Goal: Find specific page/section: Find specific page/section

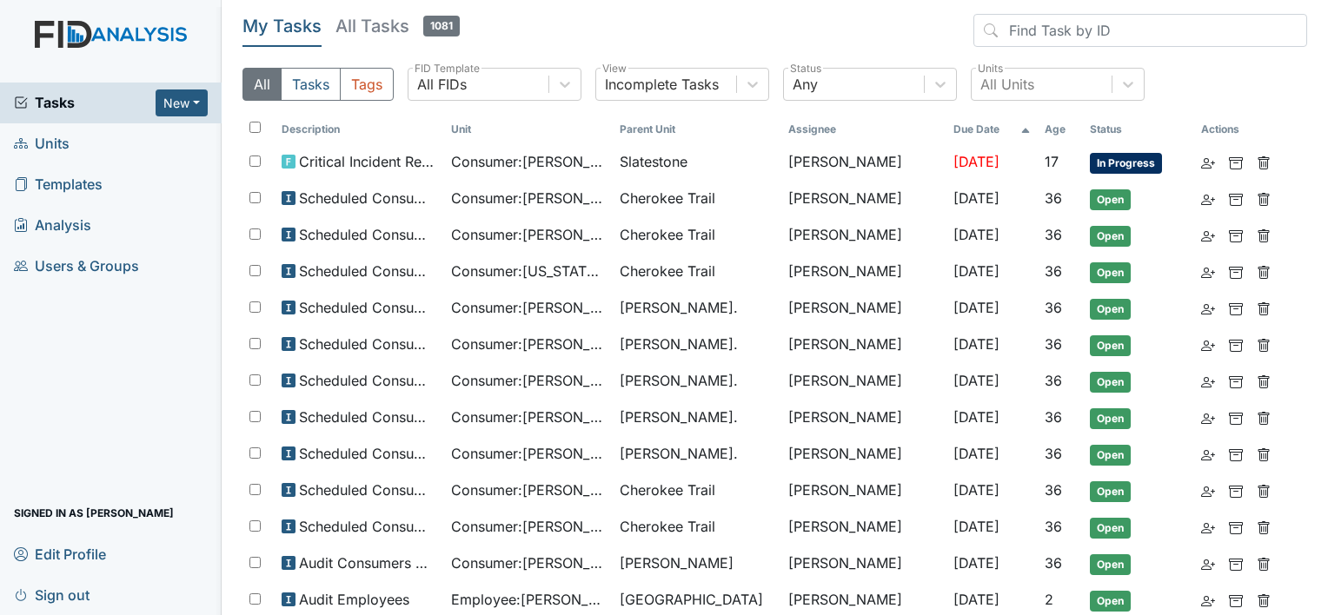
click at [96, 144] on link "Units" at bounding box center [111, 143] width 222 height 41
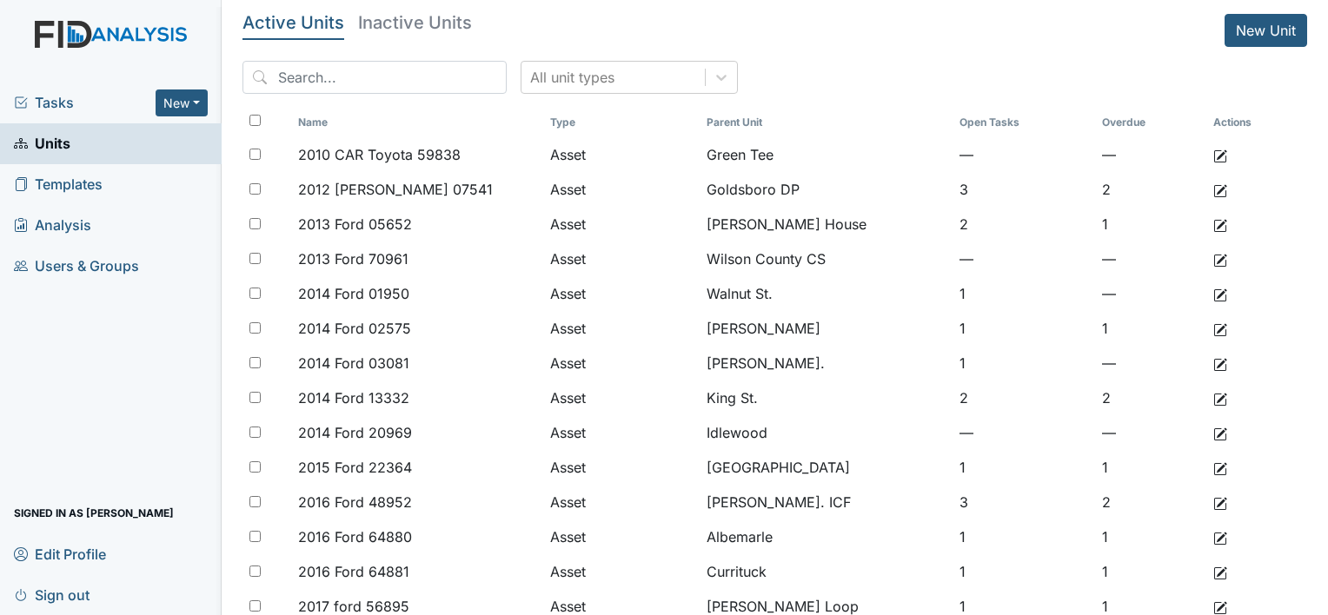
click at [412, 72] on input "search" at bounding box center [374, 77] width 264 height 33
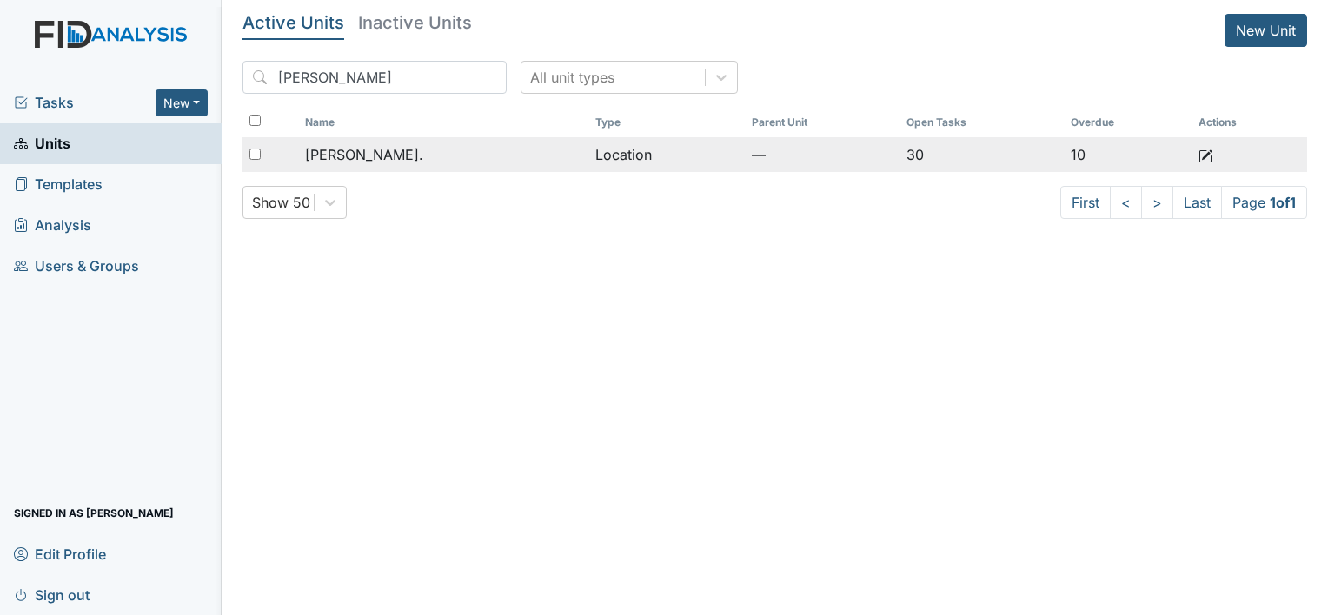
type input "william"
click at [426, 157] on div "[PERSON_NAME]." at bounding box center [443, 154] width 276 height 21
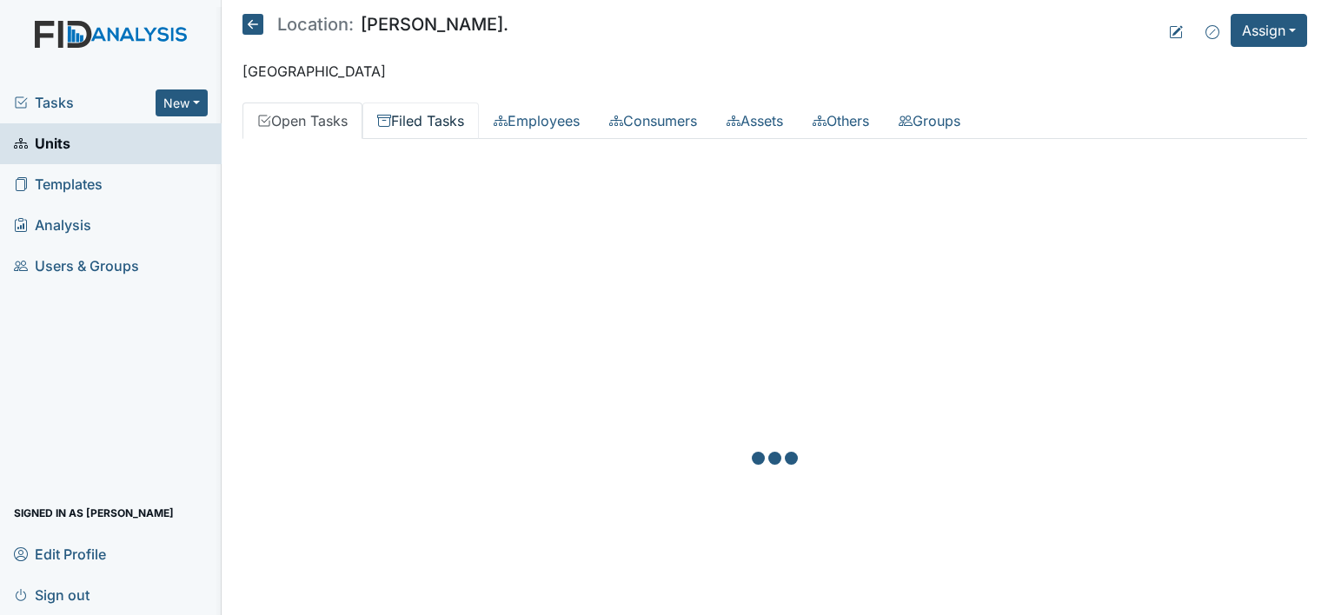
click at [434, 119] on link "Filed Tasks" at bounding box center [420, 121] width 116 height 36
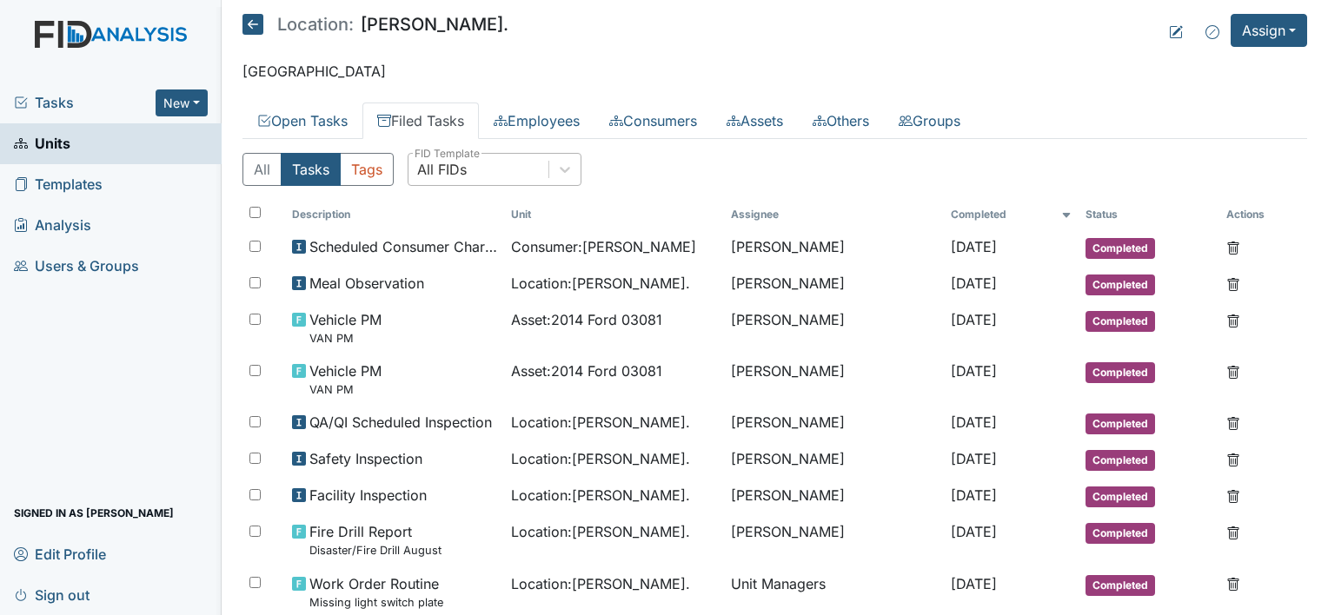
click at [466, 172] on div "All FIDs" at bounding box center [442, 169] width 50 height 21
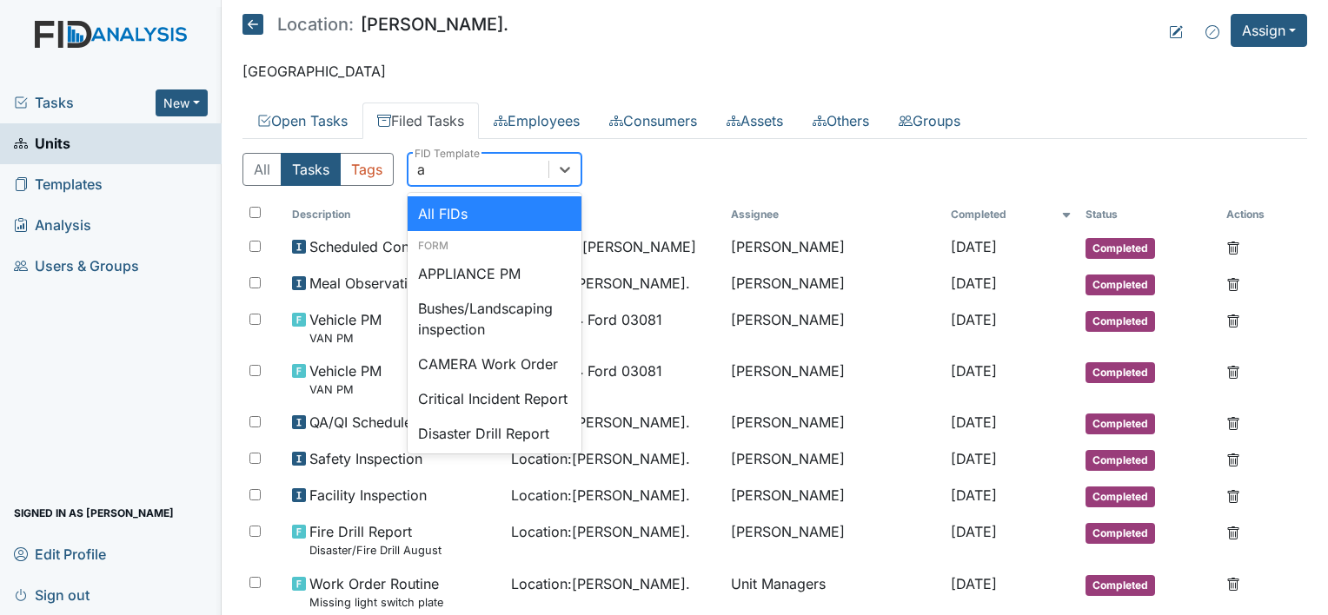
type input "am"
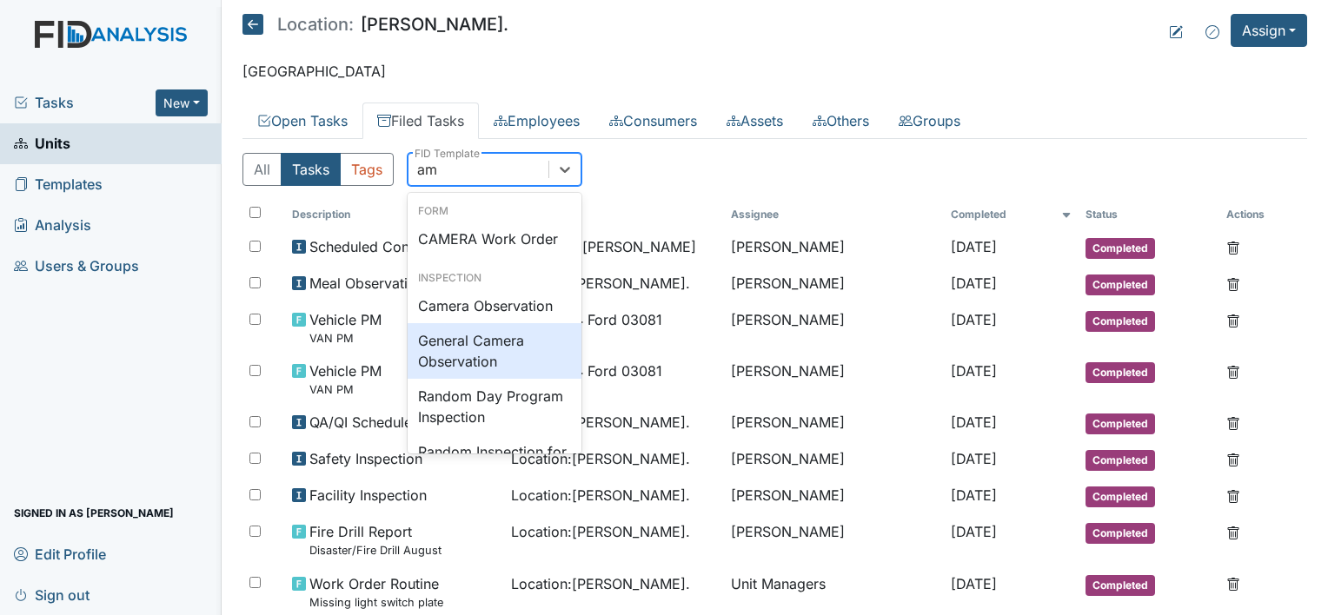
scroll to position [103, 0]
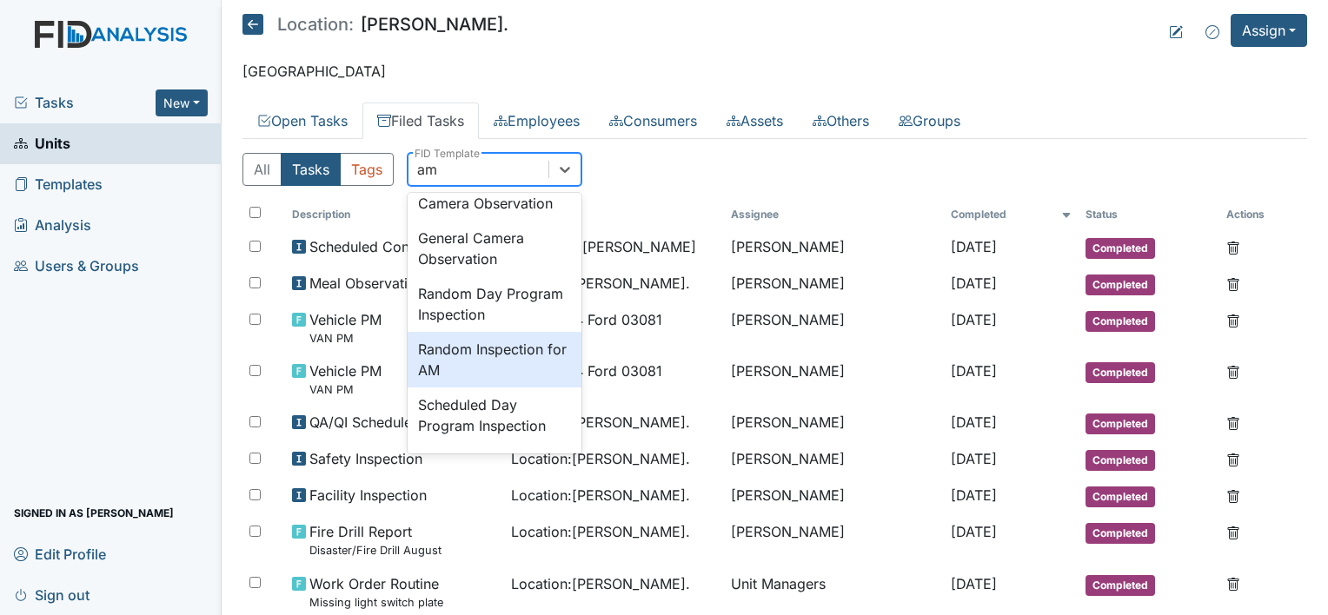
click at [521, 371] on div "Random Inspection for AM" at bounding box center [495, 360] width 174 height 56
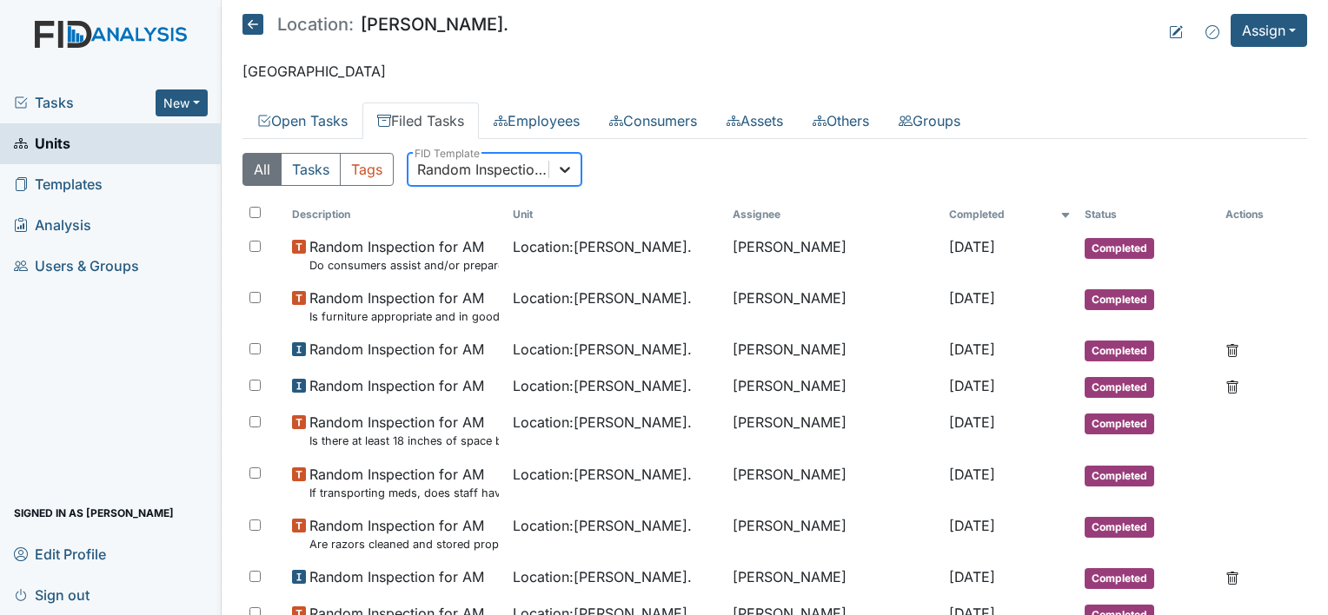
click at [576, 172] on div at bounding box center [564, 169] width 31 height 31
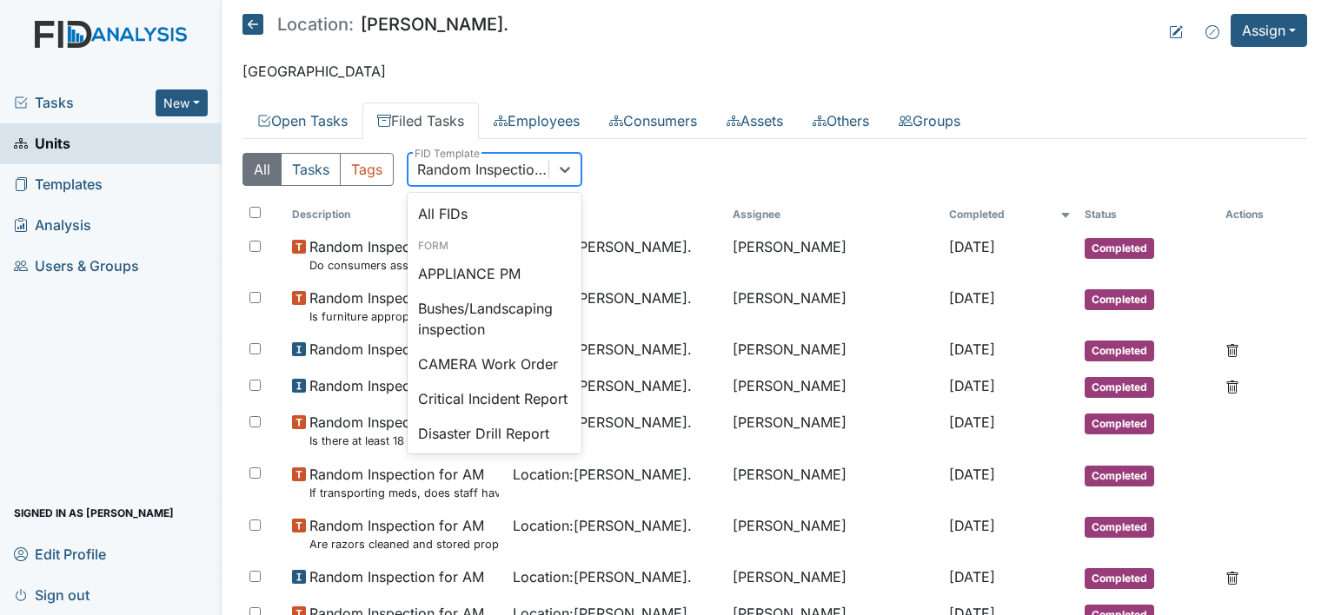
scroll to position [1535, 0]
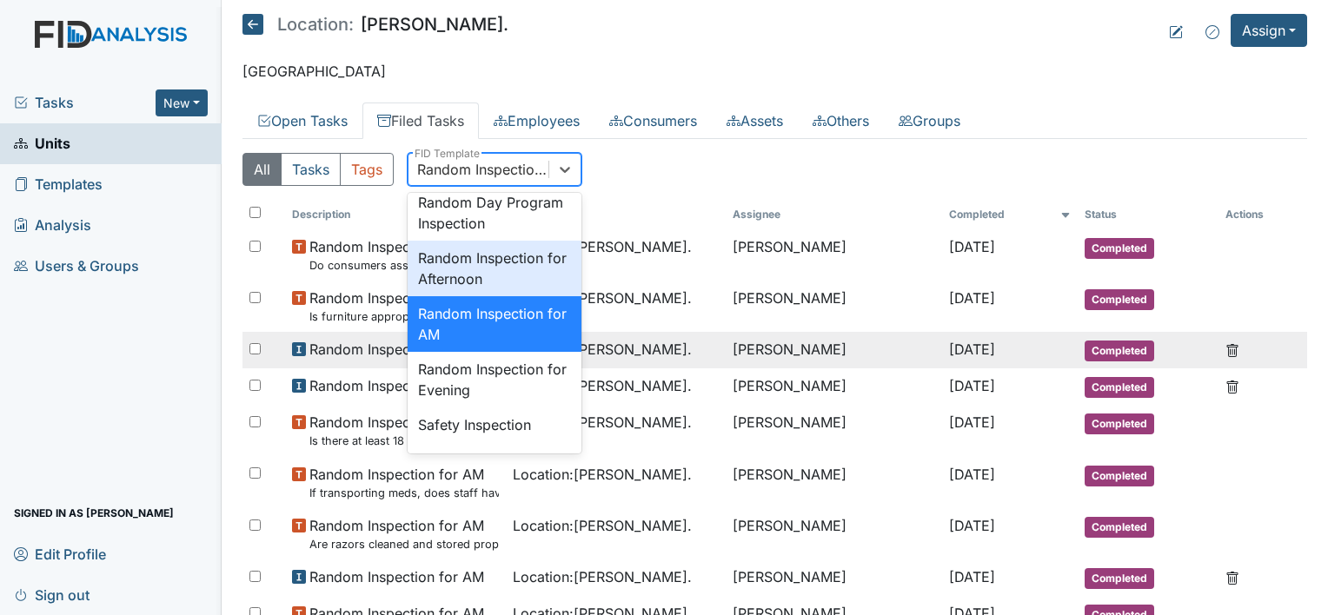
click at [511, 296] on div "Random Inspection for Afternoon" at bounding box center [495, 269] width 174 height 56
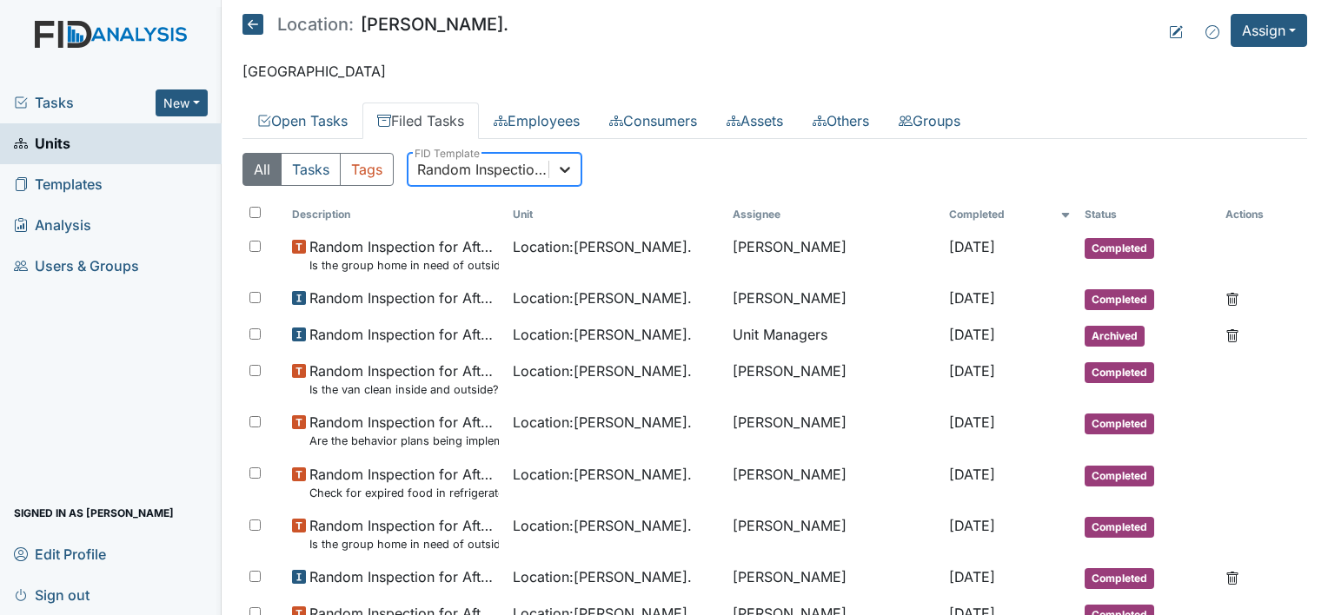
click at [553, 167] on div at bounding box center [564, 169] width 31 height 31
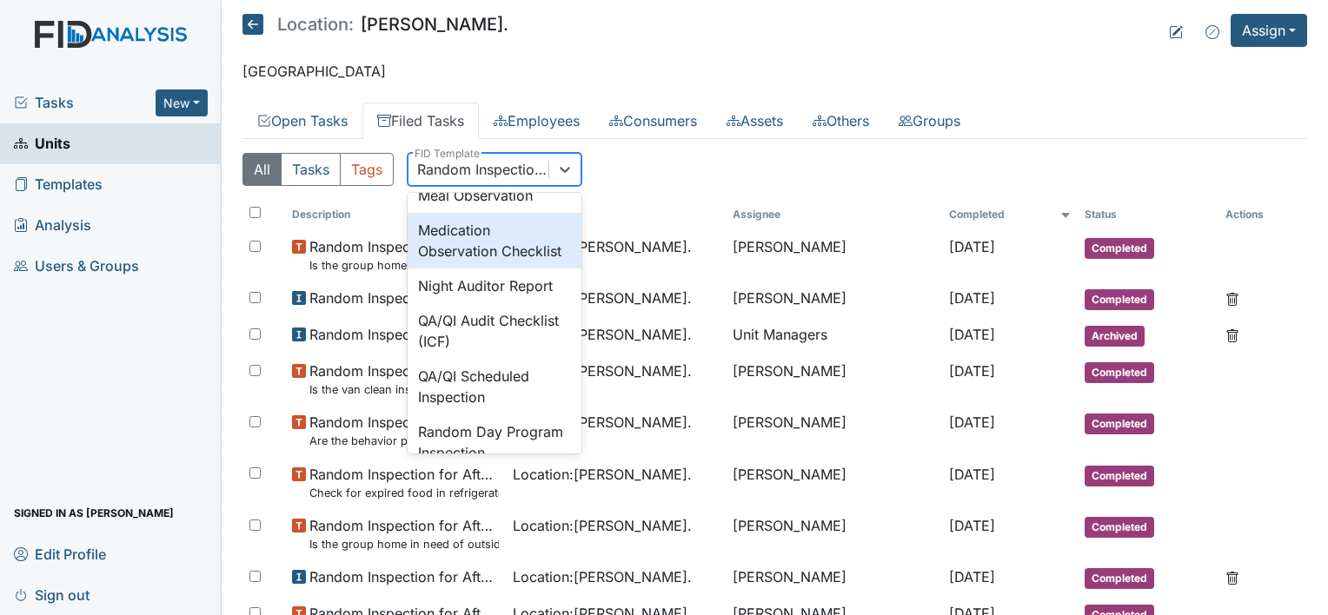
scroll to position [1393, 0]
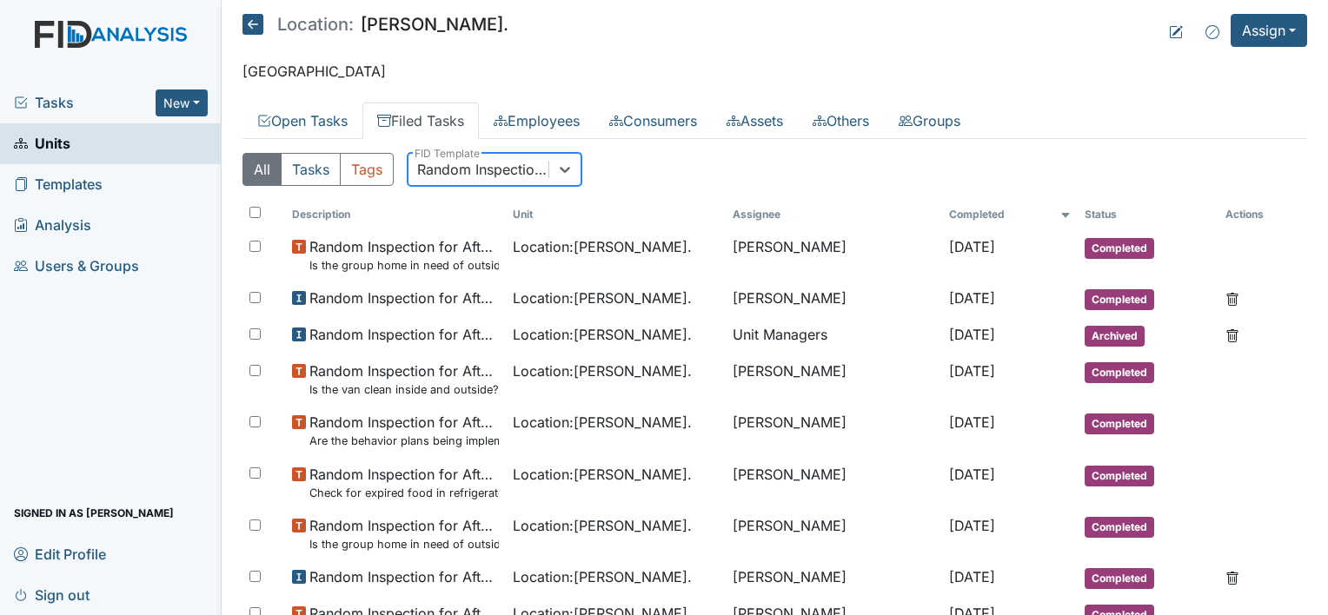
click at [499, 170] on div "Random Inspection for Afternoon" at bounding box center [483, 169] width 133 height 21
click at [542, 162] on div "Random Inspection for Afternoon" at bounding box center [483, 169] width 133 height 21
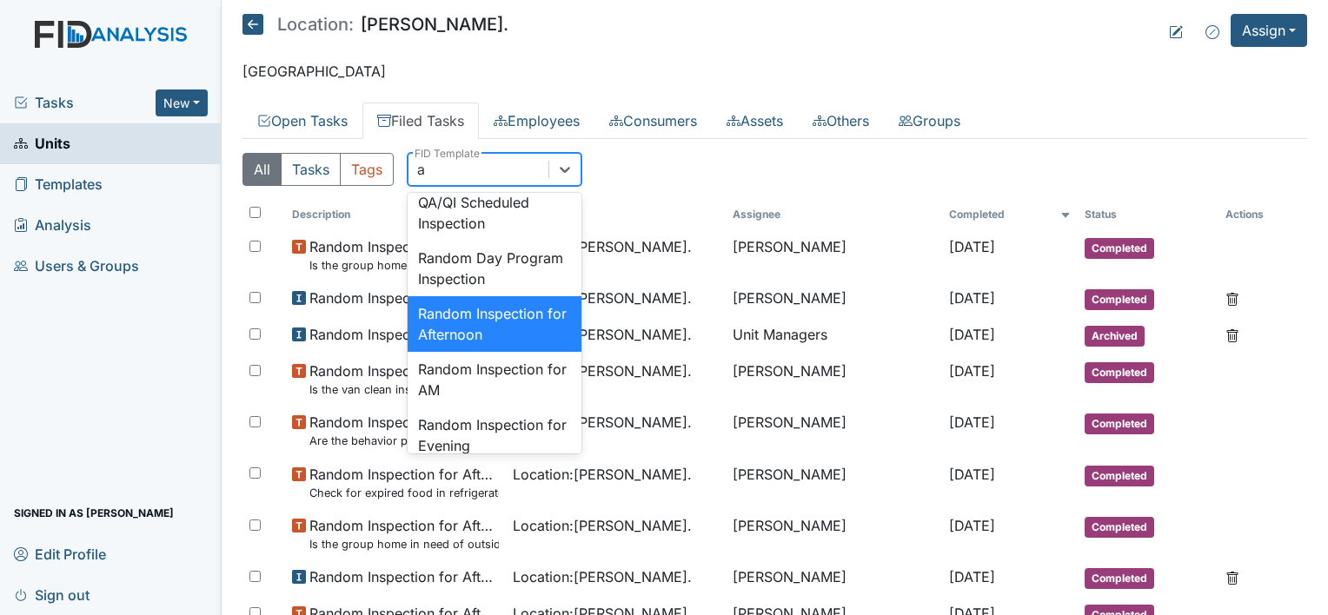
type input "am"
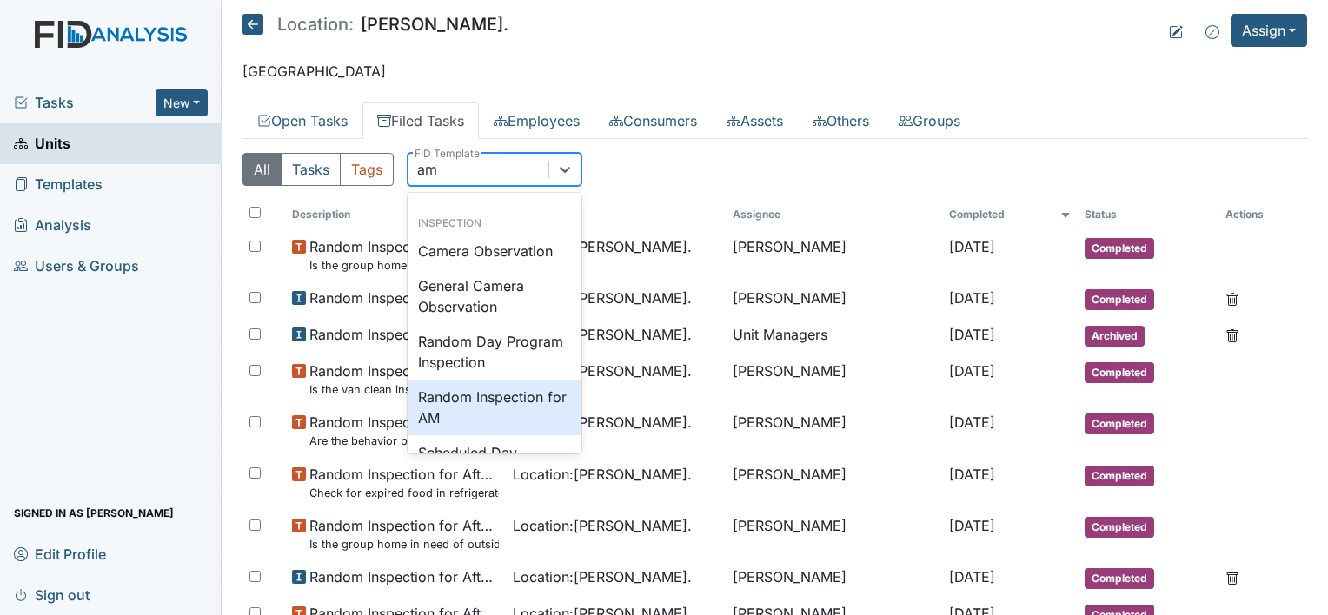
click at [528, 402] on div "Random Inspection for AM" at bounding box center [495, 408] width 174 height 56
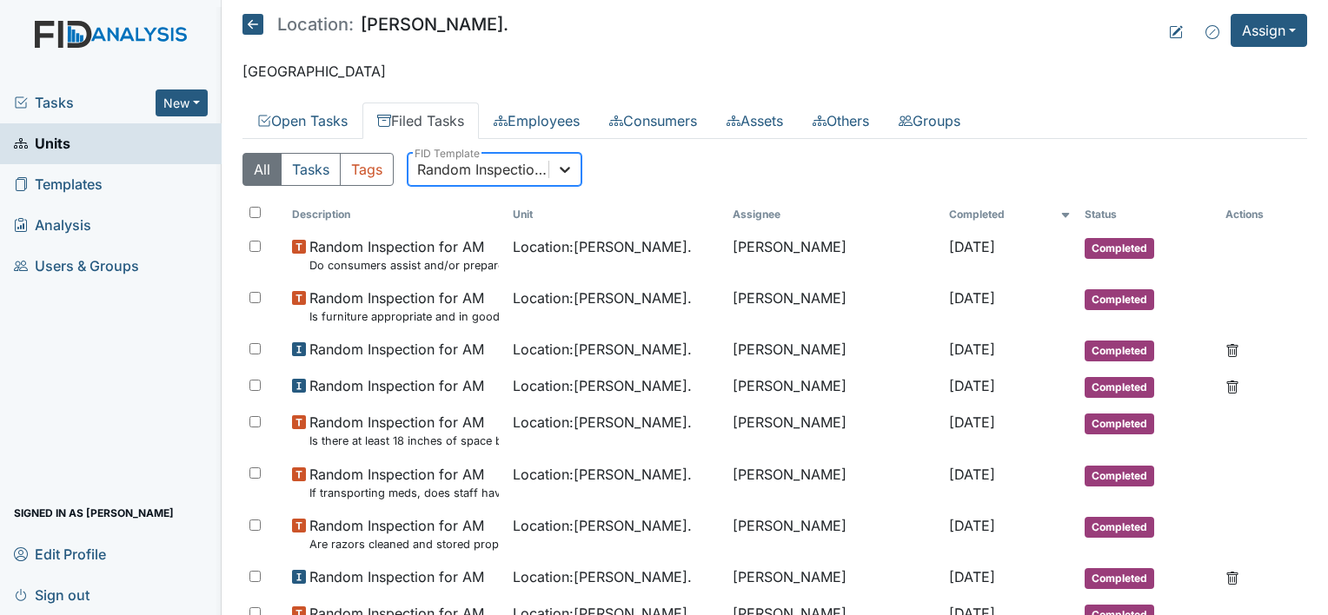
click at [561, 169] on icon at bounding box center [565, 170] width 10 height 6
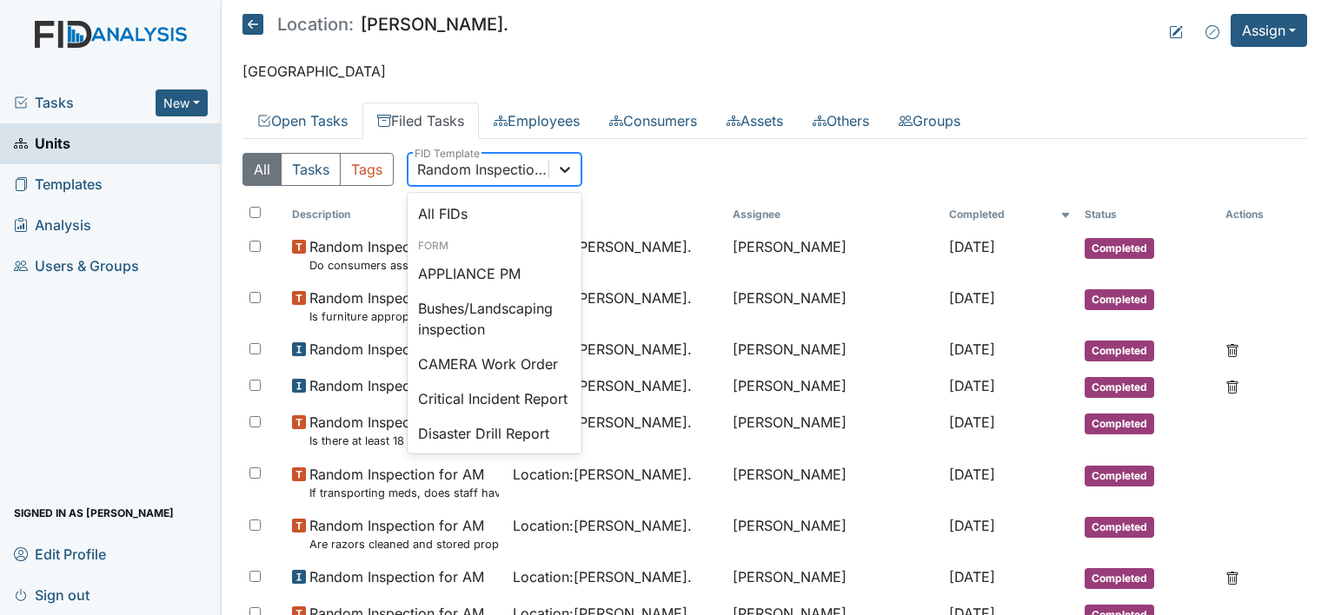
scroll to position [1535, 0]
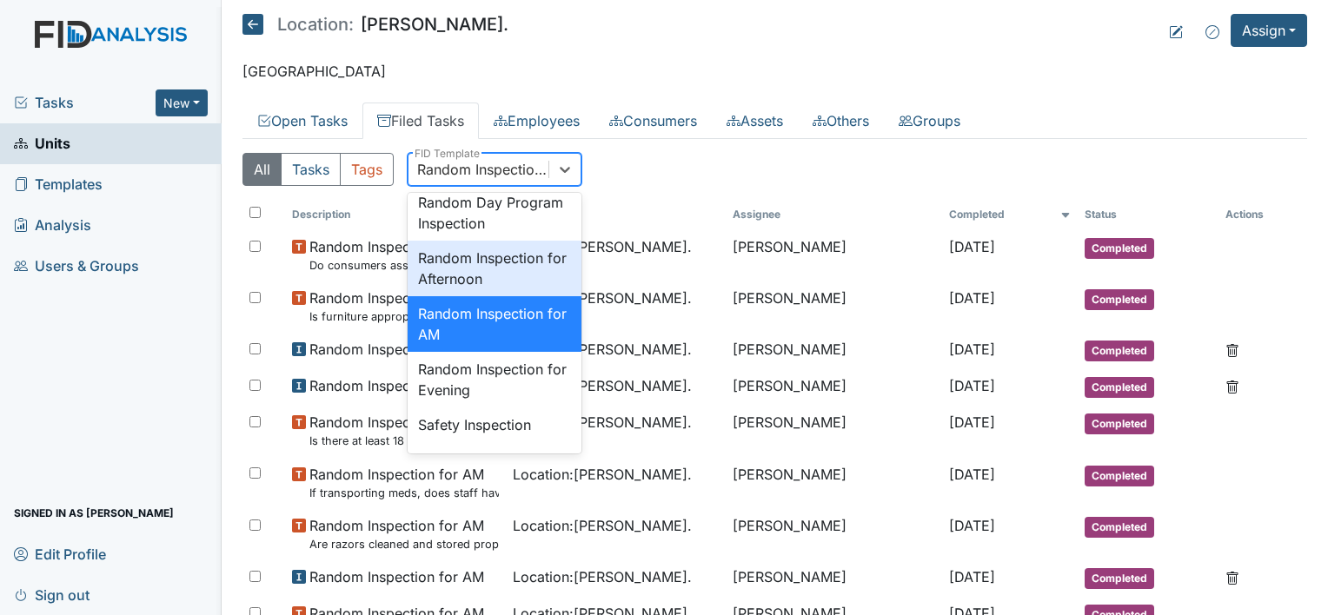
click at [523, 296] on div "Random Inspection for Afternoon" at bounding box center [495, 269] width 174 height 56
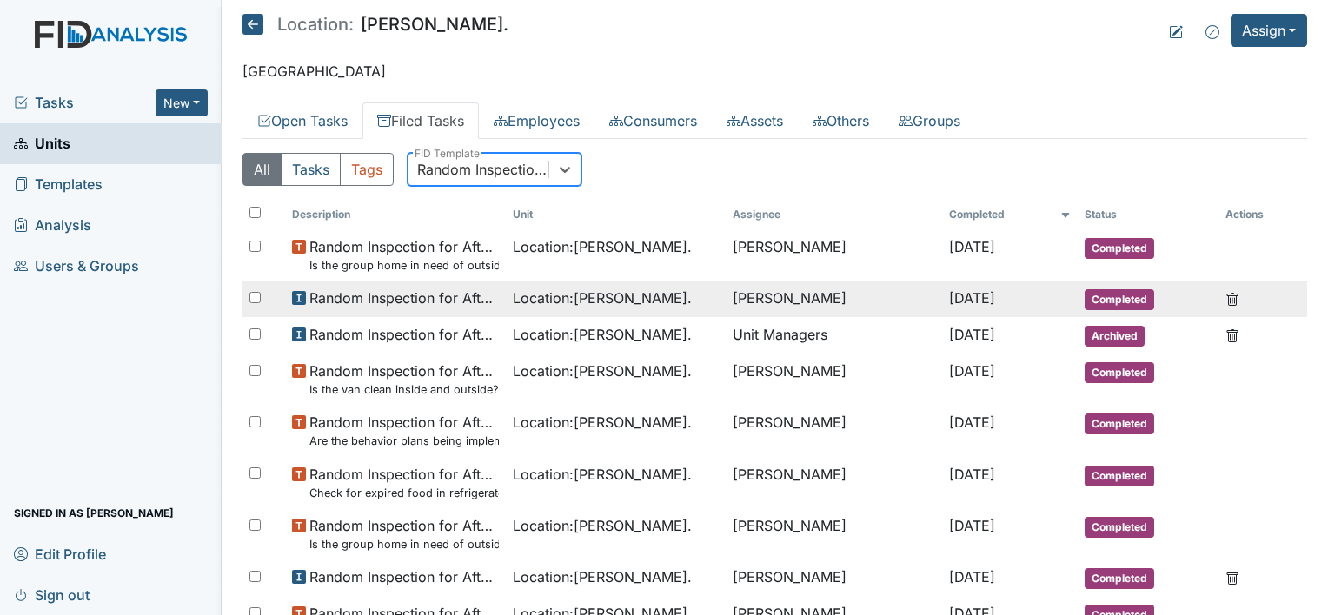
click at [949, 299] on span "Jul 1, 2025" at bounding box center [972, 297] width 46 height 17
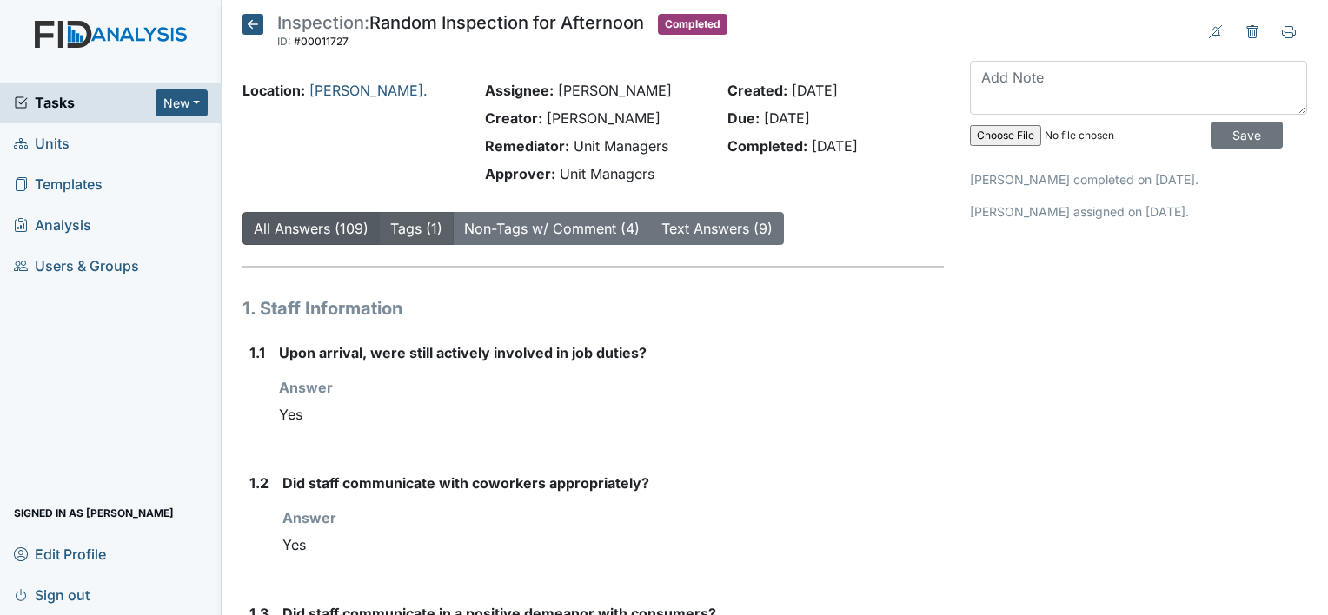
click at [425, 229] on link "Tags (1)" at bounding box center [416, 228] width 52 height 17
click at [253, 25] on icon at bounding box center [252, 24] width 21 height 21
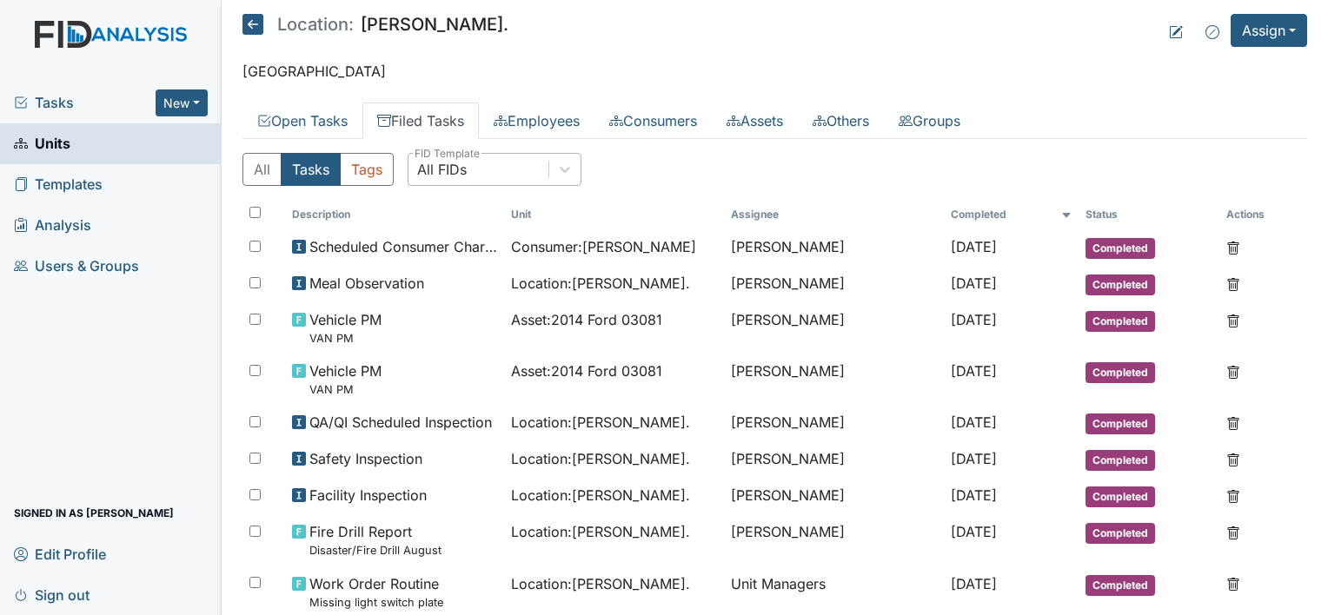
click at [467, 159] on div "All FIDs" at bounding box center [478, 169] width 140 height 31
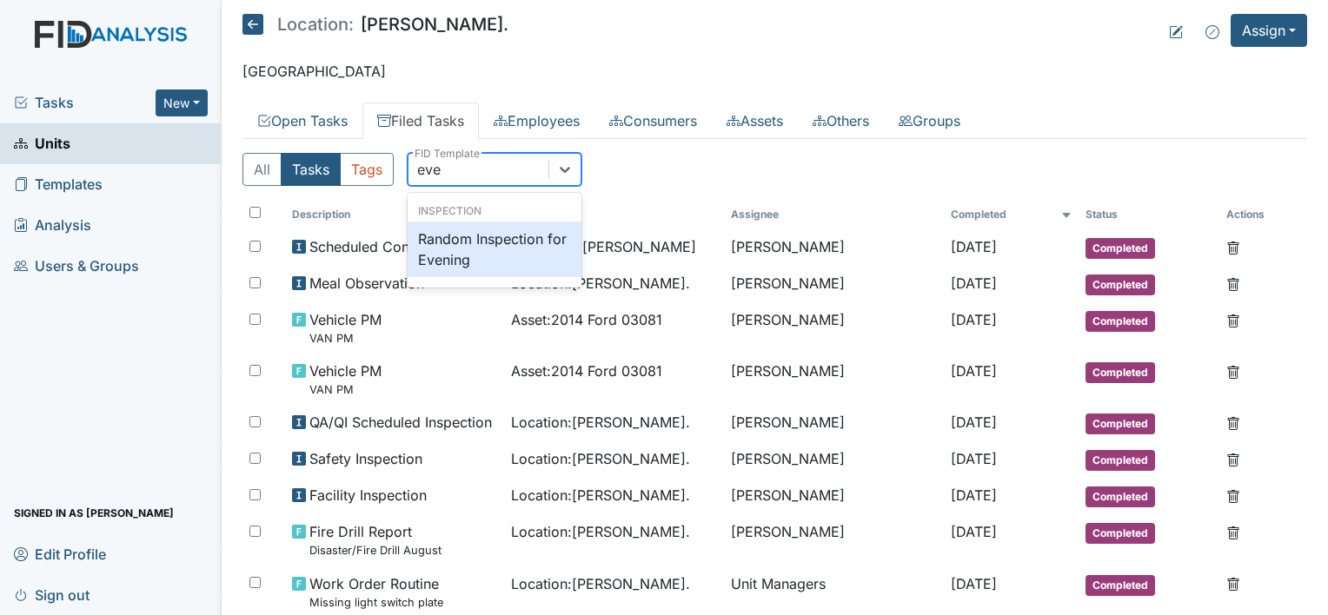
type input "even"
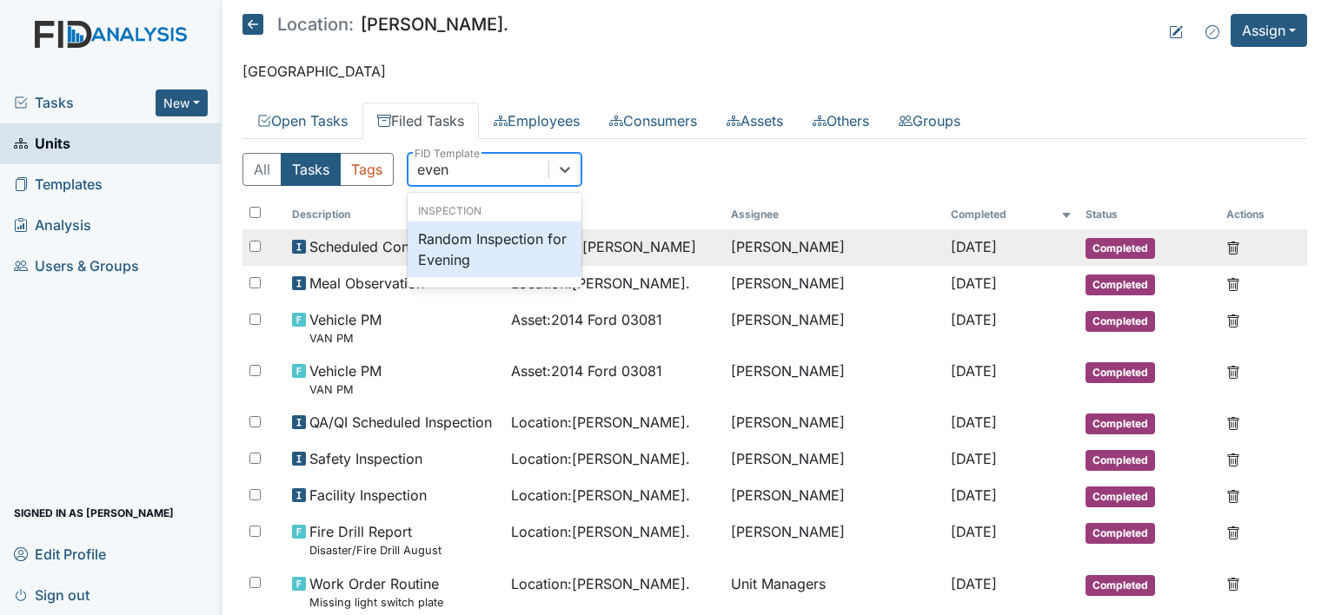
click at [473, 242] on div "Random Inspection for Evening" at bounding box center [495, 250] width 174 height 56
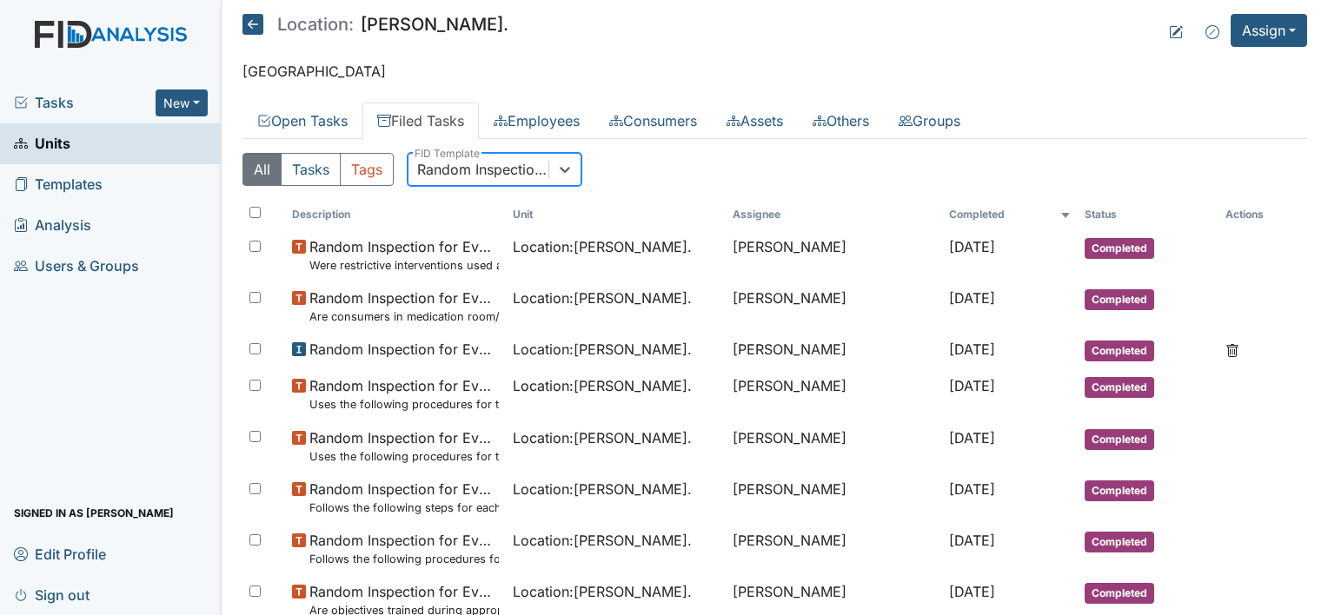
click at [462, 170] on div "Random Inspection for Evening" at bounding box center [483, 169] width 133 height 21
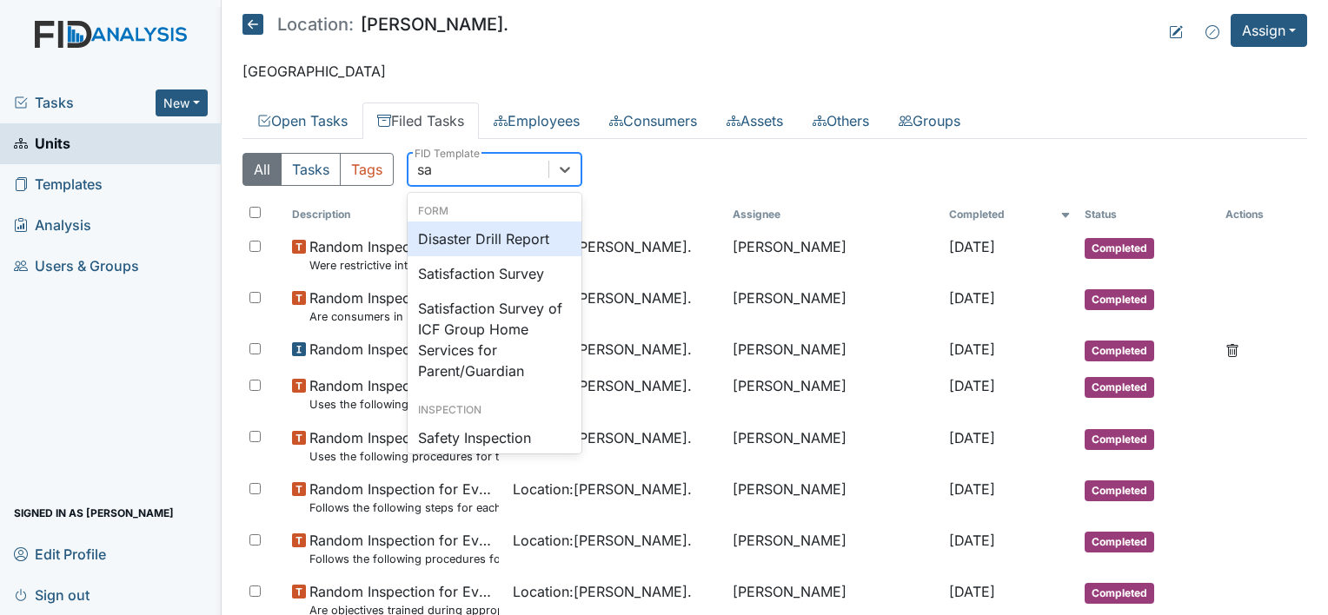
type input "saf"
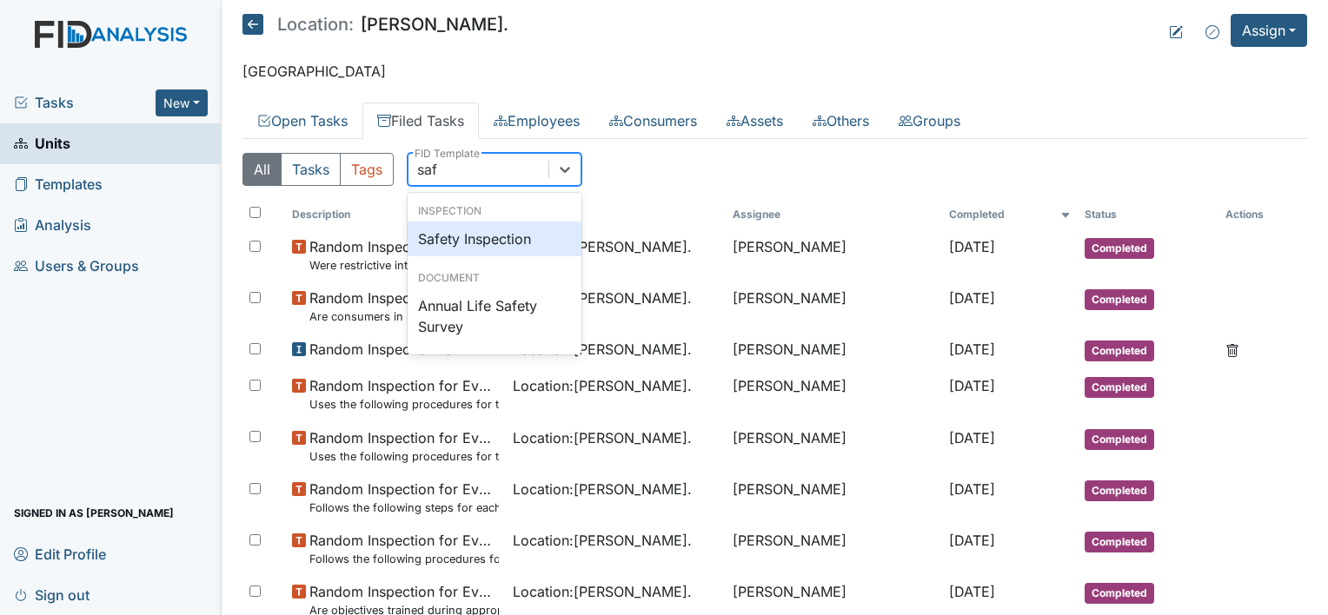
click at [531, 229] on div "Safety Inspection" at bounding box center [495, 239] width 174 height 35
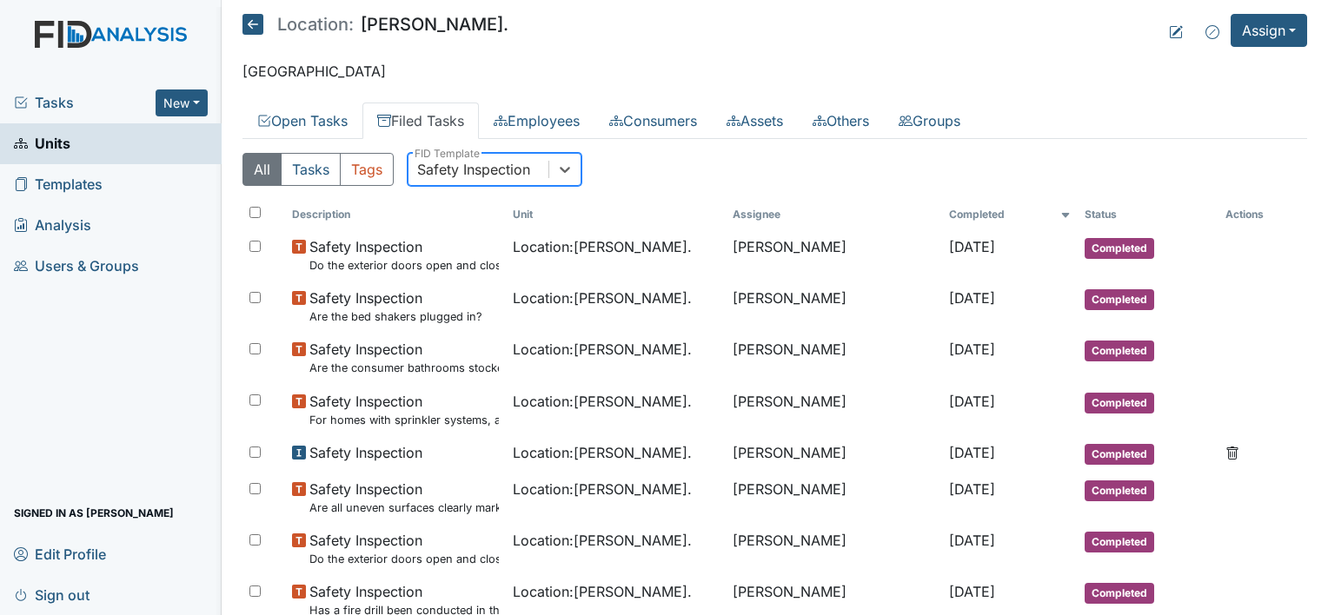
click at [455, 176] on div "Safety Inspection" at bounding box center [473, 169] width 113 height 21
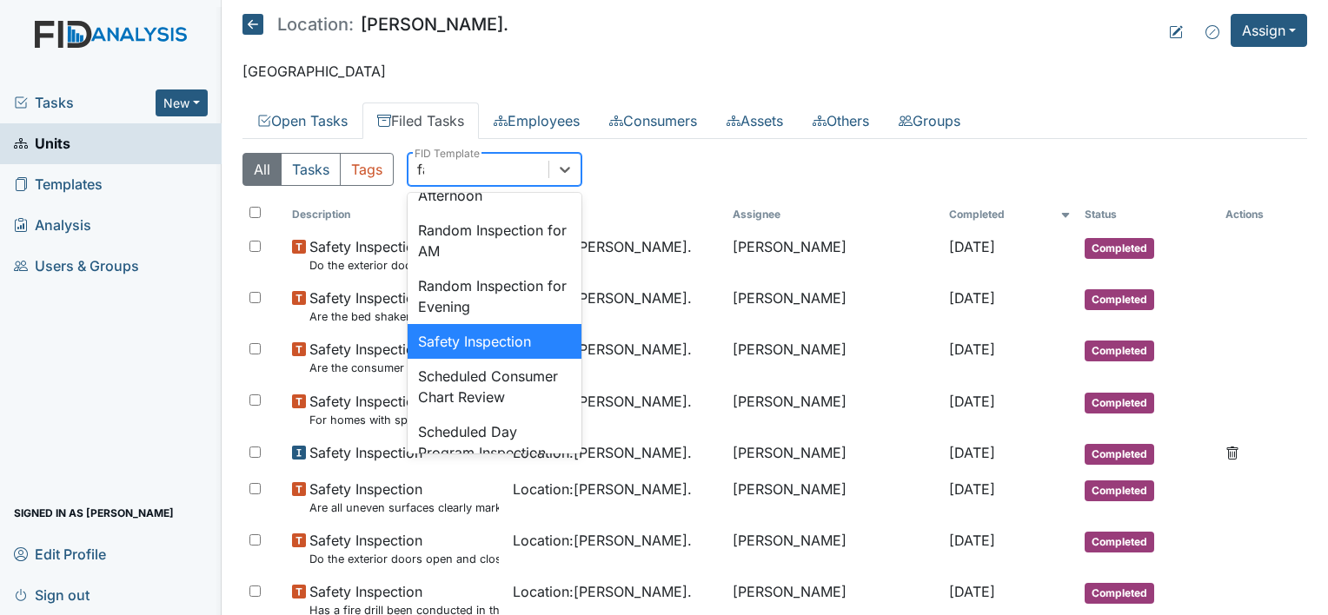
scroll to position [82, 0]
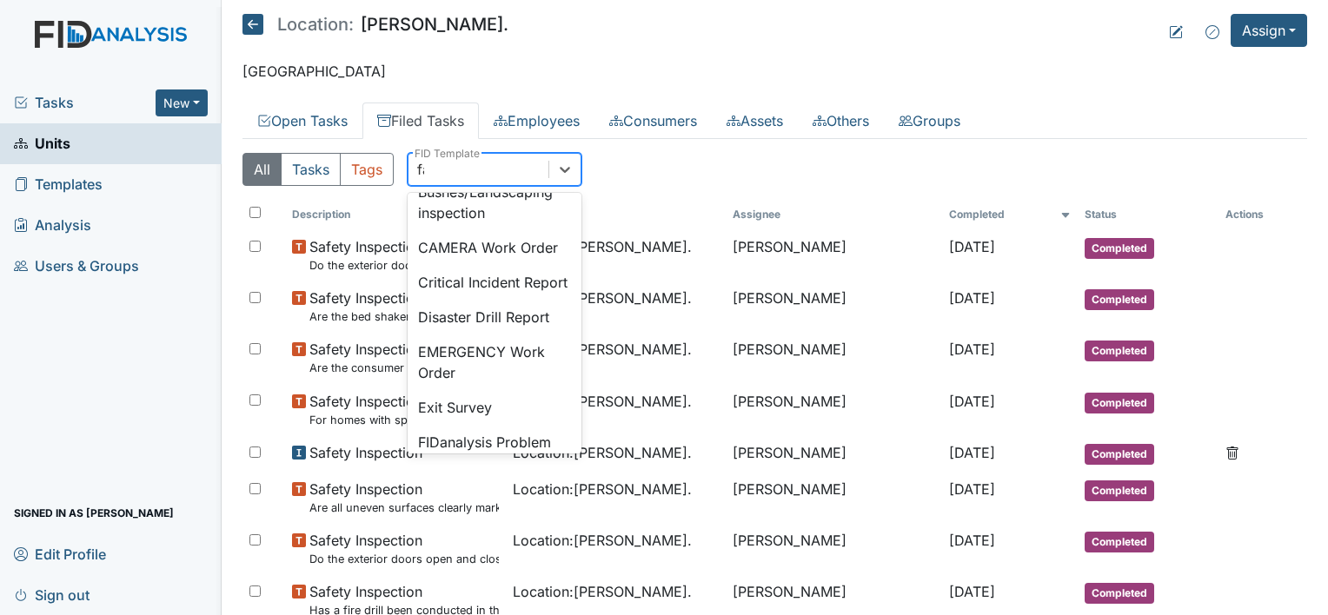
type input "fac"
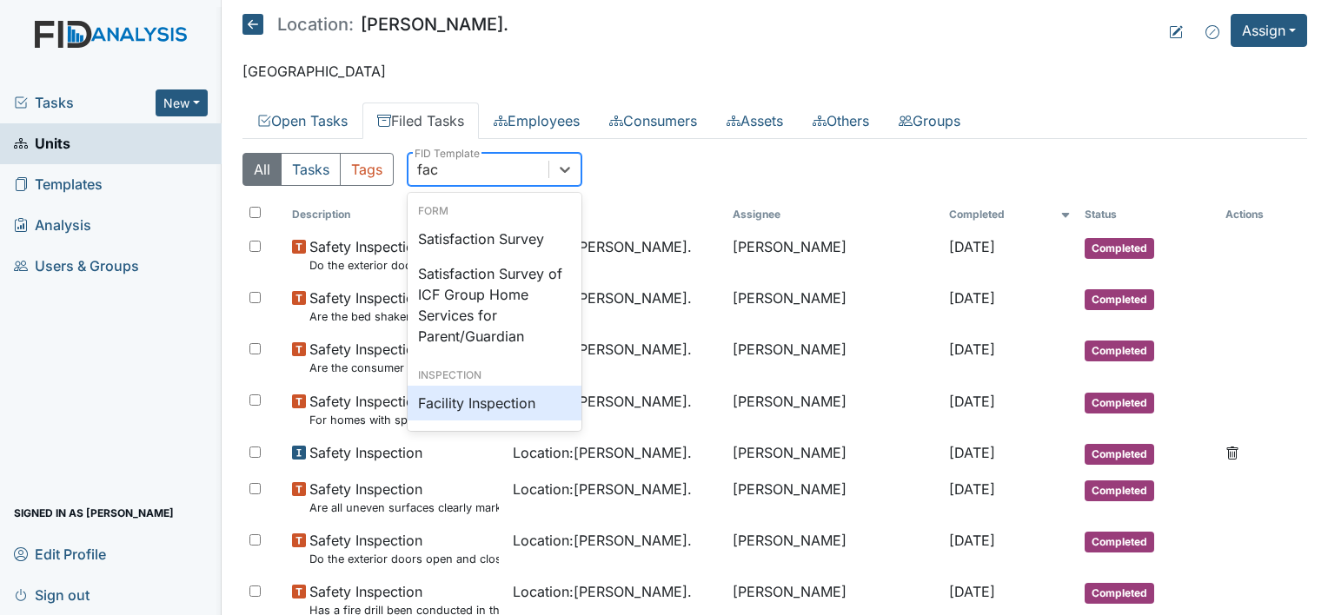
click at [483, 396] on div "Facility Inspection" at bounding box center [495, 403] width 174 height 35
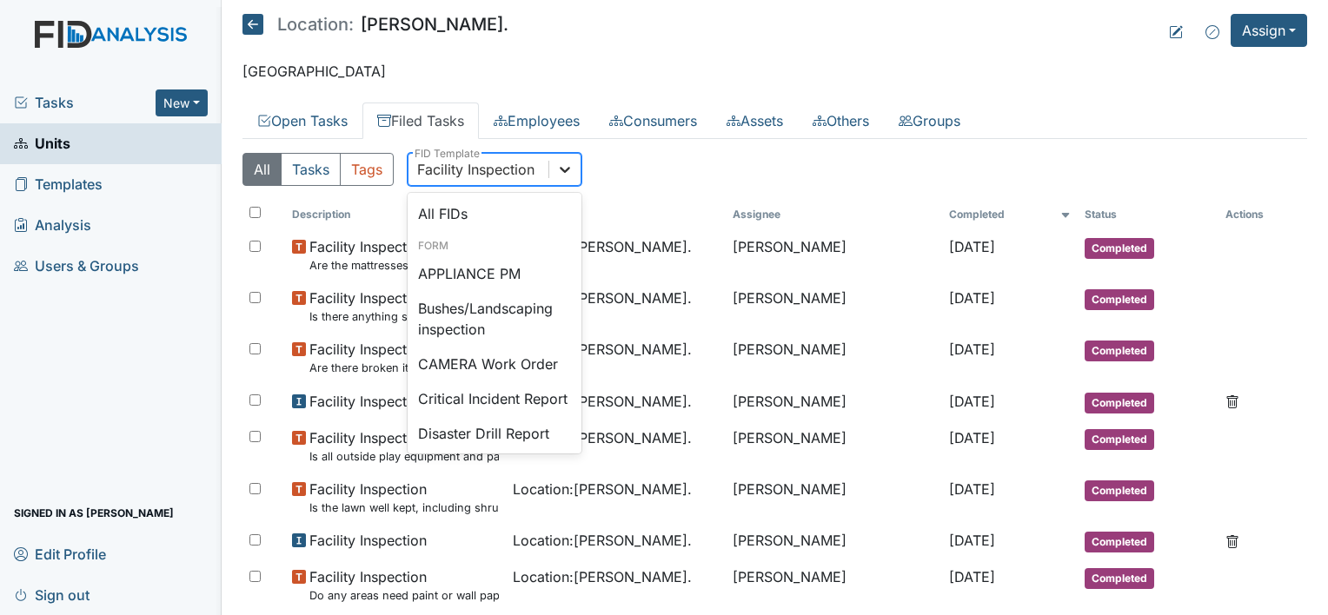
click at [549, 175] on div at bounding box center [564, 169] width 31 height 31
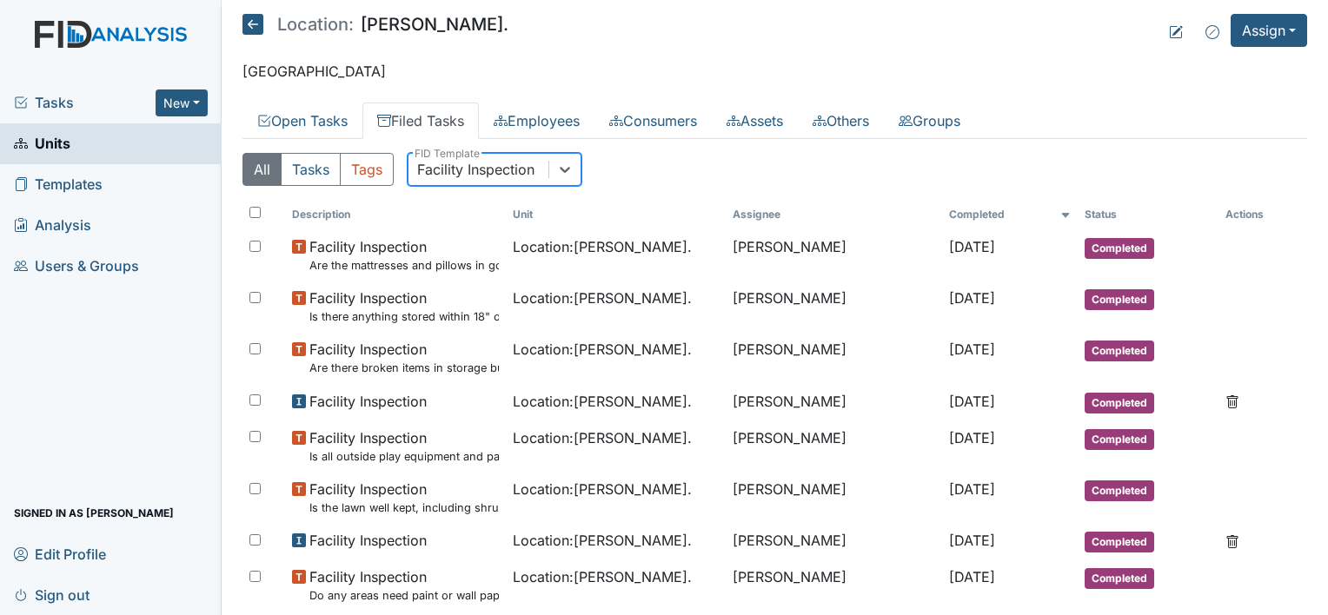
click at [481, 171] on div "Facility Inspection" at bounding box center [475, 169] width 117 height 21
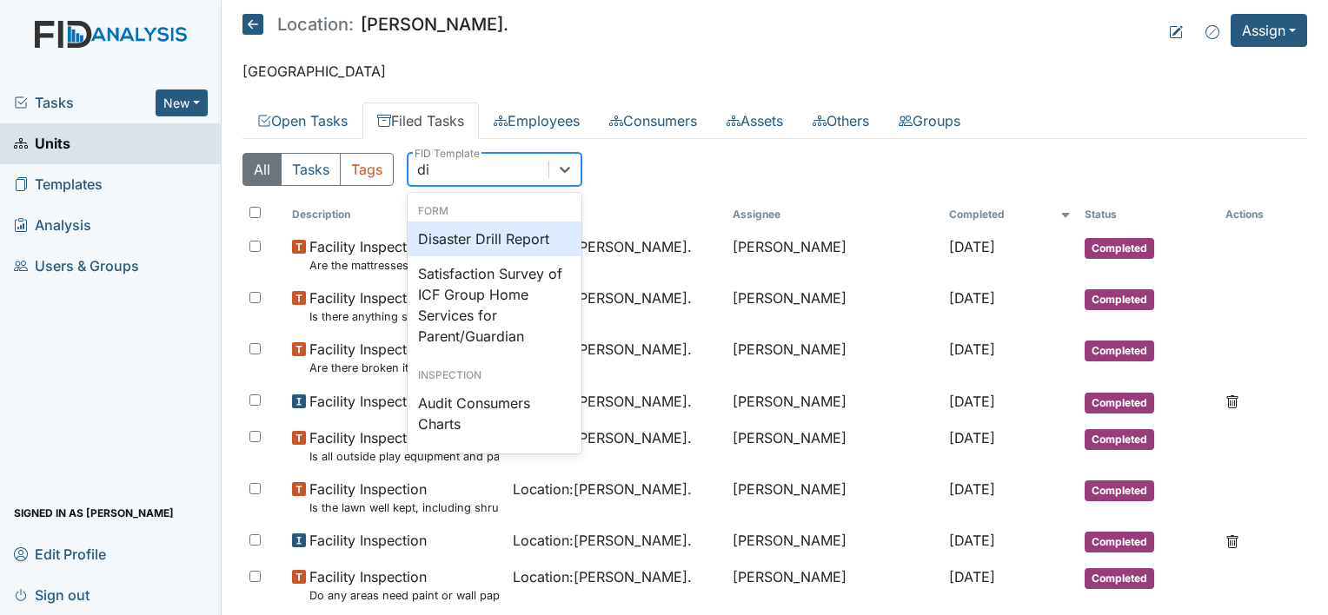
type input "dis"
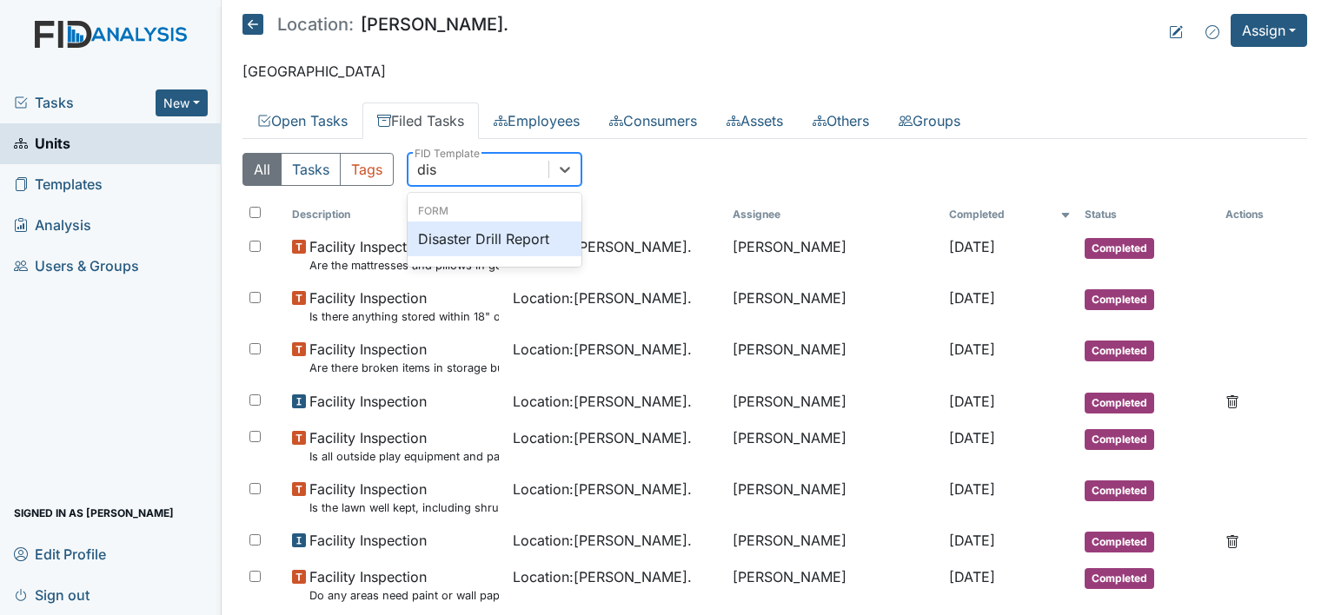
click at [528, 242] on div "Disaster Drill Report" at bounding box center [495, 239] width 174 height 35
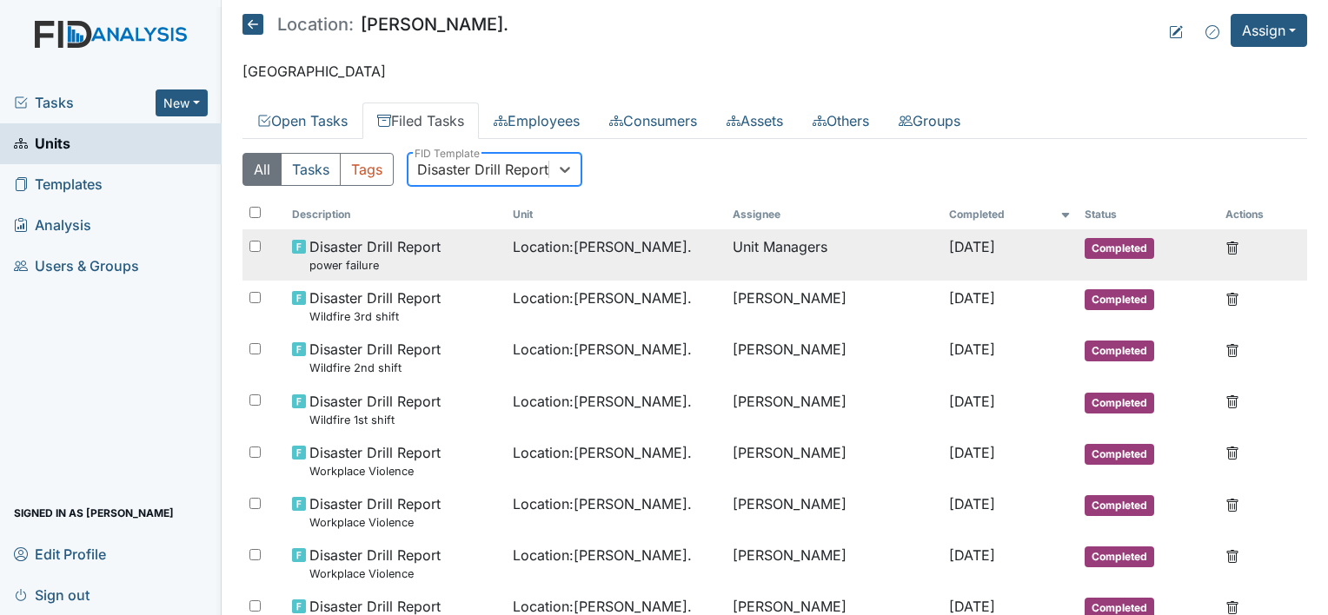
click at [906, 262] on td "Unit Managers" at bounding box center [834, 254] width 216 height 51
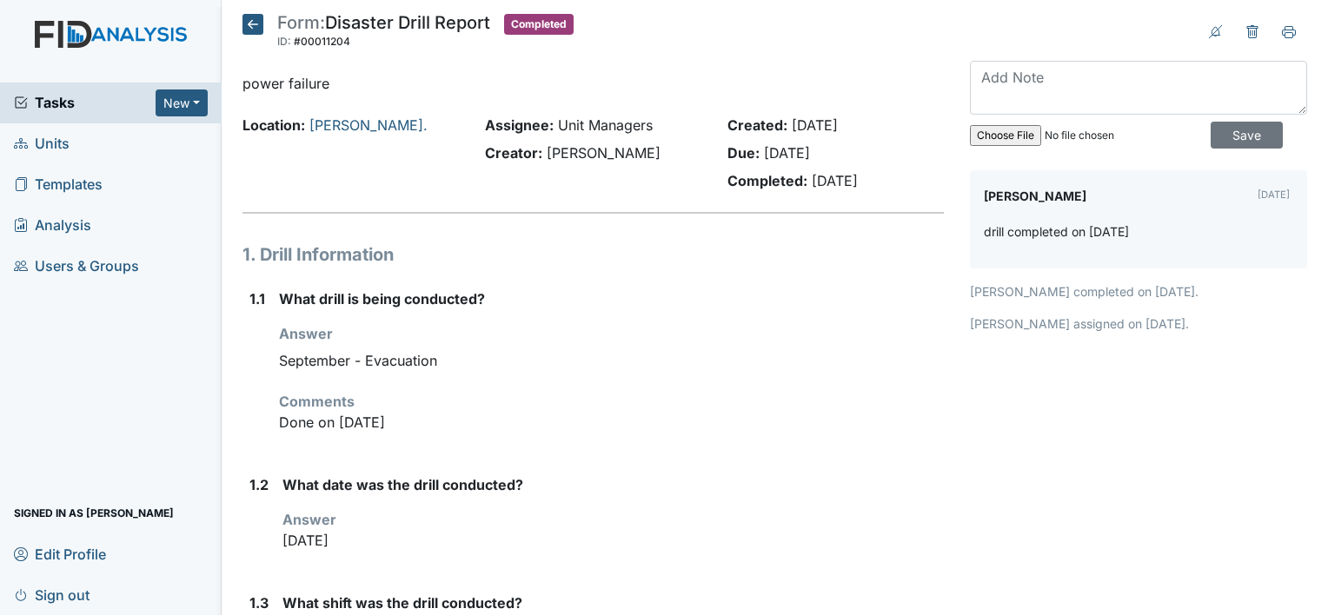
click at [249, 28] on icon at bounding box center [252, 24] width 21 height 21
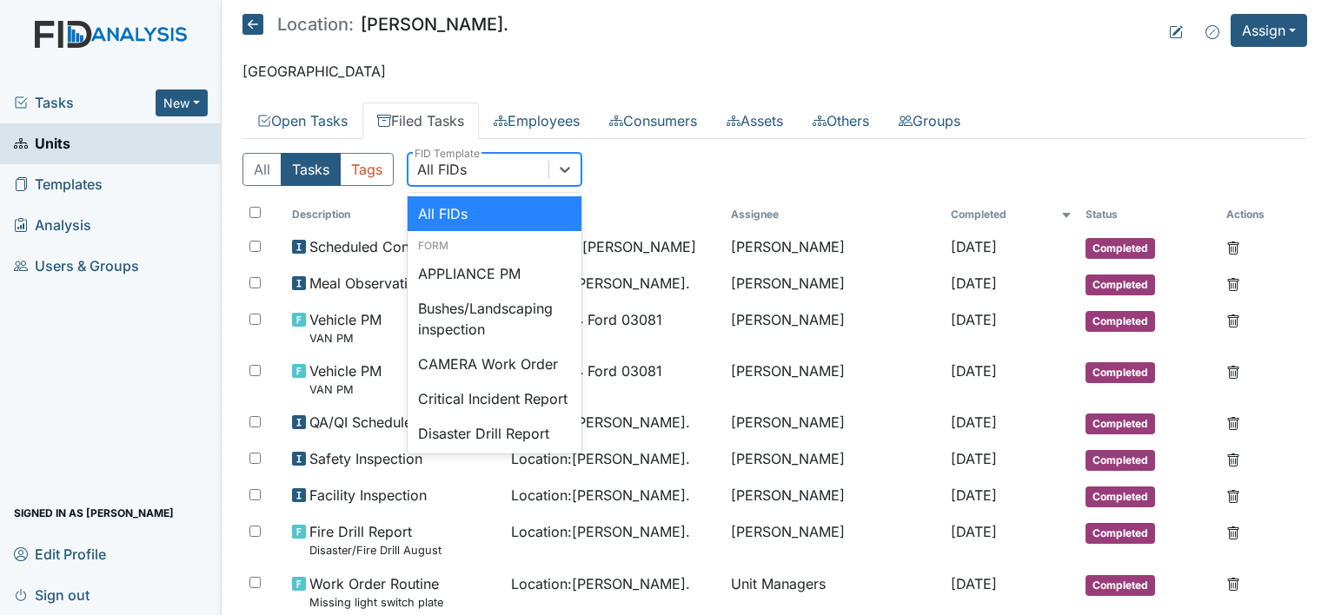
click at [458, 163] on div "All FIDs" at bounding box center [442, 169] width 50 height 21
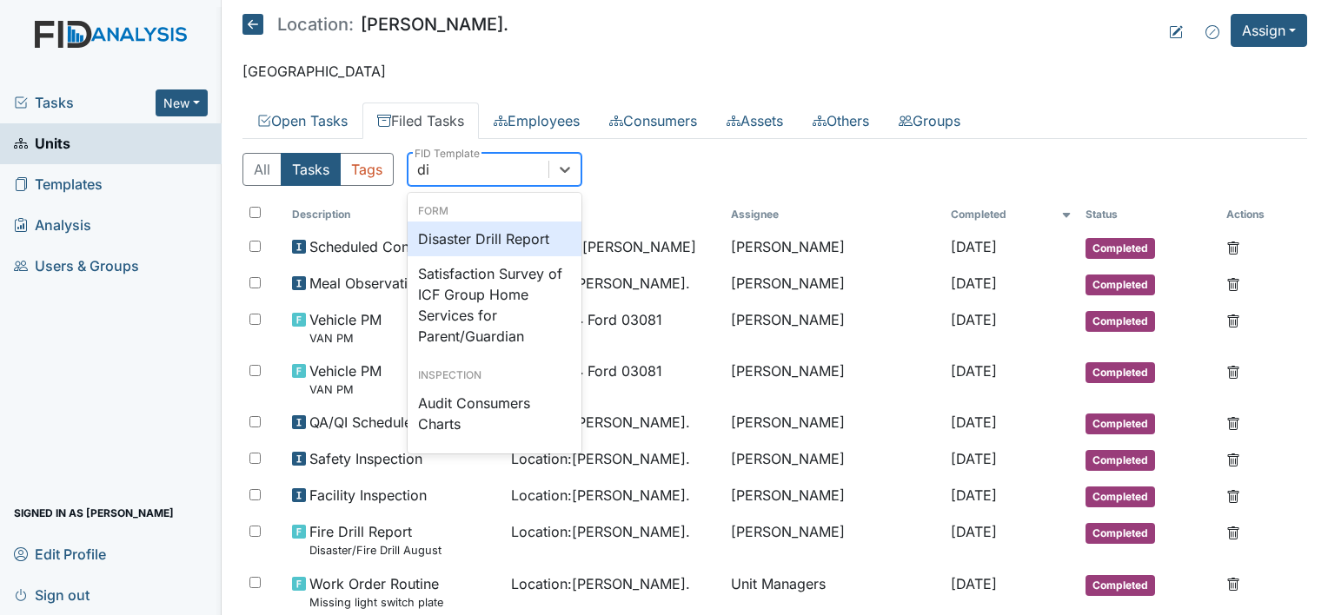
type input "dis"
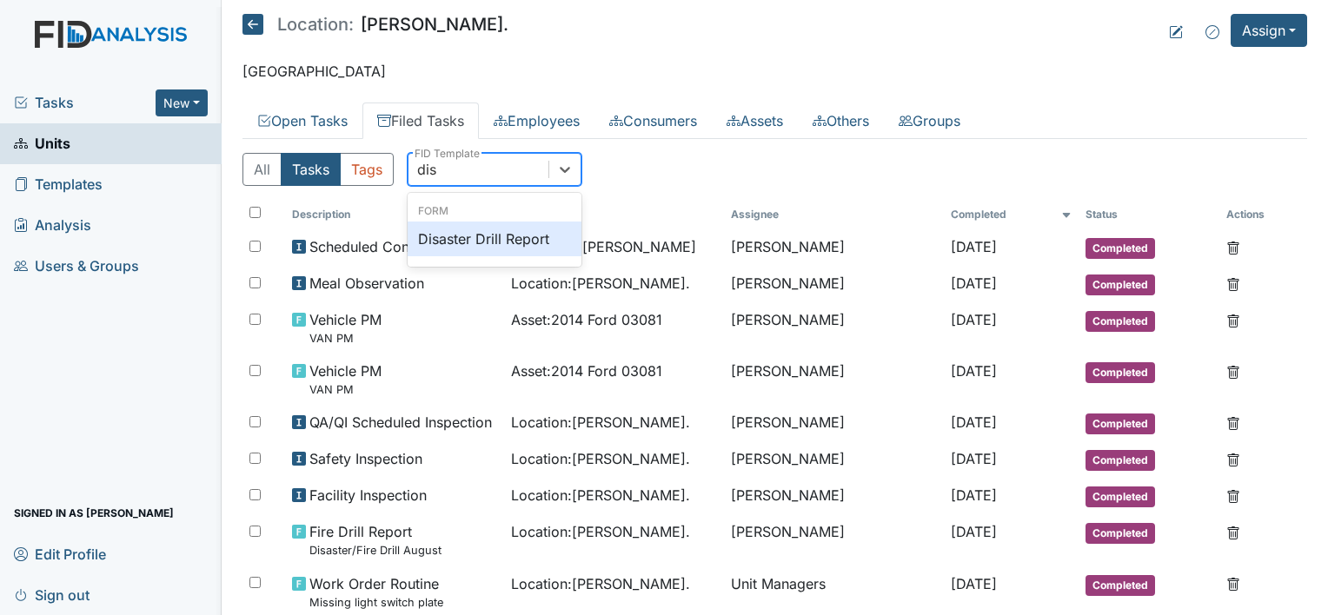
click at [455, 242] on div "Disaster Drill Report" at bounding box center [495, 239] width 174 height 35
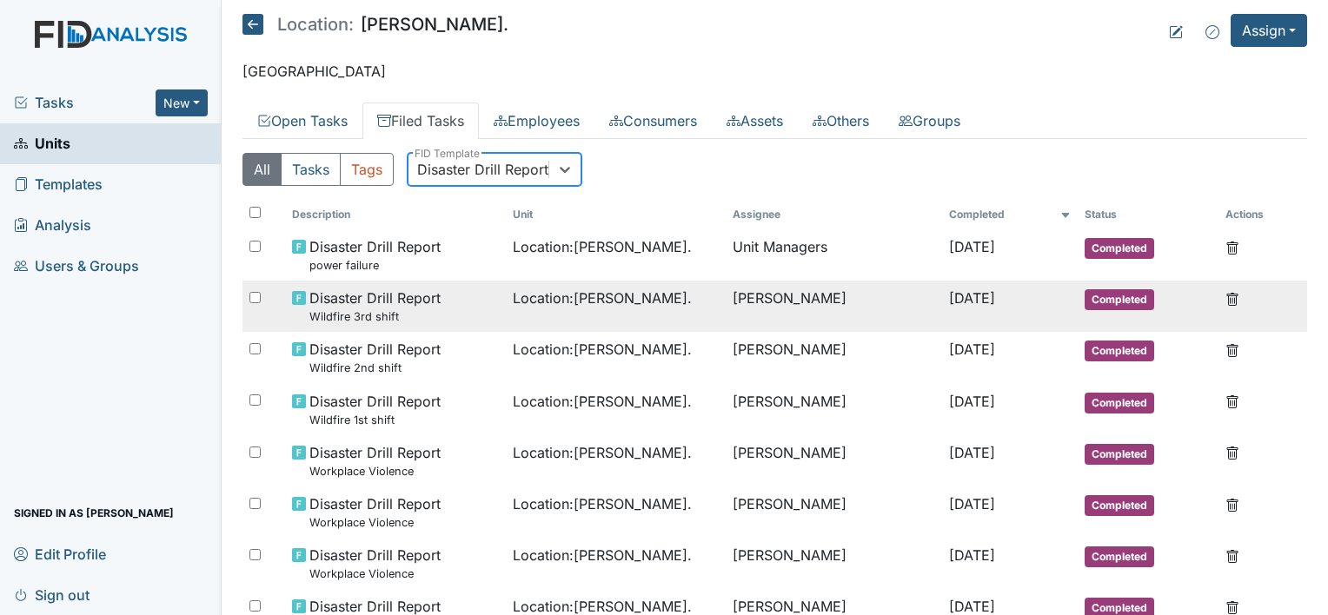
click at [786, 299] on td "[PERSON_NAME]" at bounding box center [834, 306] width 216 height 51
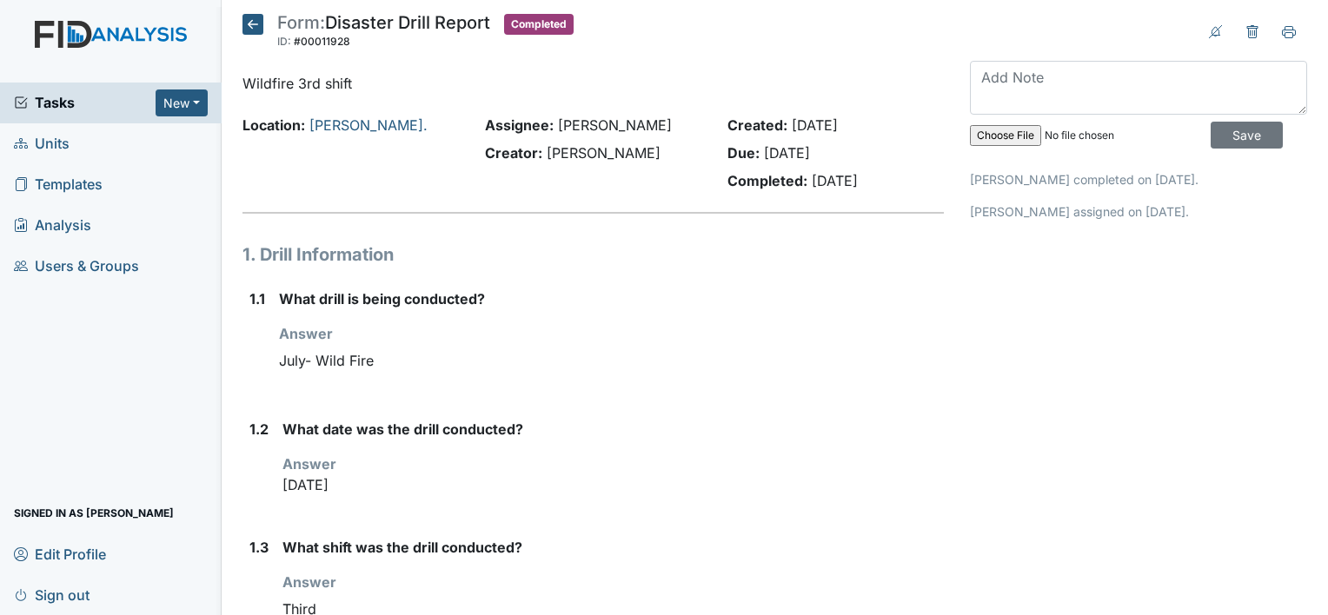
click at [251, 28] on icon at bounding box center [252, 24] width 21 height 21
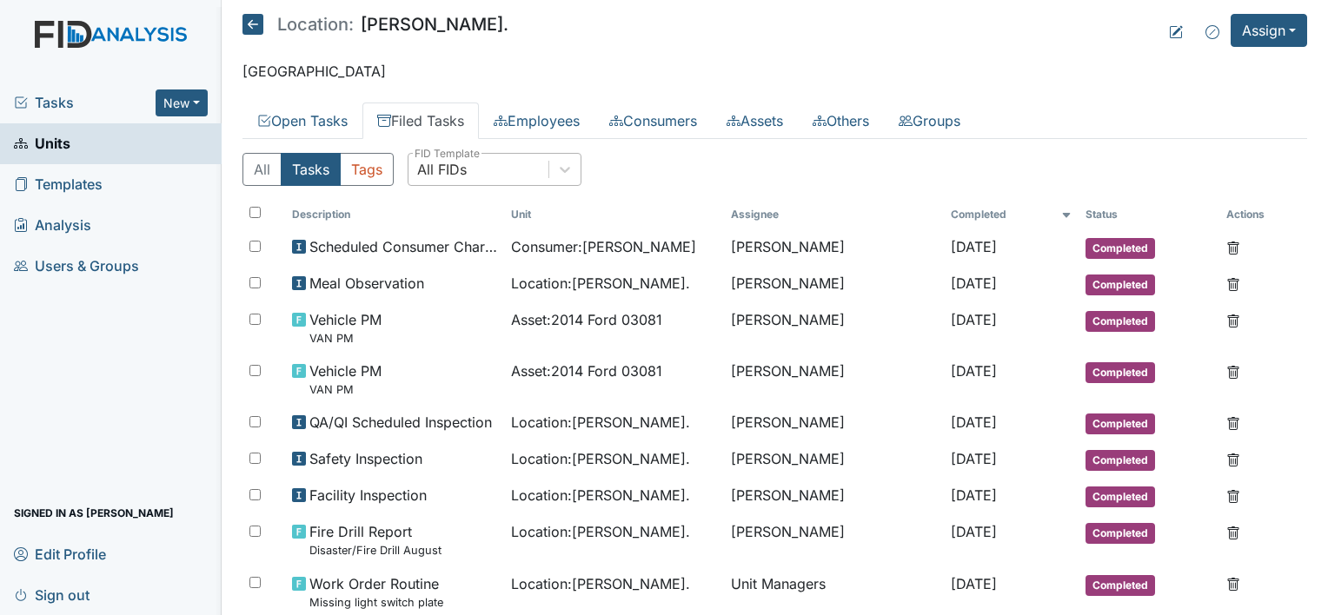
click at [449, 166] on div "All FIDs" at bounding box center [442, 169] width 50 height 21
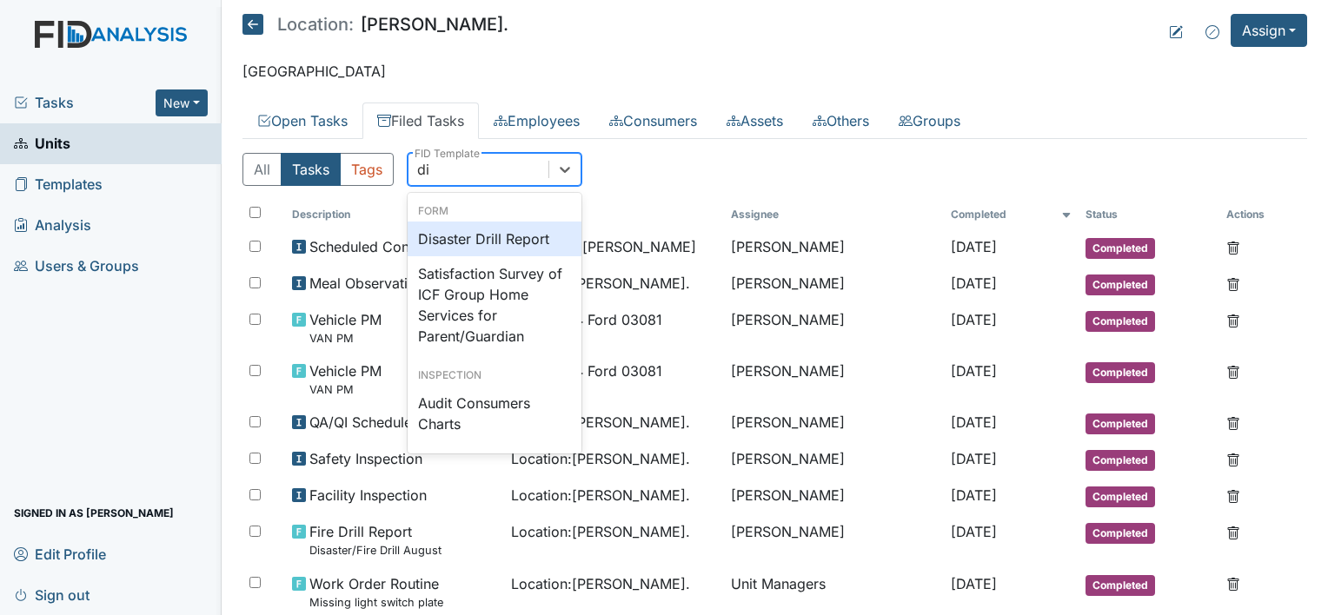
type input "dis"
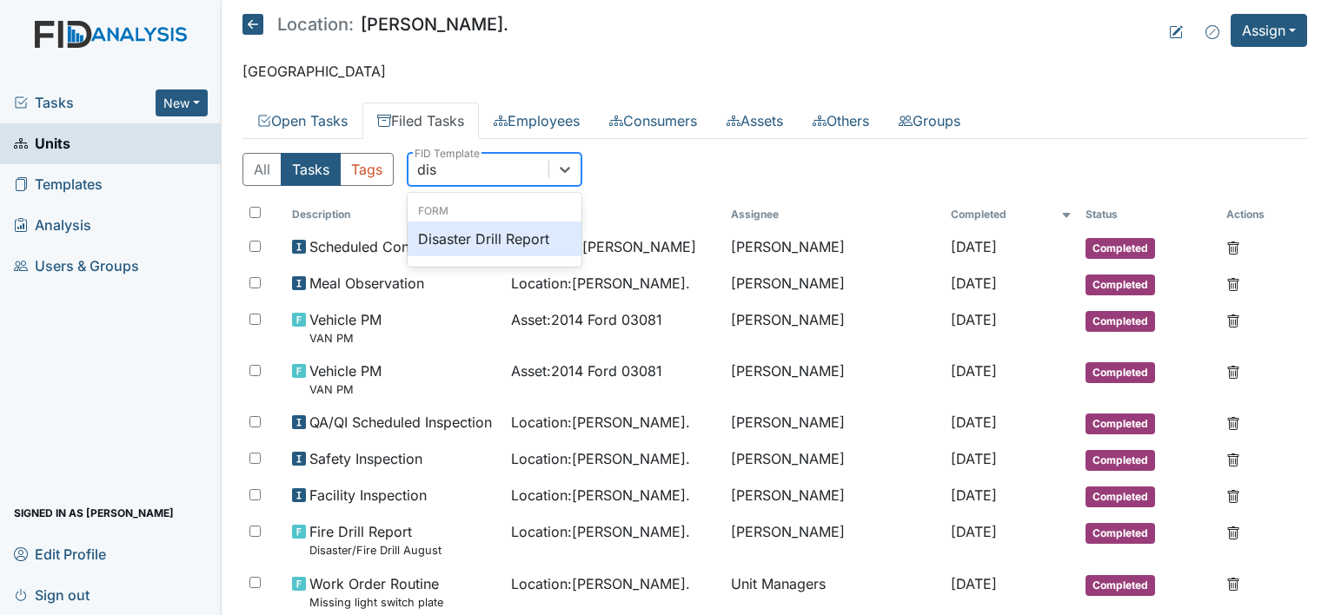
click at [542, 247] on div "Disaster Drill Report" at bounding box center [495, 239] width 174 height 35
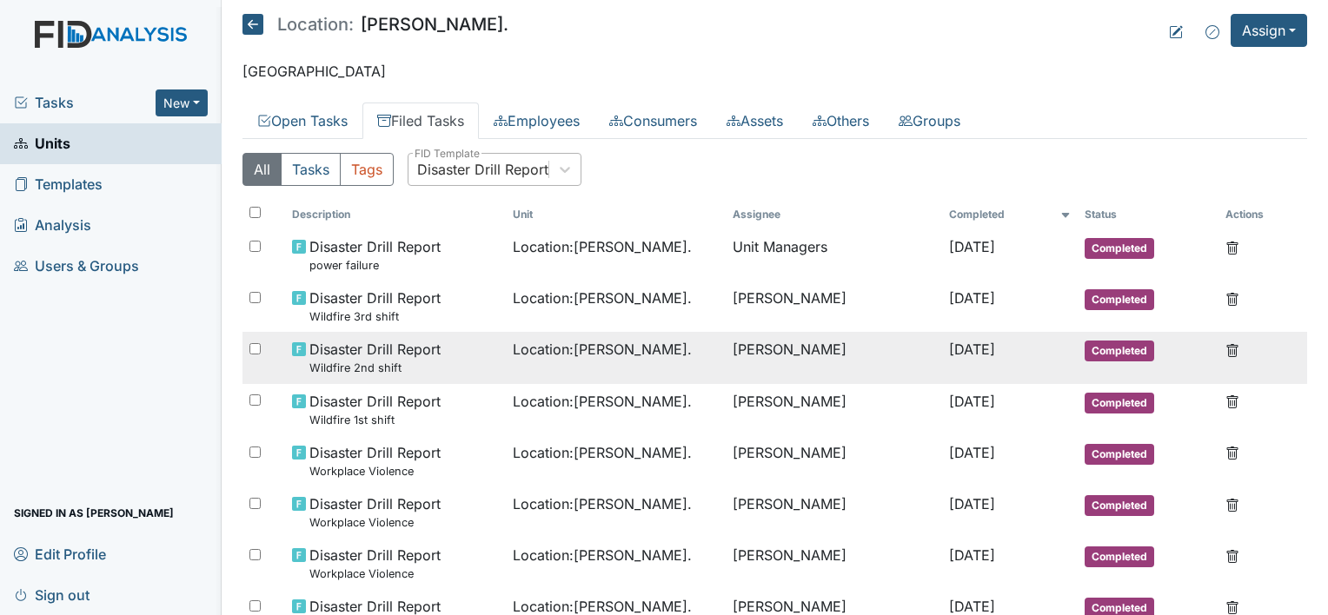
click at [525, 359] on td "Location : William St." at bounding box center [616, 357] width 221 height 51
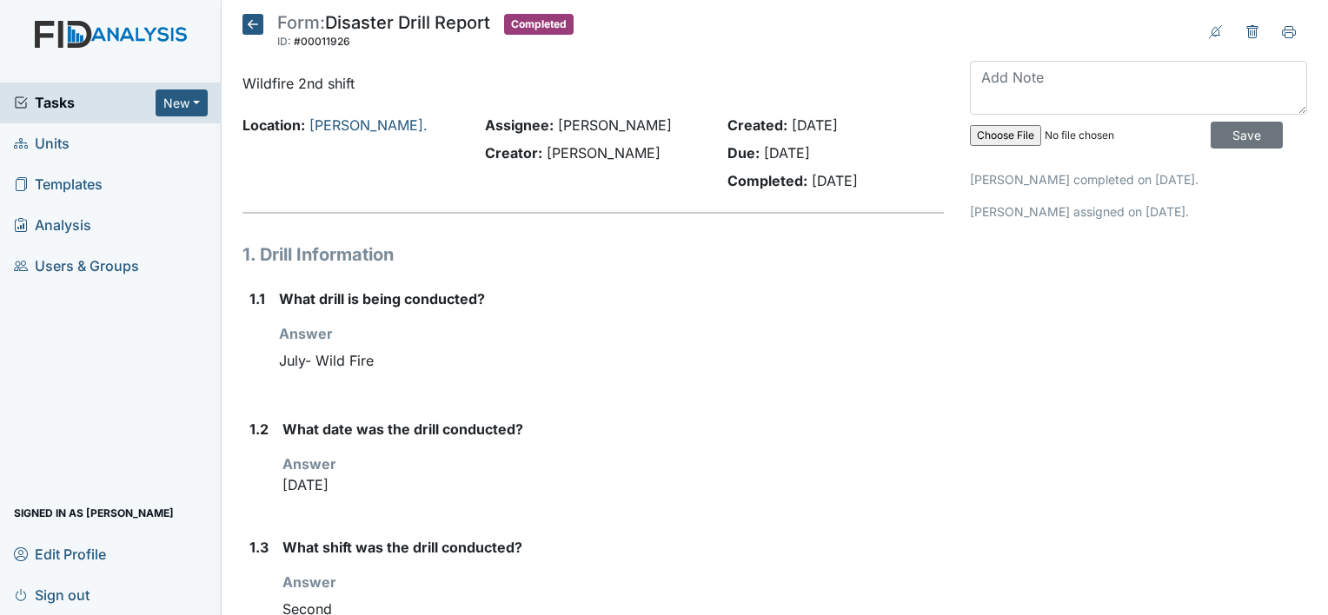
click at [257, 28] on icon at bounding box center [252, 24] width 21 height 21
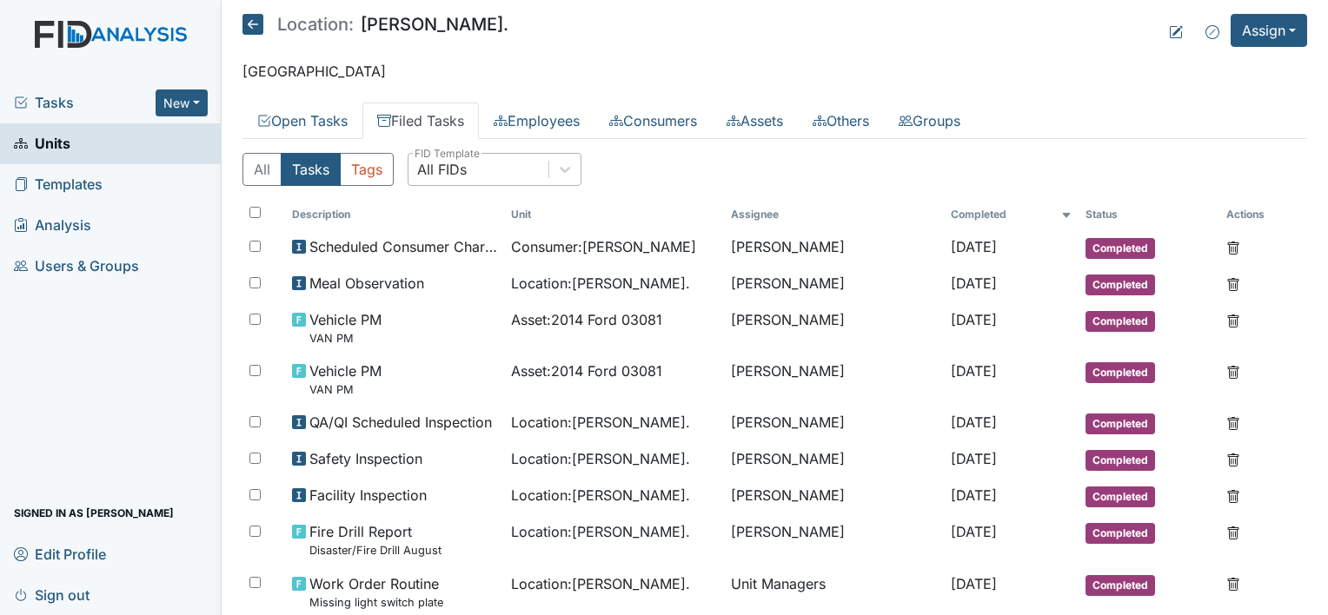
click at [464, 166] on div "All FIDs" at bounding box center [442, 169] width 50 height 21
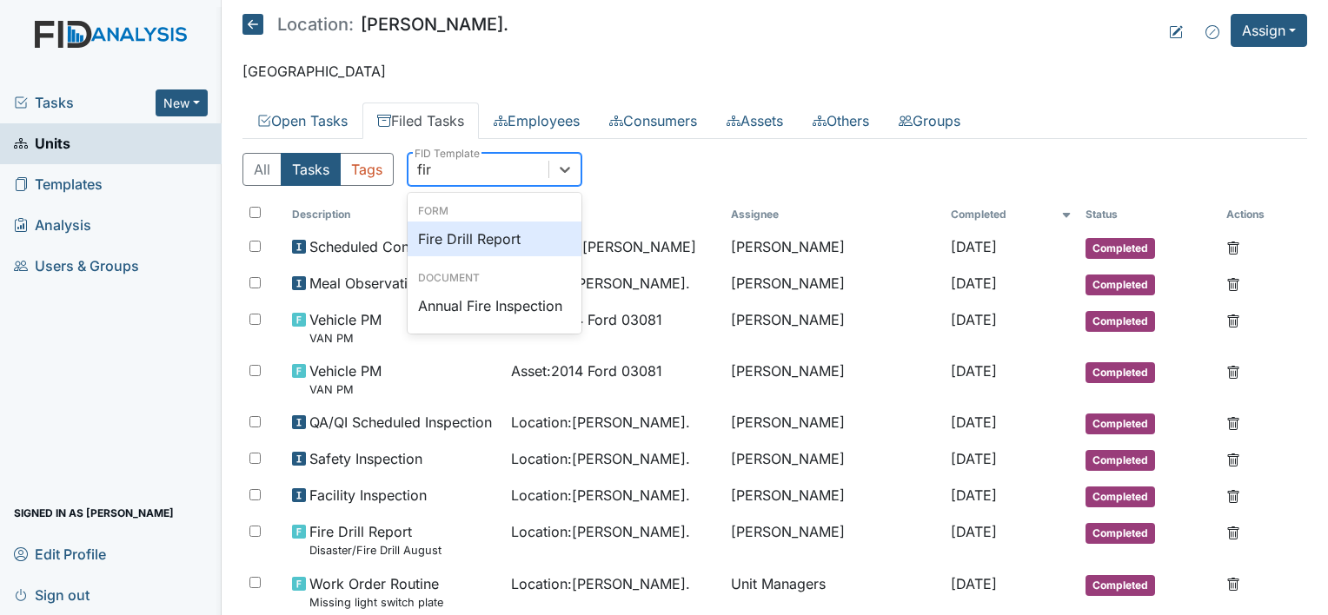
type input "fire"
click at [514, 229] on div "Fire Drill Report" at bounding box center [495, 239] width 174 height 35
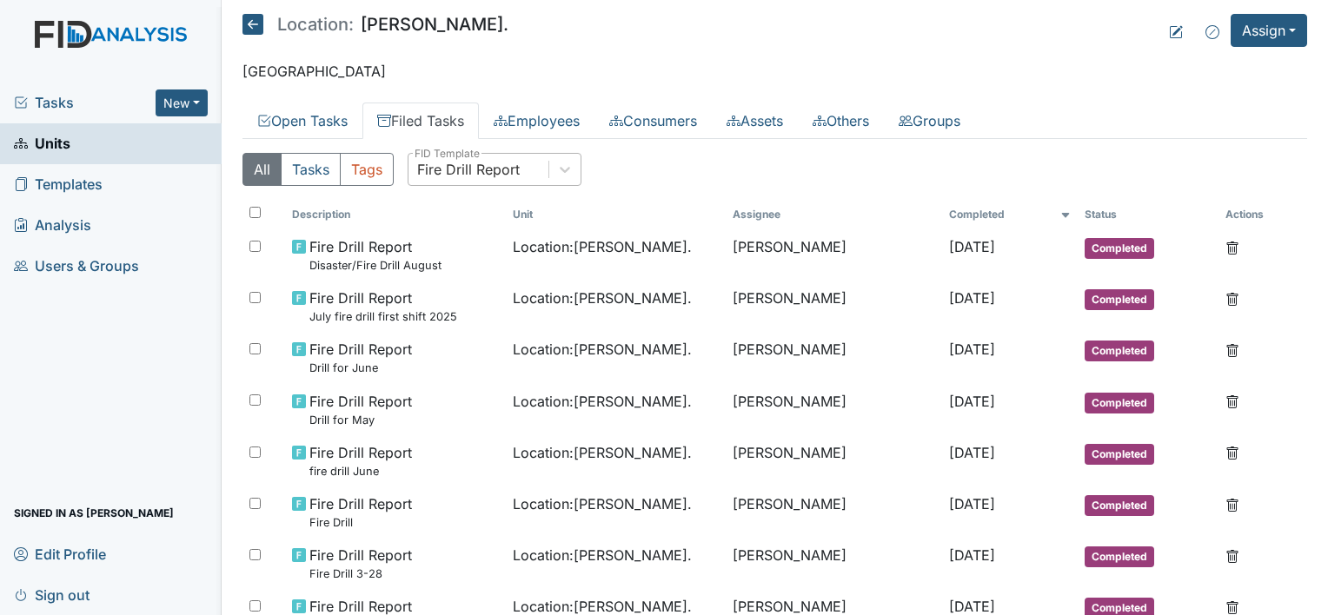
drag, startPoint x: 414, startPoint y: 118, endPoint x: 425, endPoint y: 120, distance: 10.6
click at [416, 118] on link "Filed Tasks" at bounding box center [420, 121] width 116 height 36
click at [496, 173] on div "Fire Drill Report" at bounding box center [468, 169] width 103 height 21
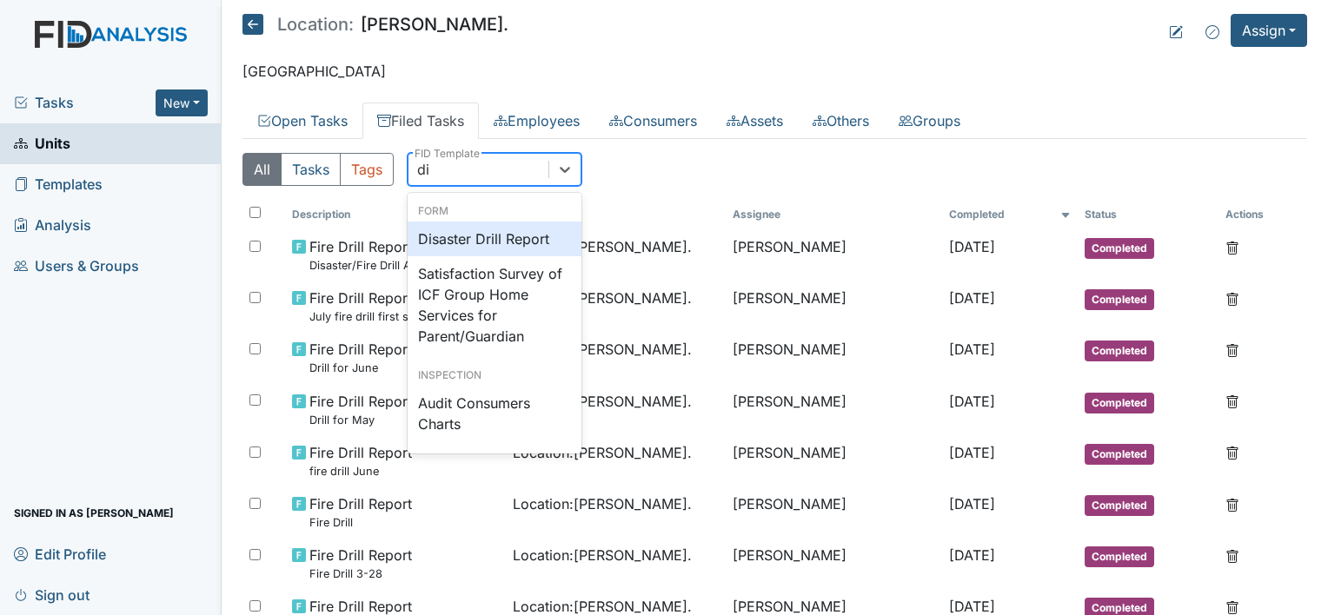
type input "dis"
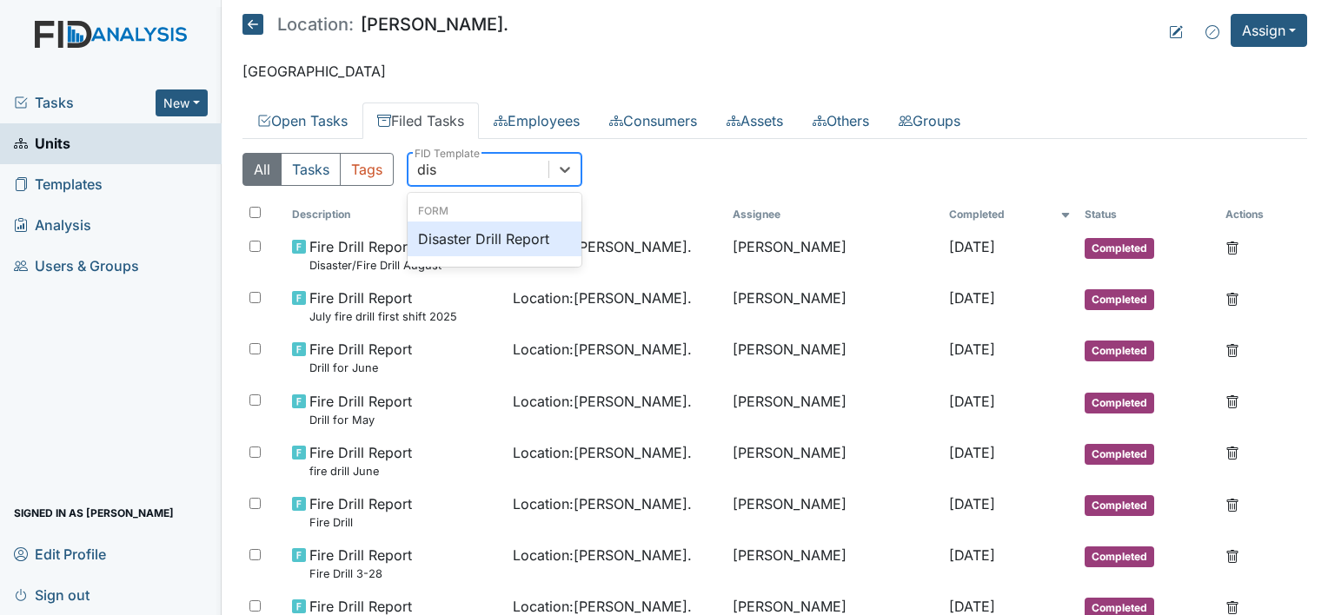
click at [478, 240] on div "Disaster Drill Report" at bounding box center [495, 239] width 174 height 35
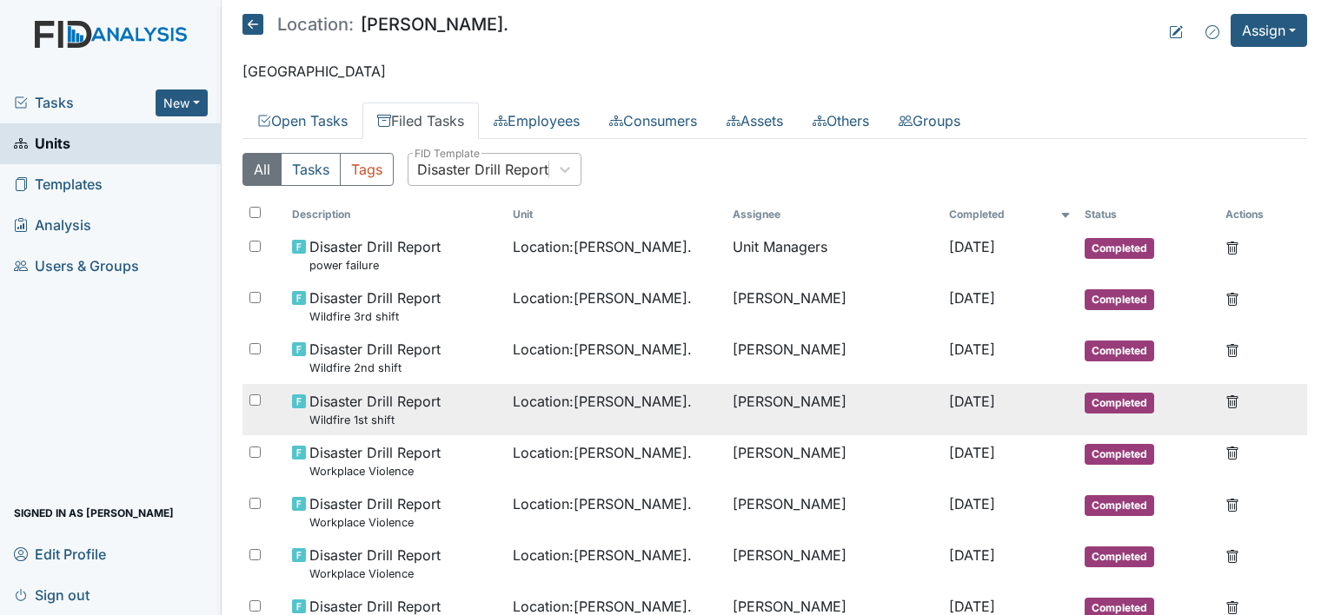
click at [506, 414] on td "Location : William St." at bounding box center [616, 409] width 221 height 51
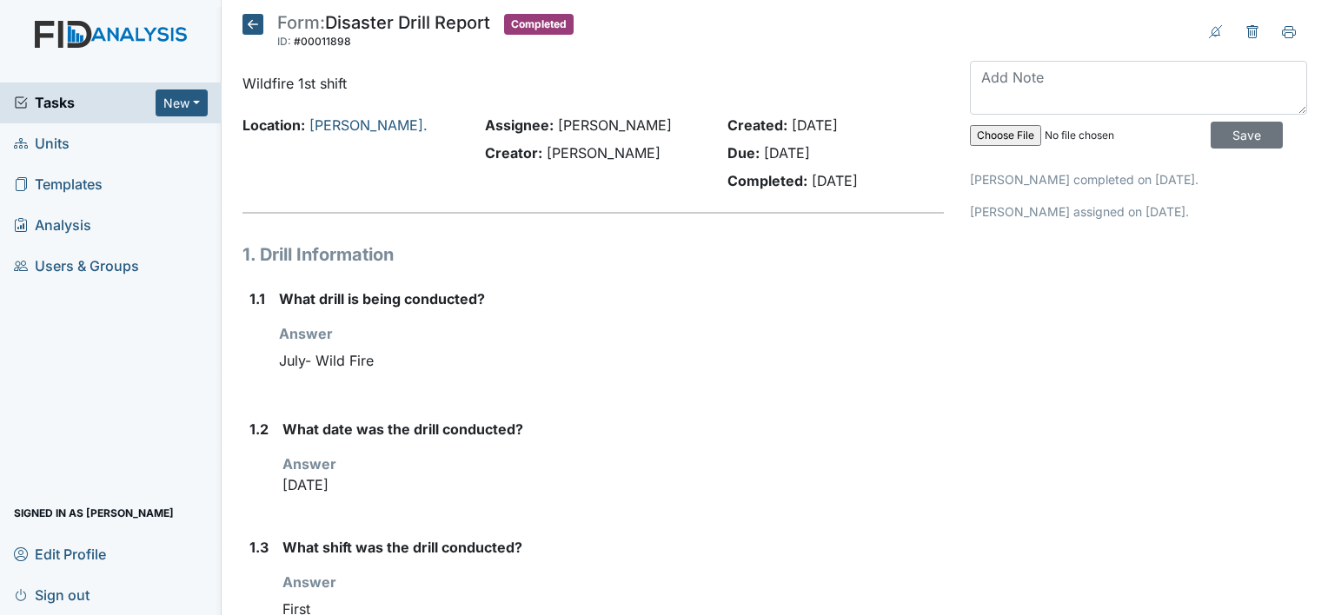
click at [251, 23] on icon at bounding box center [252, 24] width 21 height 21
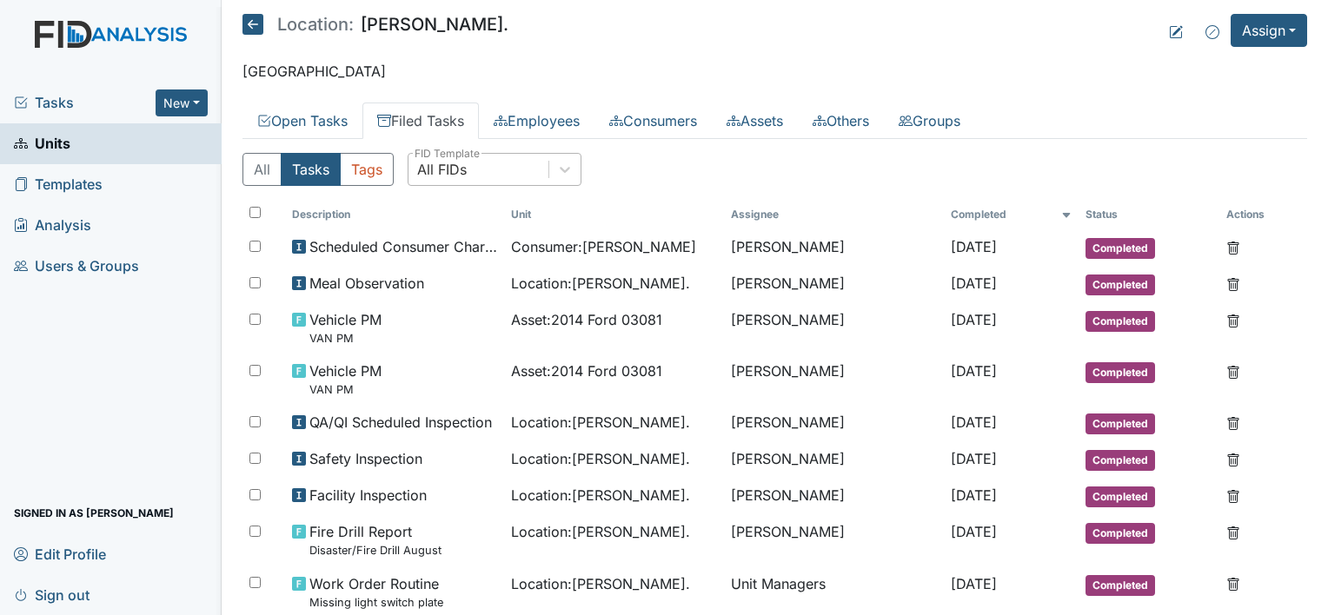
click at [460, 181] on div "All FIDs" at bounding box center [478, 169] width 140 height 31
click at [729, 162] on div "All Tasks Tags All FIDs FID Template" at bounding box center [774, 176] width 1064 height 47
click at [457, 120] on link "Filed Tasks" at bounding box center [420, 121] width 116 height 36
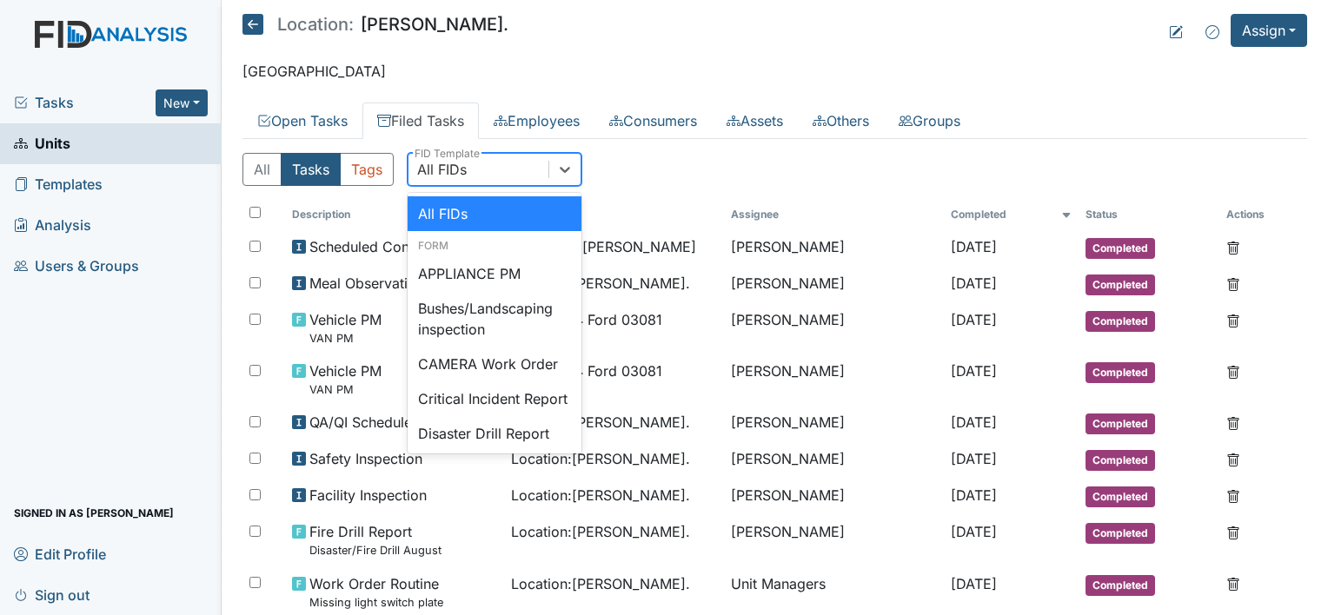
click at [469, 172] on div "All FIDs" at bounding box center [478, 169] width 140 height 31
click at [471, 45] on header "Location: William St. Assign Assign Form Assign Inspection Assign Document Assi…" at bounding box center [774, 30] width 1064 height 33
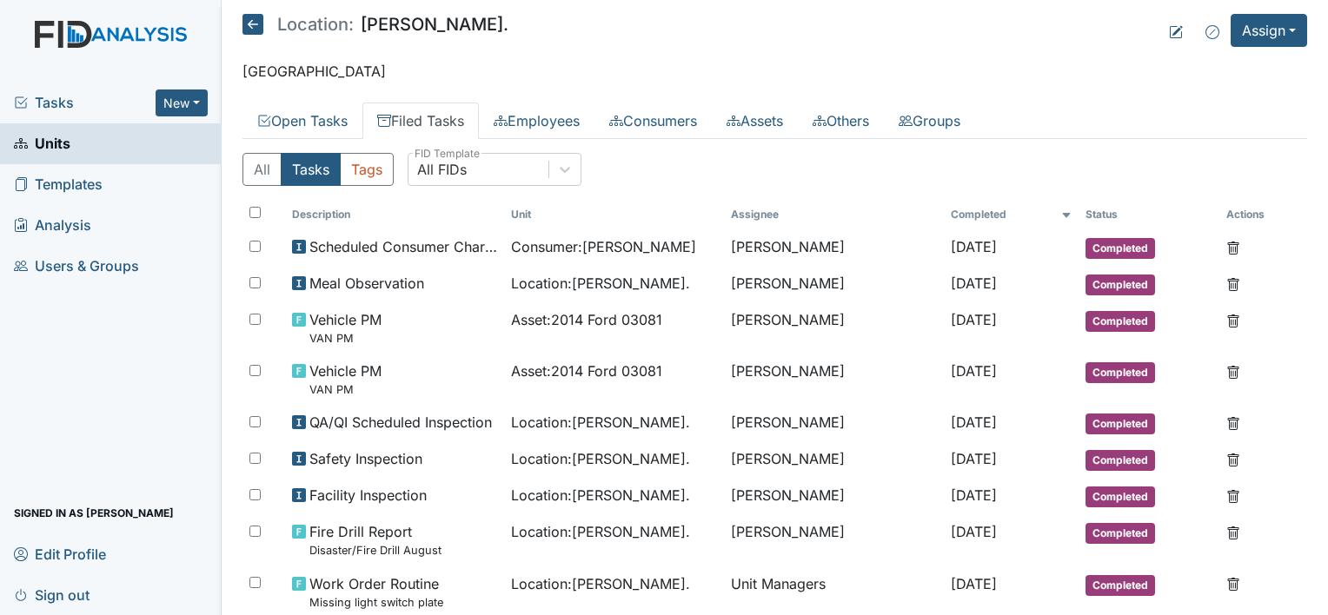
click at [433, 116] on link "Filed Tasks" at bounding box center [420, 121] width 116 height 36
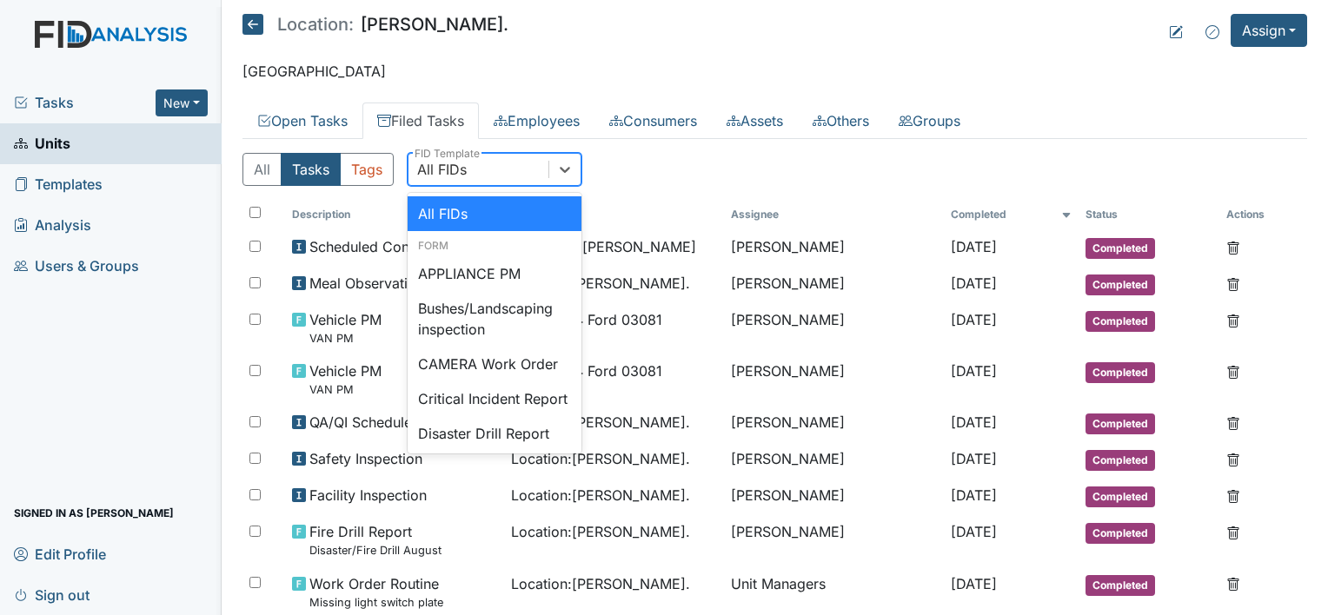
click at [489, 163] on div "All FIDs" at bounding box center [478, 169] width 140 height 31
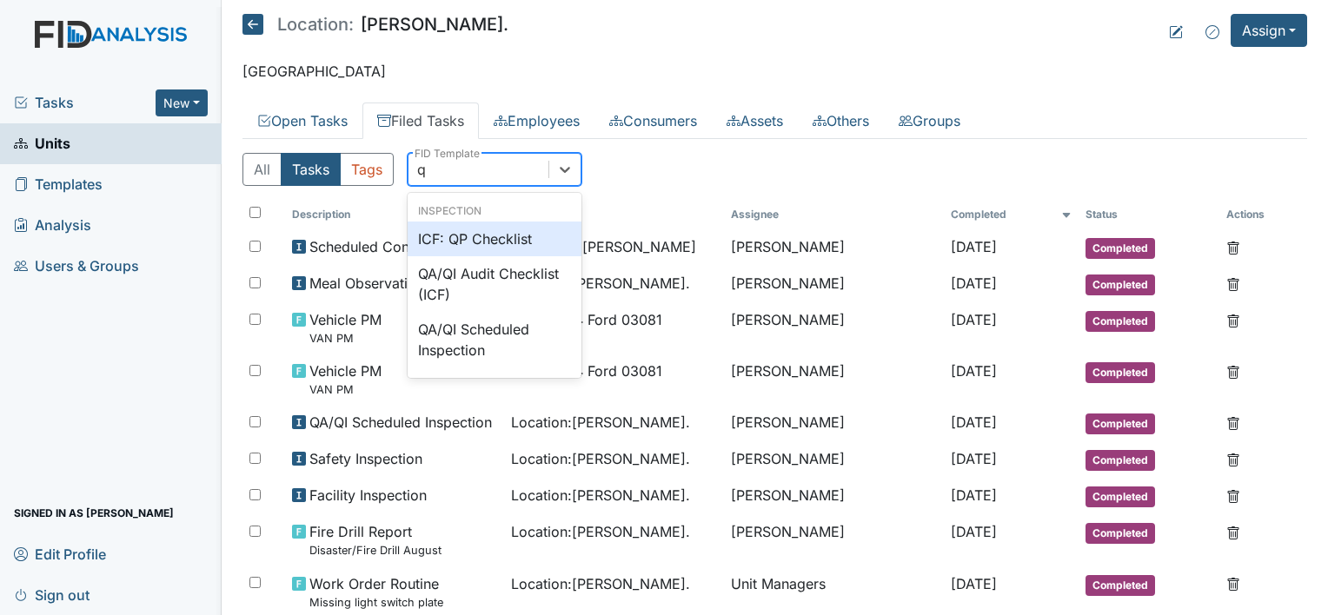
type input "qp"
click at [484, 242] on div "ICF: QP Checklist" at bounding box center [495, 239] width 174 height 35
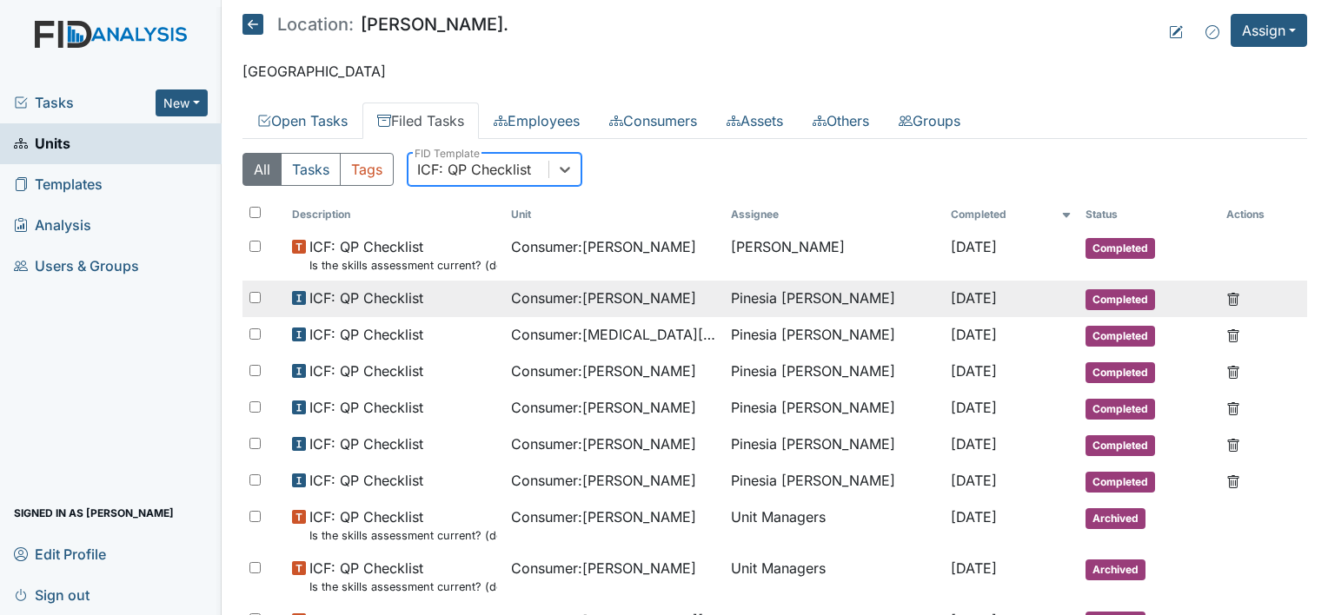
click at [702, 305] on div "Consumer : Wright, Glenn" at bounding box center [614, 298] width 206 height 21
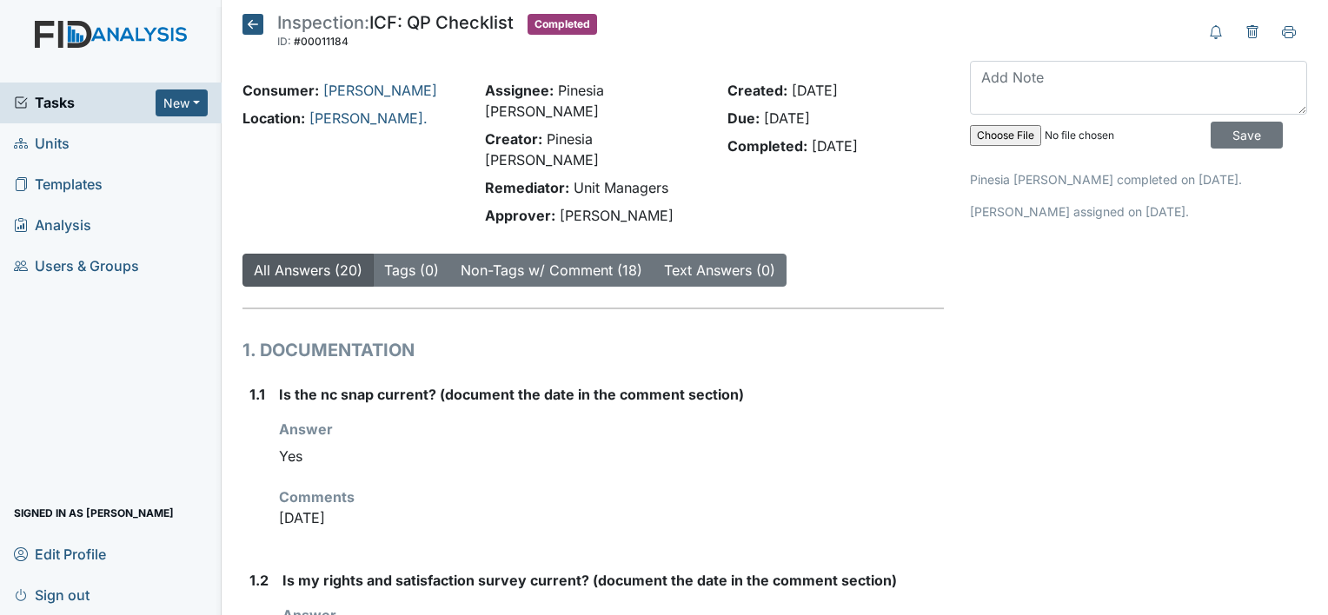
click at [250, 30] on icon at bounding box center [252, 24] width 21 height 21
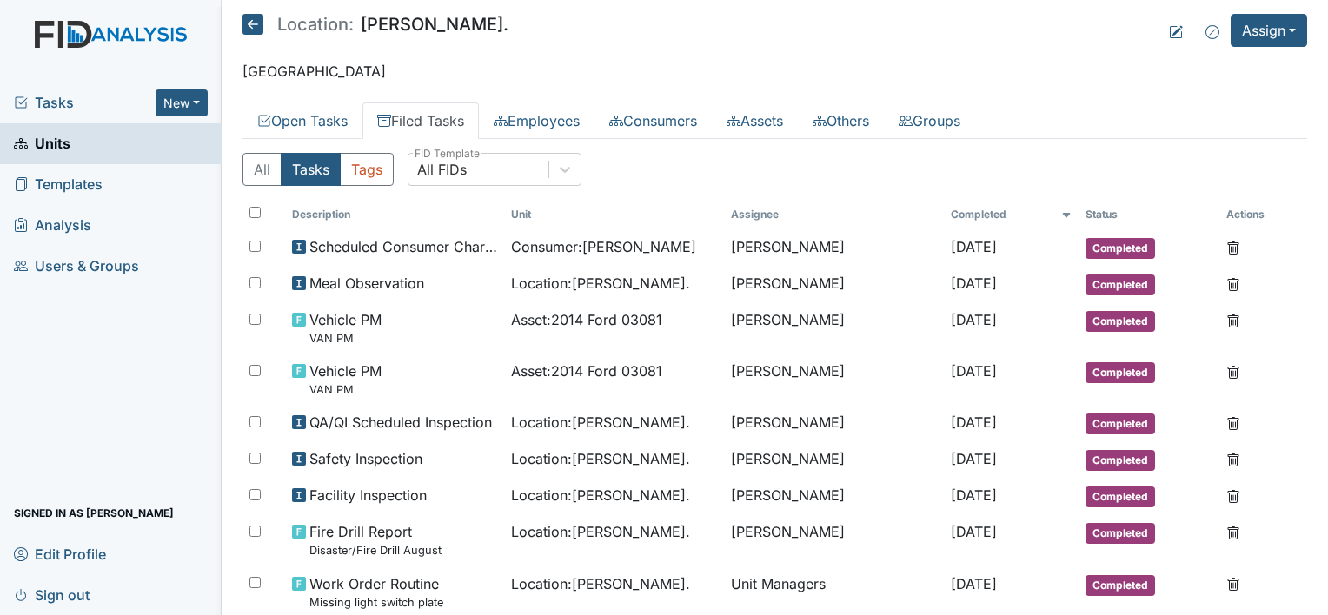
click at [431, 120] on link "Filed Tasks" at bounding box center [420, 121] width 116 height 36
click at [343, 122] on link "Open Tasks" at bounding box center [302, 121] width 120 height 36
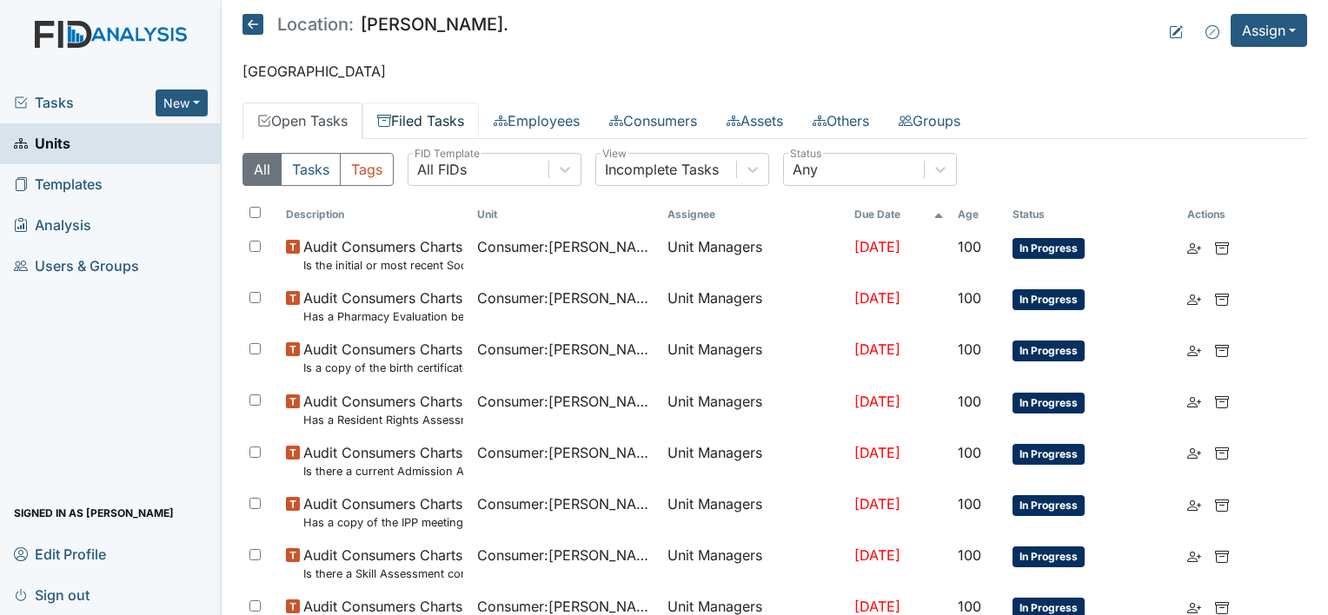
click at [432, 122] on link "Filed Tasks" at bounding box center [420, 121] width 116 height 36
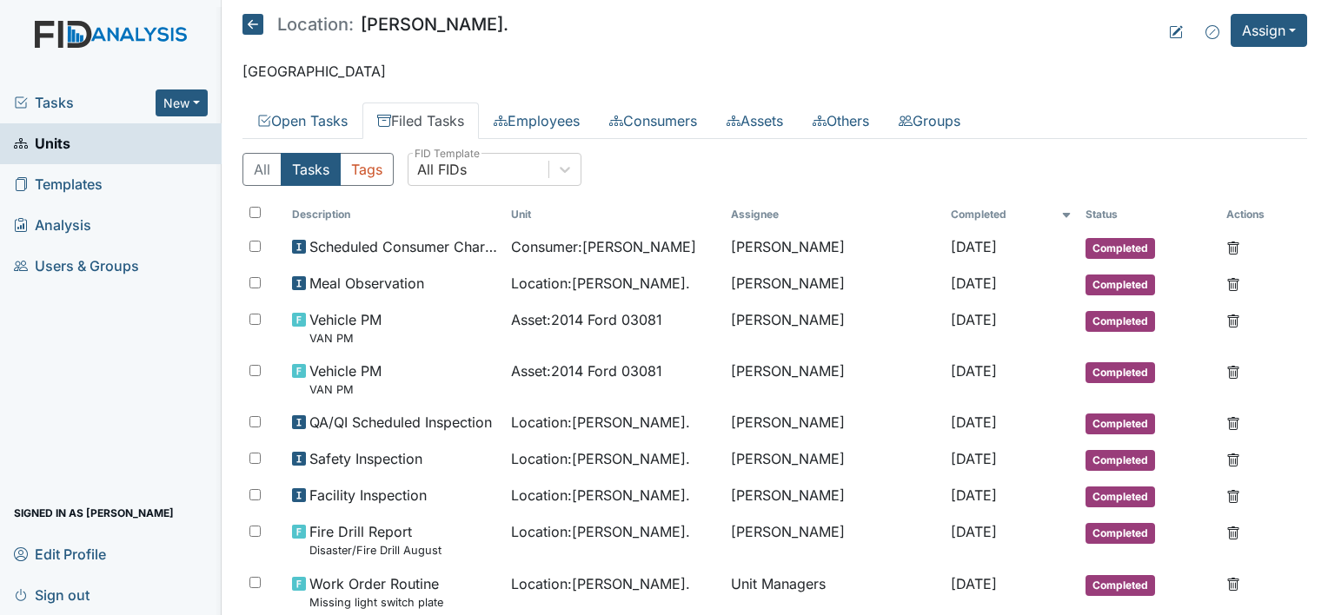
click at [455, 129] on link "Filed Tasks" at bounding box center [420, 121] width 116 height 36
click at [493, 169] on div "All FIDs" at bounding box center [478, 169] width 140 height 31
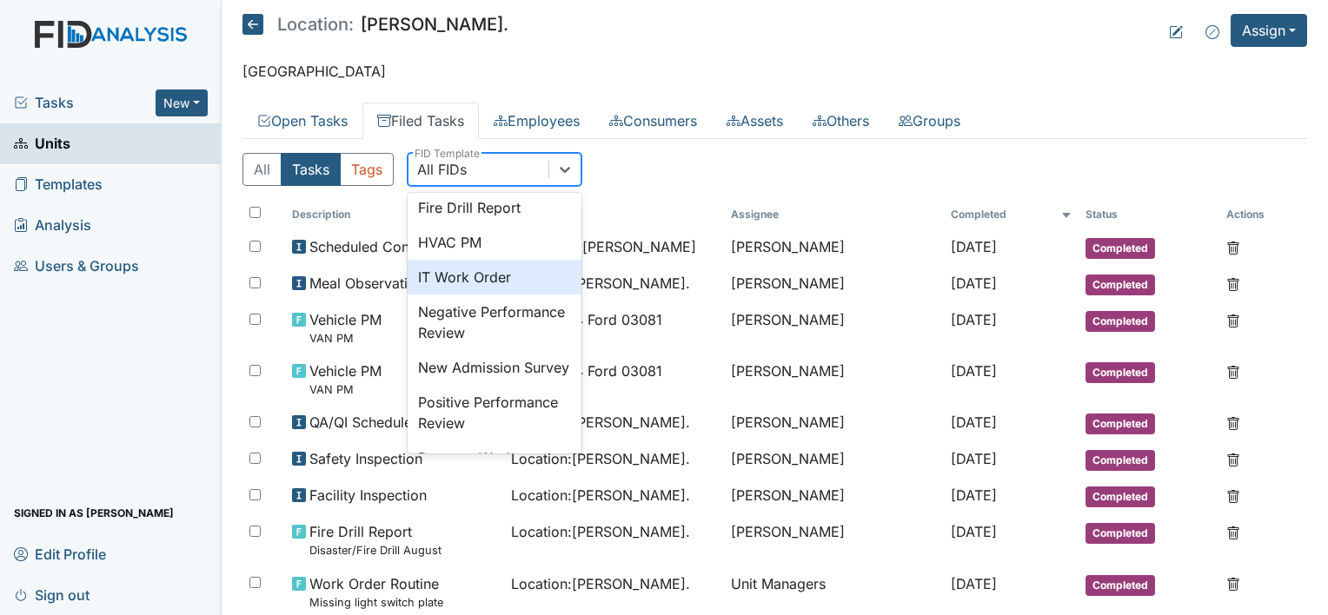
scroll to position [348, 0]
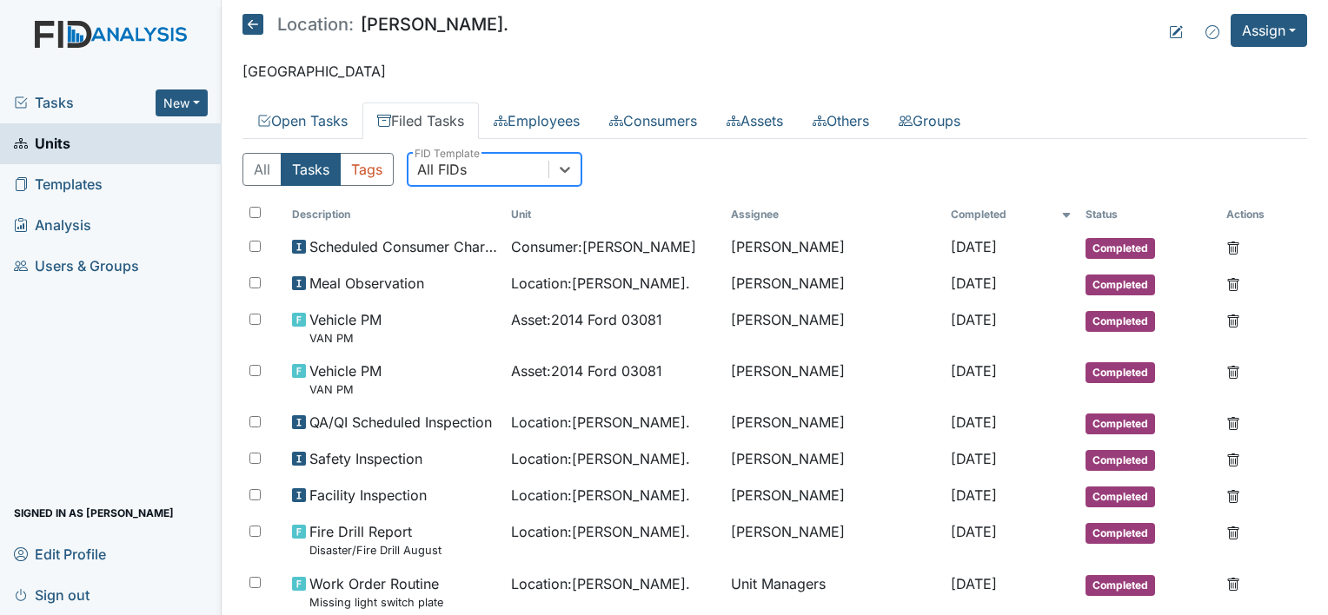
click at [496, 175] on div "All FIDs" at bounding box center [478, 169] width 140 height 31
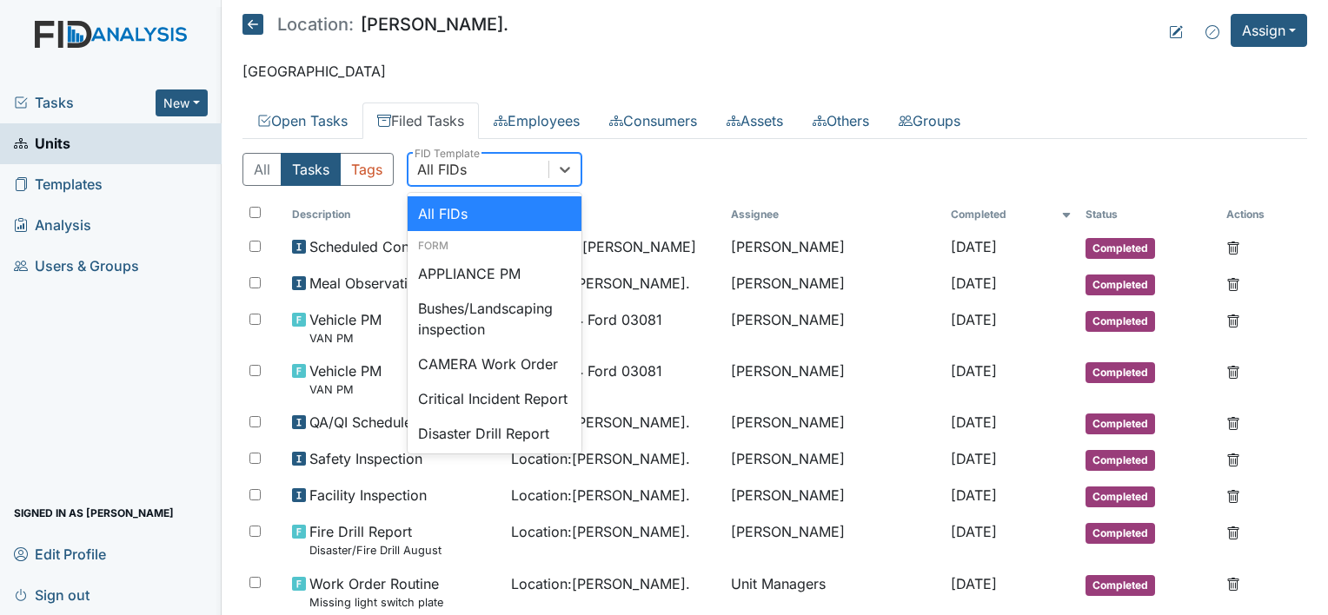
click at [502, 168] on div "All FIDs" at bounding box center [478, 169] width 140 height 31
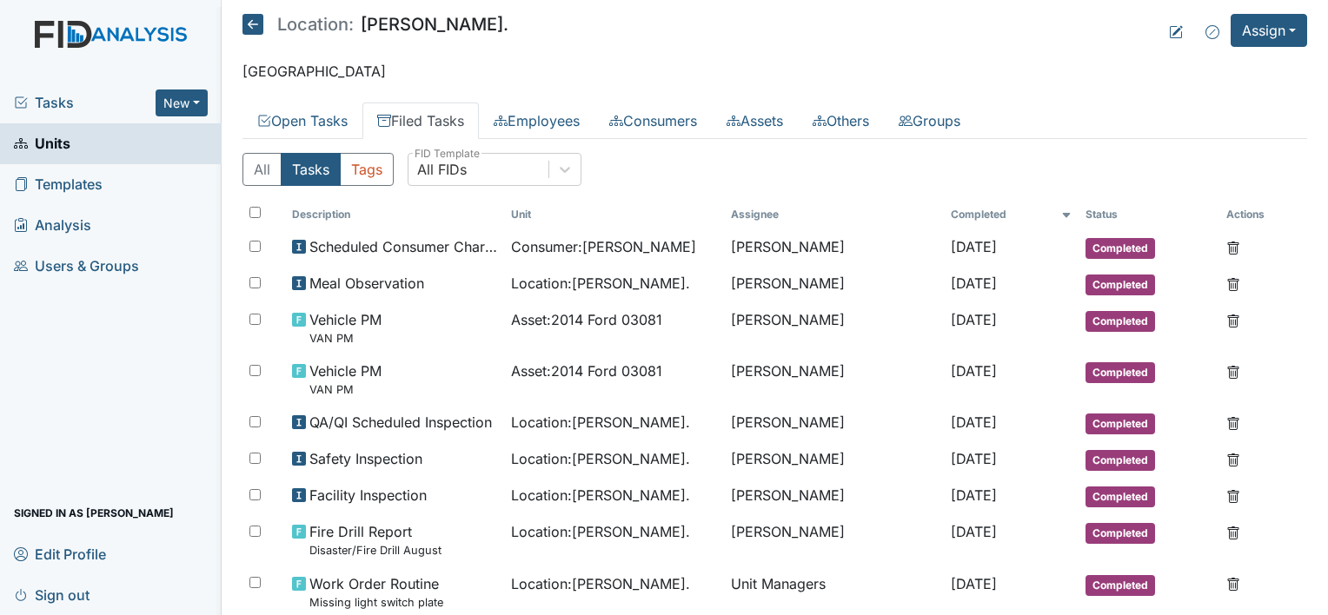
click at [441, 121] on link "Filed Tasks" at bounding box center [420, 121] width 116 height 36
click at [440, 119] on link "Filed Tasks" at bounding box center [420, 121] width 116 height 36
click at [472, 172] on div "All FIDs" at bounding box center [478, 169] width 140 height 31
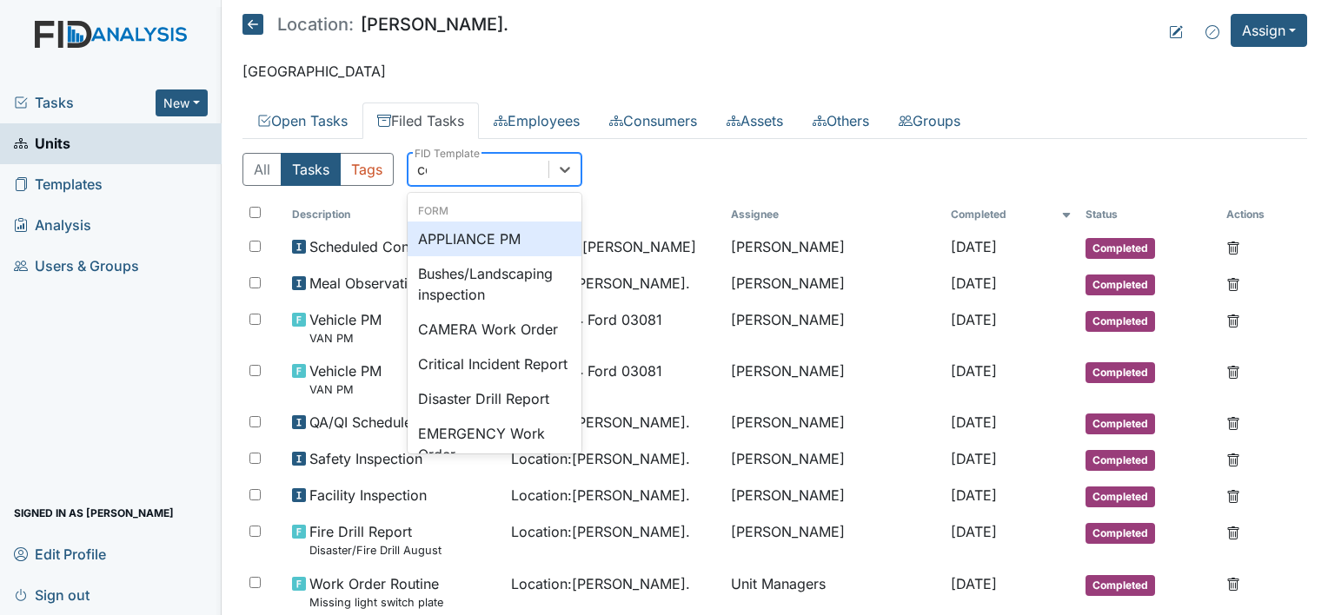
type input "coo"
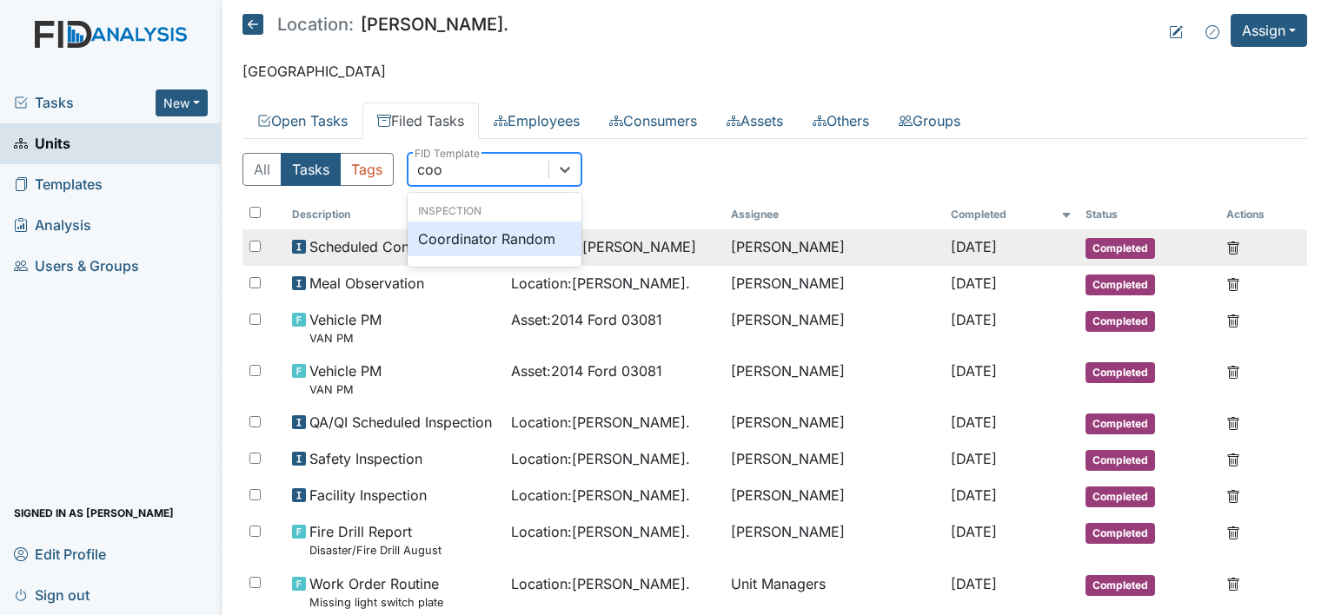
click at [521, 237] on div "Coordinator Random" at bounding box center [495, 239] width 174 height 35
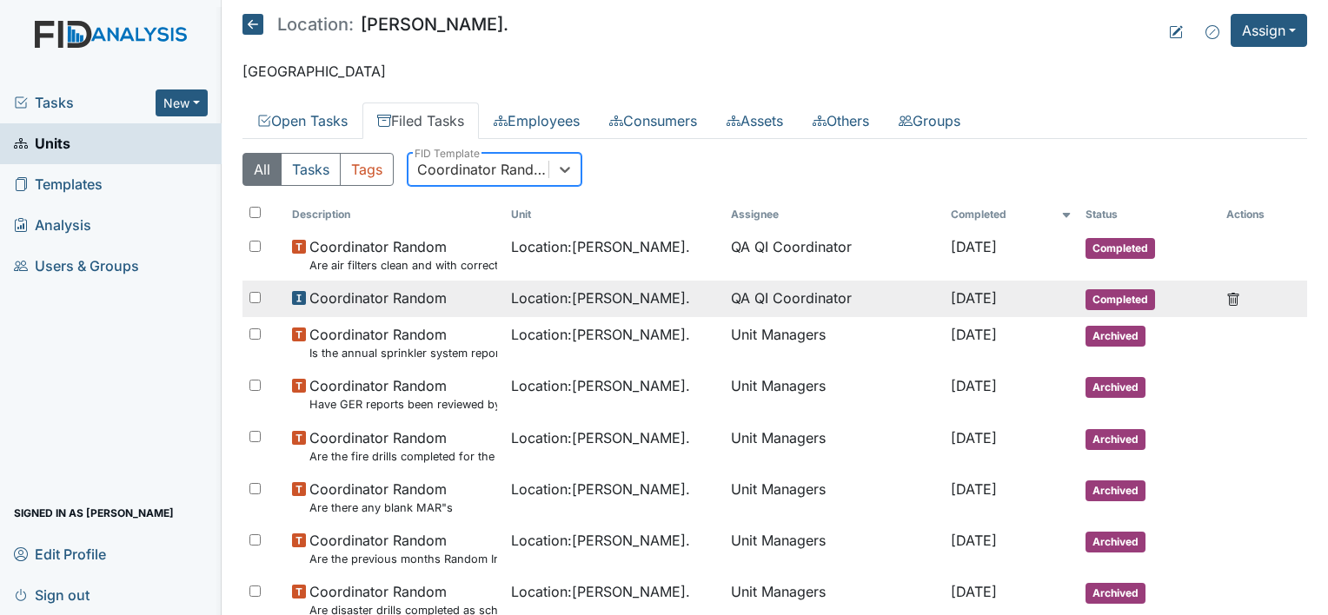
click at [459, 302] on div "Coordinator Random" at bounding box center [395, 298] width 206 height 21
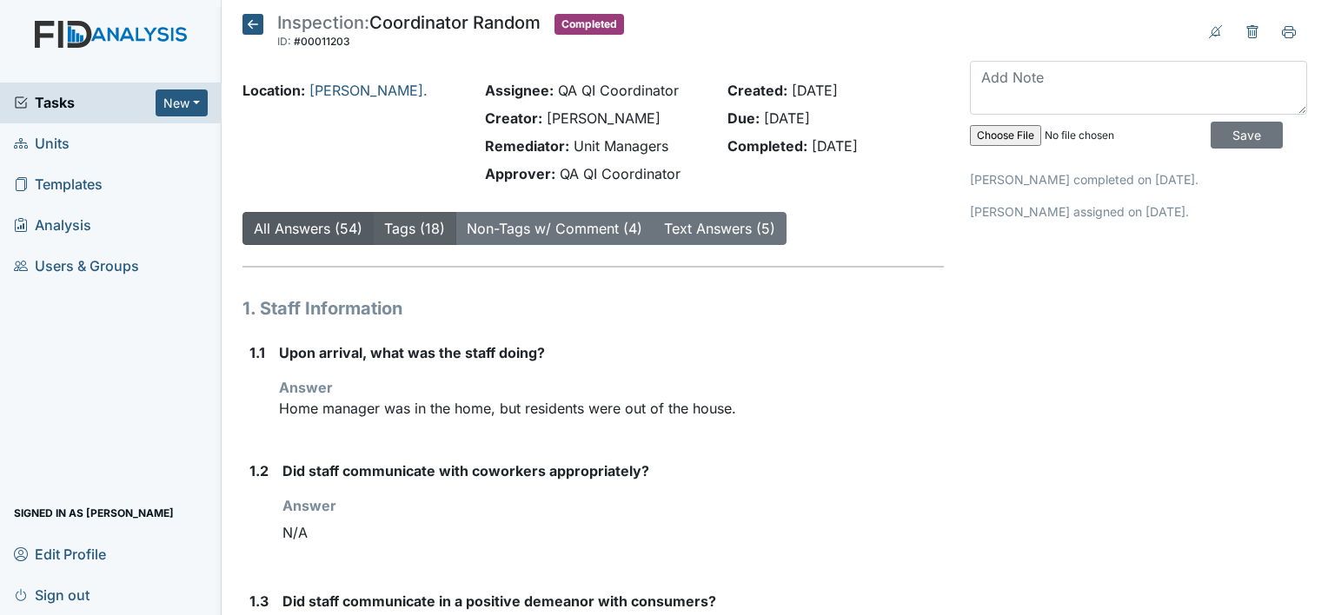
click at [422, 235] on link "Tags (18)" at bounding box center [414, 228] width 61 height 17
click at [337, 226] on link "All Answers (54)" at bounding box center [308, 228] width 109 height 17
click at [341, 229] on link "All Answers (54)" at bounding box center [308, 228] width 109 height 17
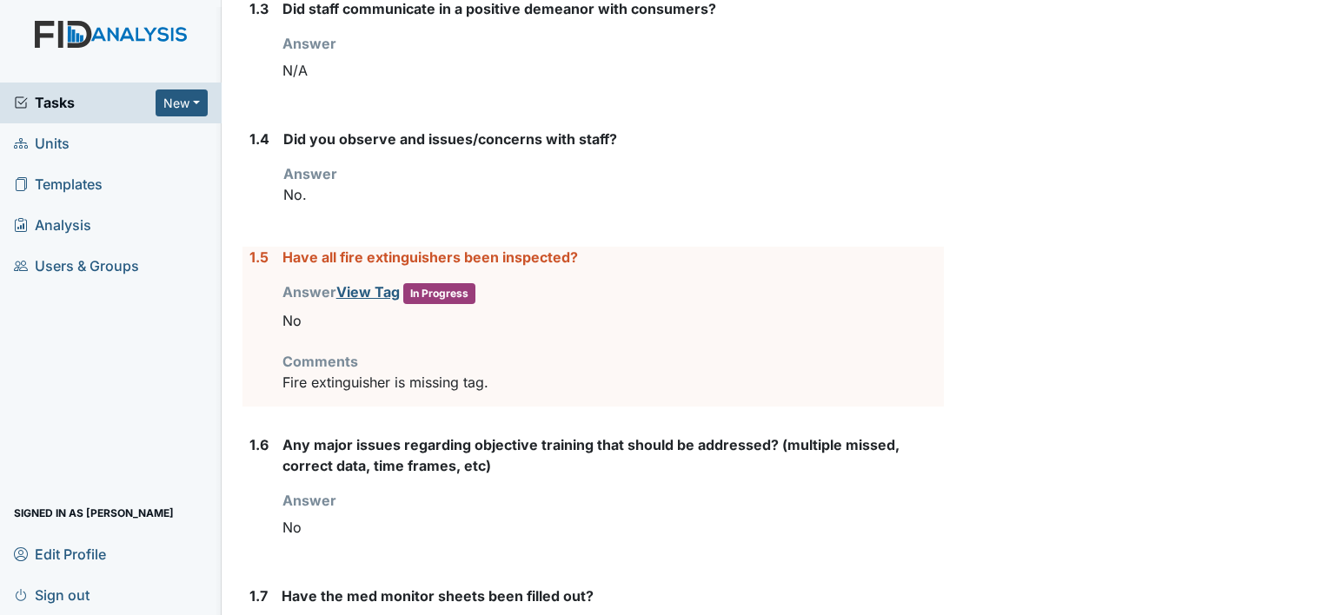
scroll to position [608, 0]
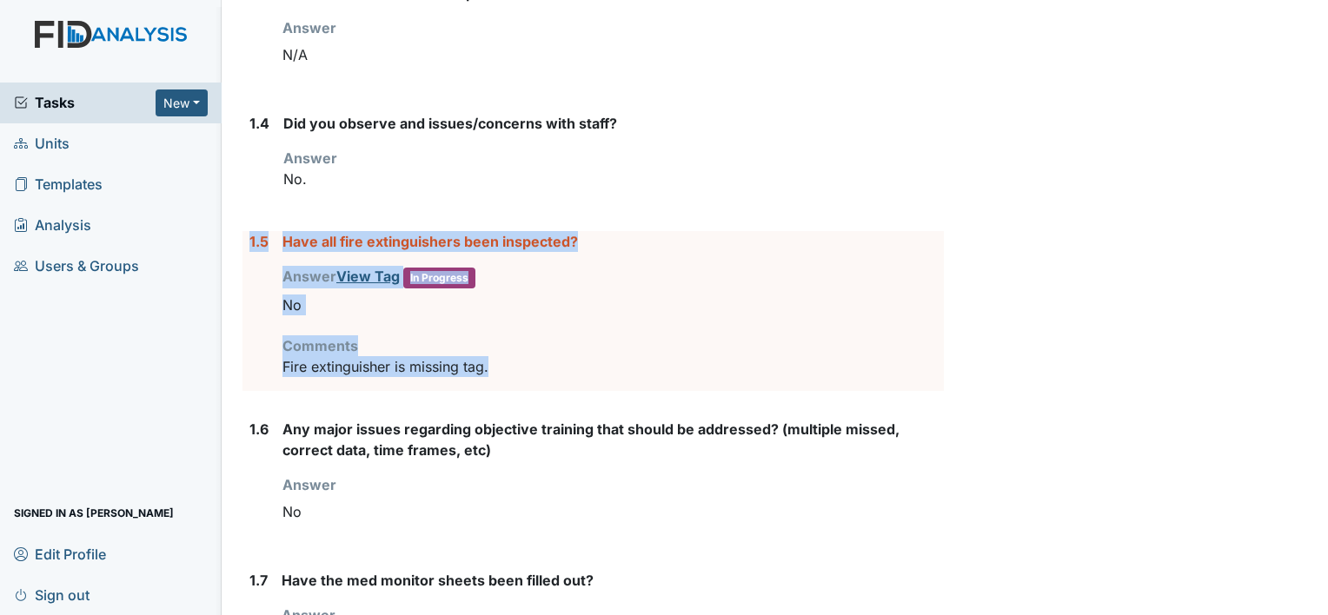
drag, startPoint x: 247, startPoint y: 229, endPoint x: 494, endPoint y: 366, distance: 282.0
click at [494, 366] on div "1.5 Have all fire extinguishers been inspected? Answer View Tag In Progress You…" at bounding box center [592, 311] width 701 height 160
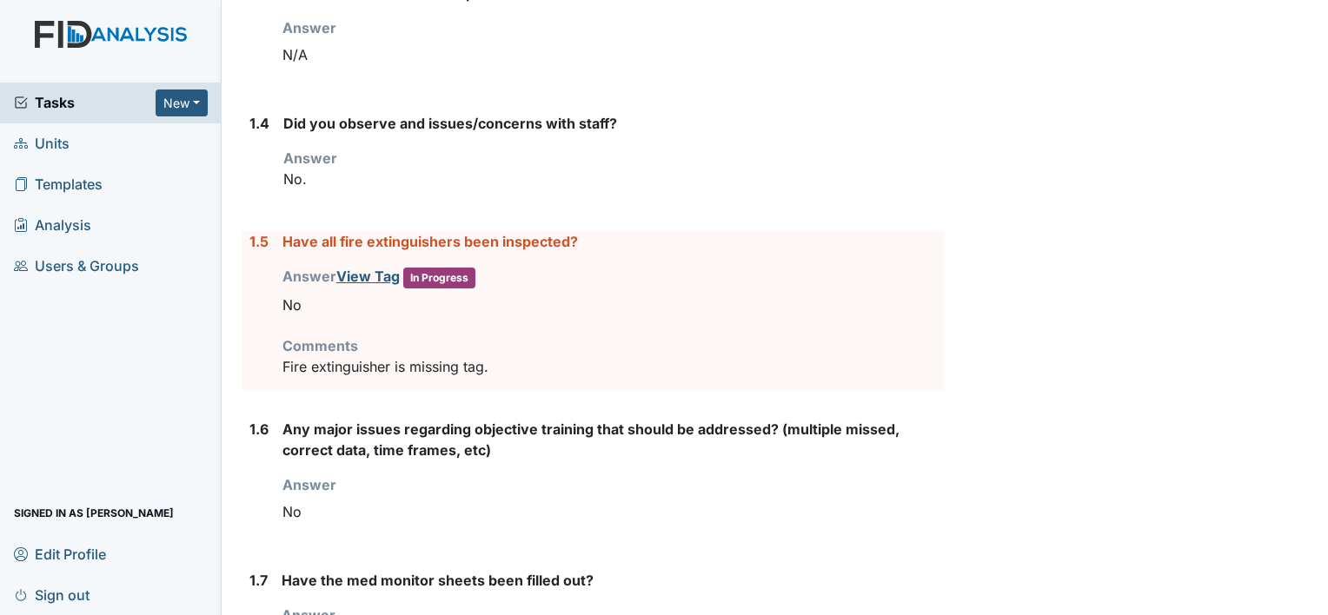
click at [105, 45] on img at bounding box center [111, 52] width 222 height 62
click at [104, 40] on img at bounding box center [111, 52] width 222 height 62
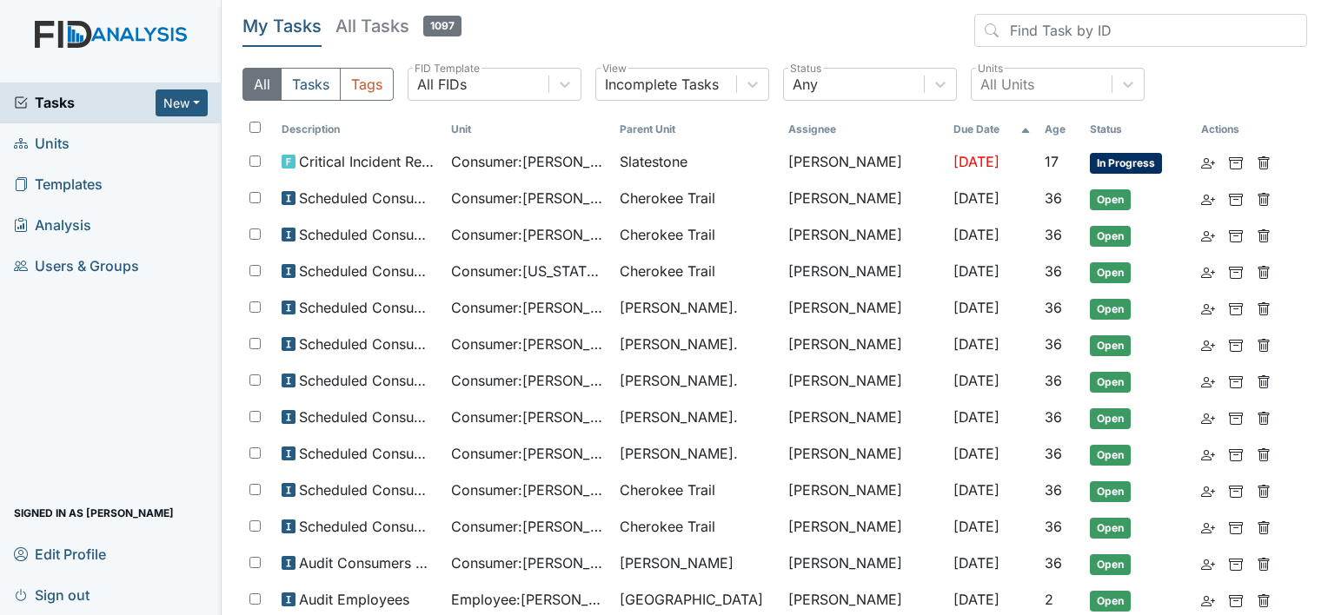
click at [82, 149] on link "Units" at bounding box center [111, 143] width 222 height 41
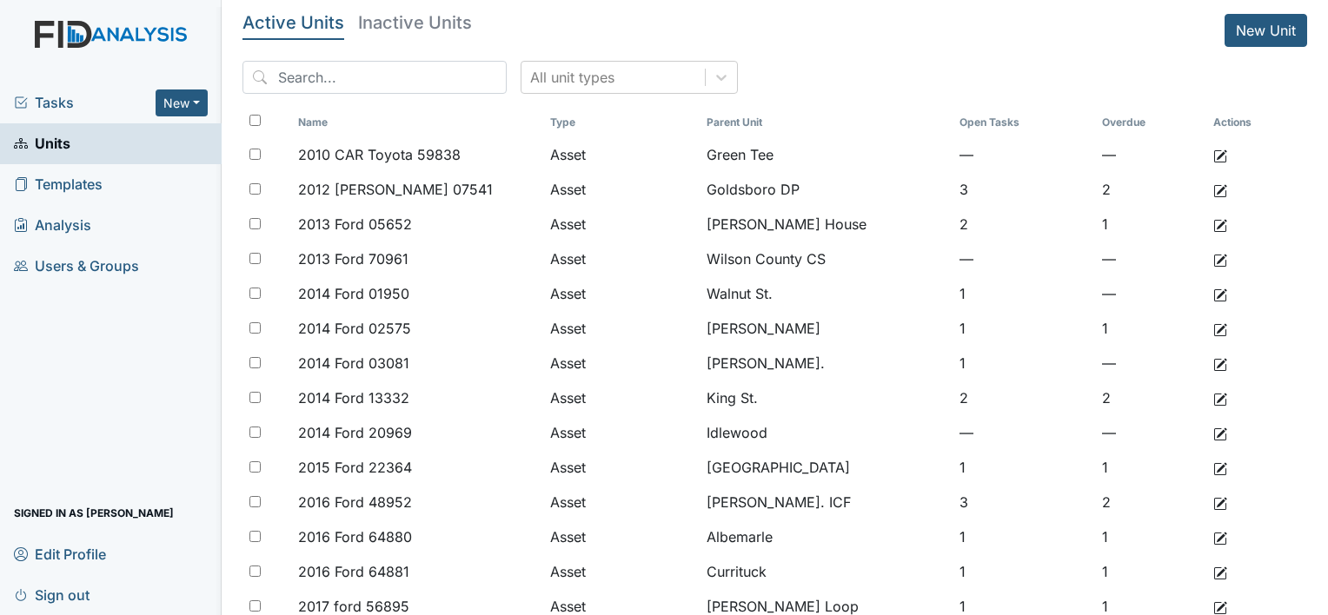
click at [97, 101] on span "Tasks" at bounding box center [85, 102] width 142 height 21
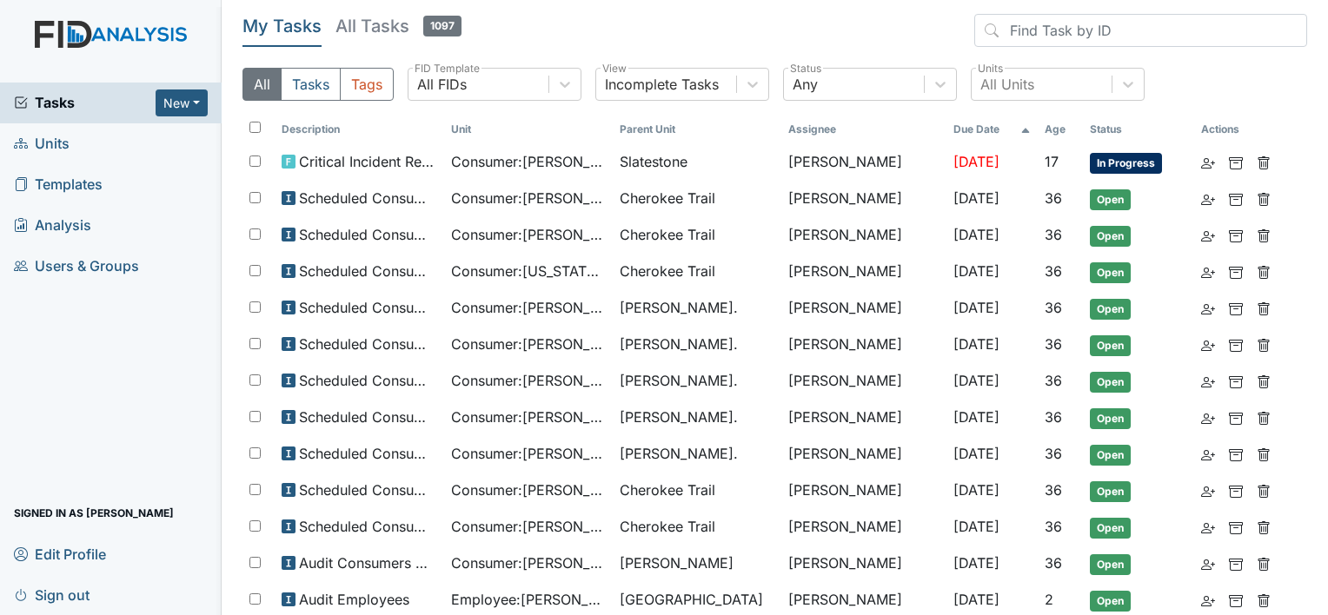
click at [109, 107] on span "Tasks" at bounding box center [85, 102] width 142 height 21
click at [116, 146] on link "Units" at bounding box center [111, 143] width 222 height 41
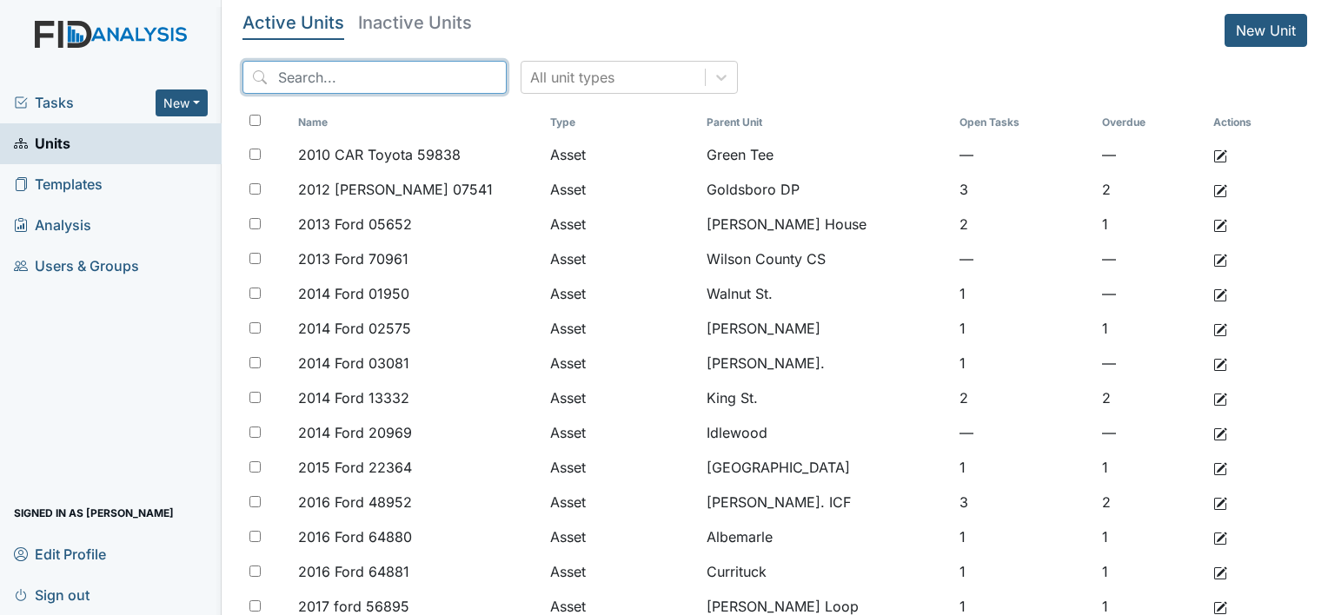
click at [368, 67] on input "search" at bounding box center [374, 77] width 264 height 33
click at [99, 143] on link "Units" at bounding box center [111, 143] width 222 height 41
drag, startPoint x: 335, startPoint y: 78, endPoint x: 361, endPoint y: 89, distance: 28.1
click at [335, 77] on input "search" at bounding box center [374, 77] width 264 height 33
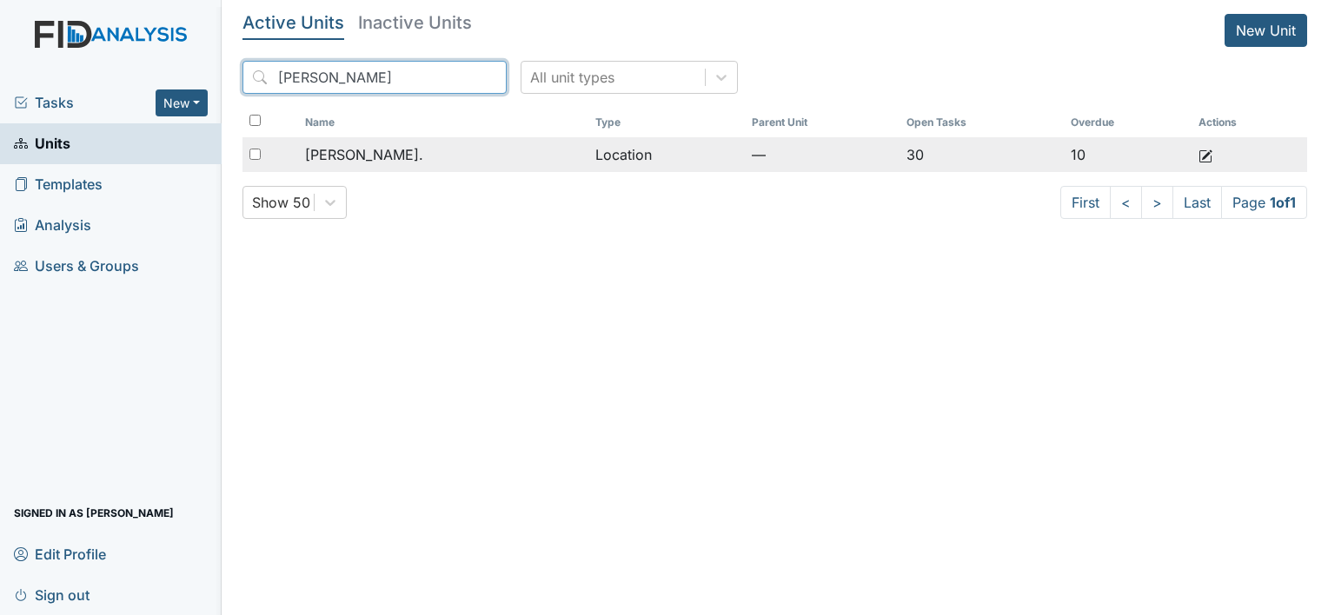
type input "william"
click at [422, 153] on div "[PERSON_NAME]." at bounding box center [443, 154] width 276 height 21
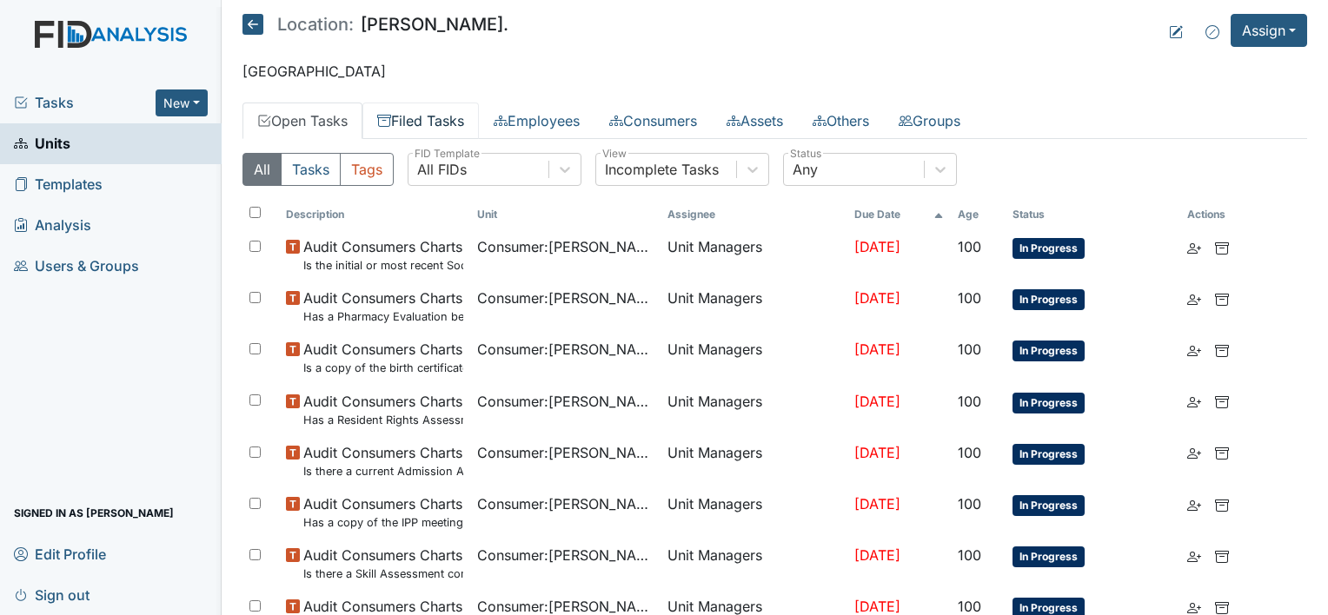
click at [469, 116] on link "Filed Tasks" at bounding box center [420, 121] width 116 height 36
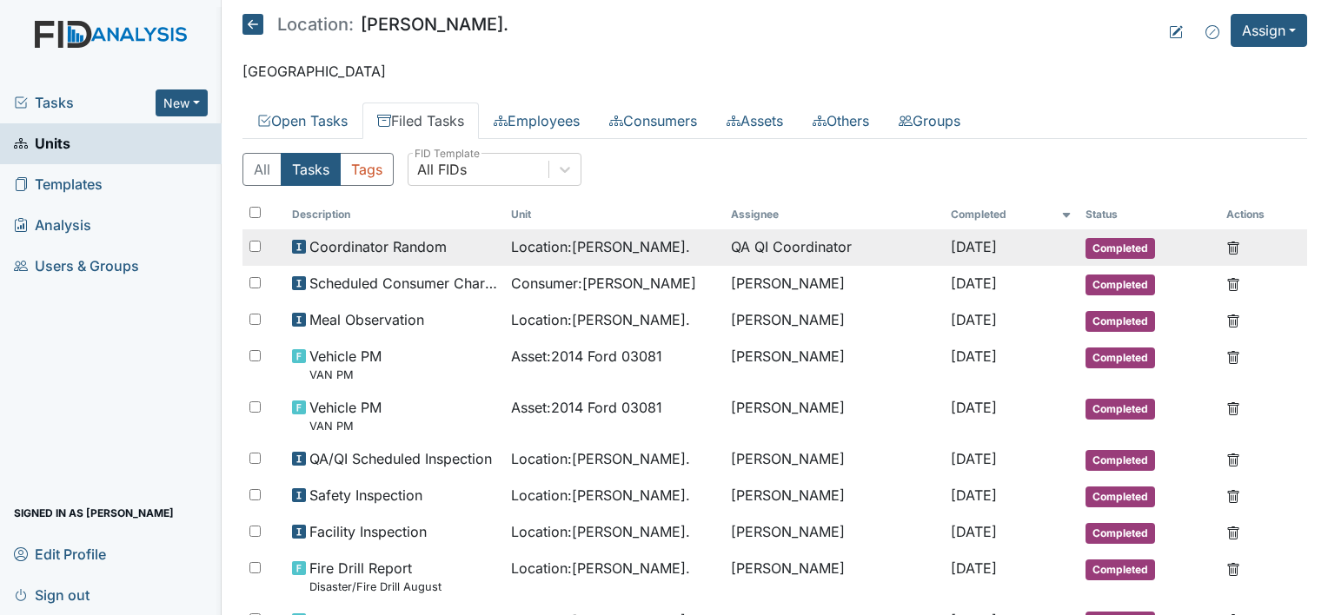
click at [425, 243] on span "Coordinator Random" at bounding box center [377, 246] width 137 height 21
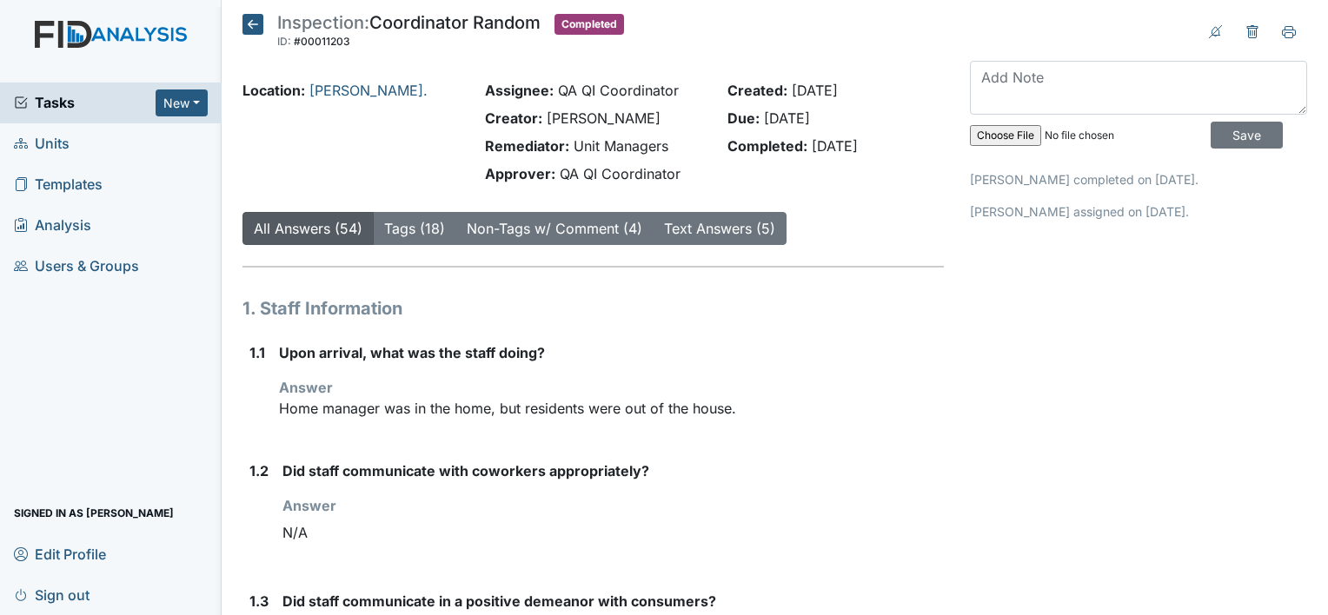
click at [253, 20] on icon at bounding box center [252, 24] width 21 height 21
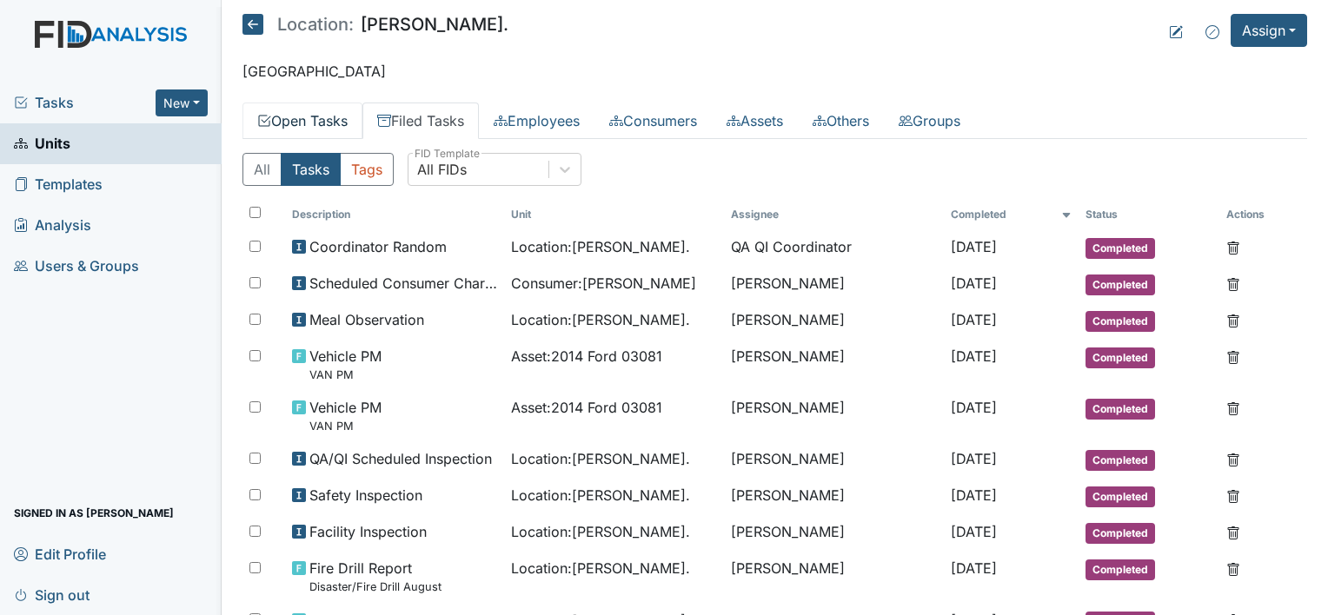
click at [301, 118] on link "Open Tasks" at bounding box center [302, 121] width 120 height 36
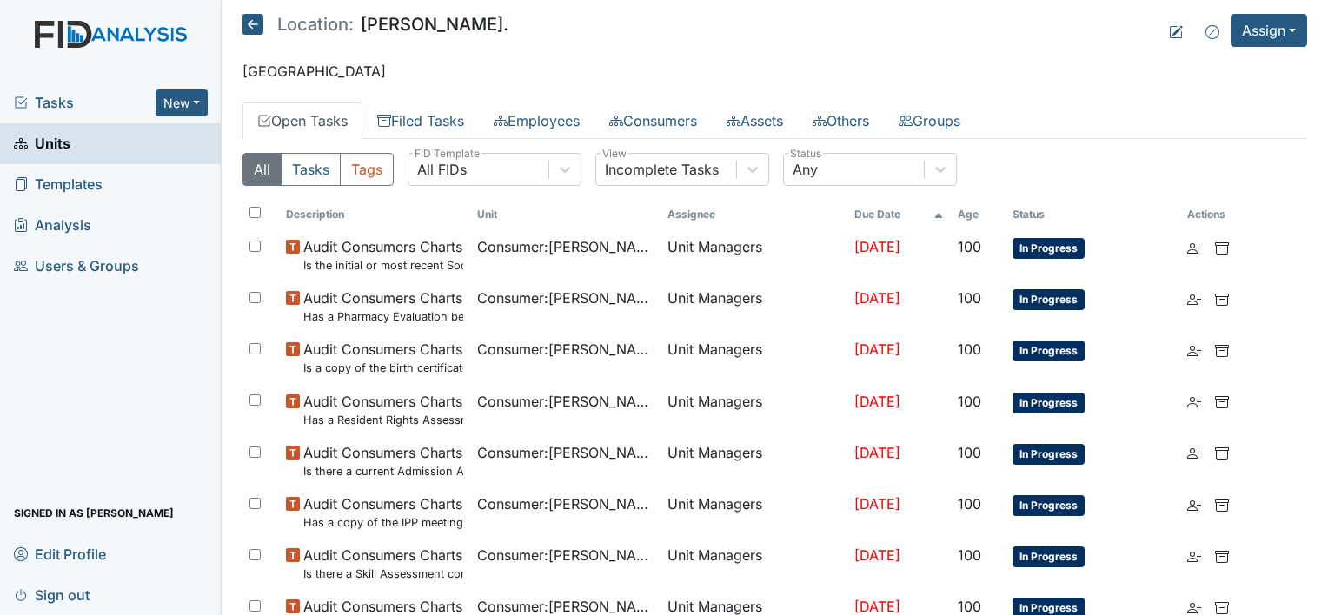
click at [123, 193] on link "Templates" at bounding box center [111, 184] width 222 height 41
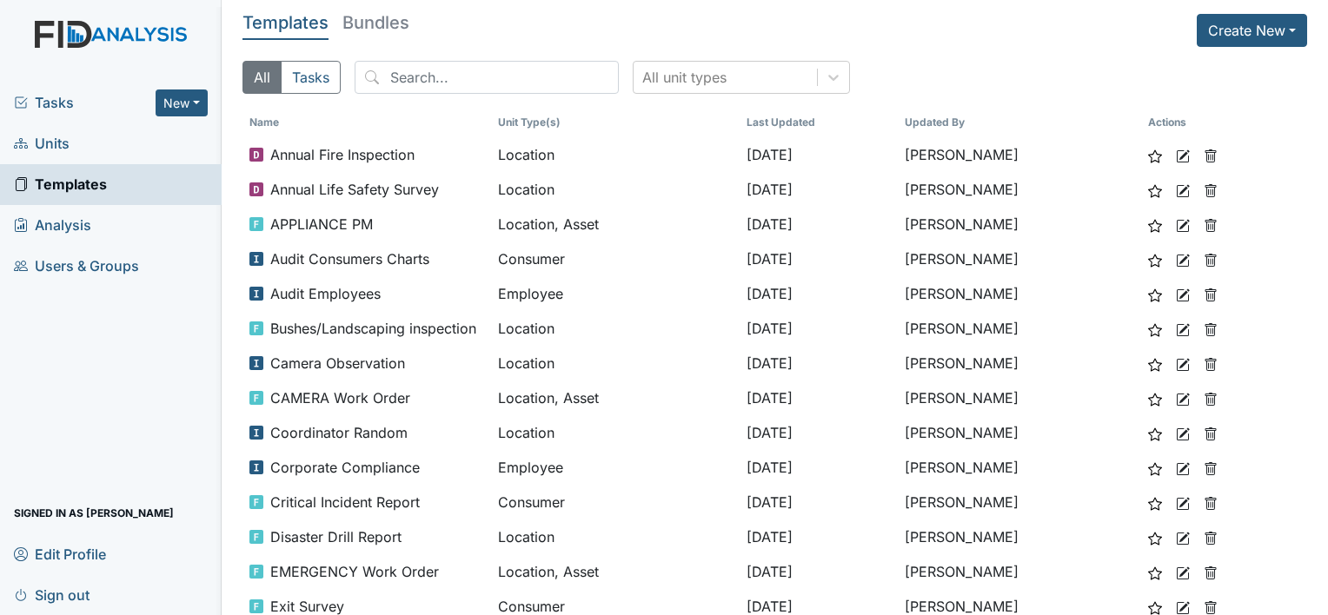
click at [50, 96] on span "Tasks" at bounding box center [85, 102] width 142 height 21
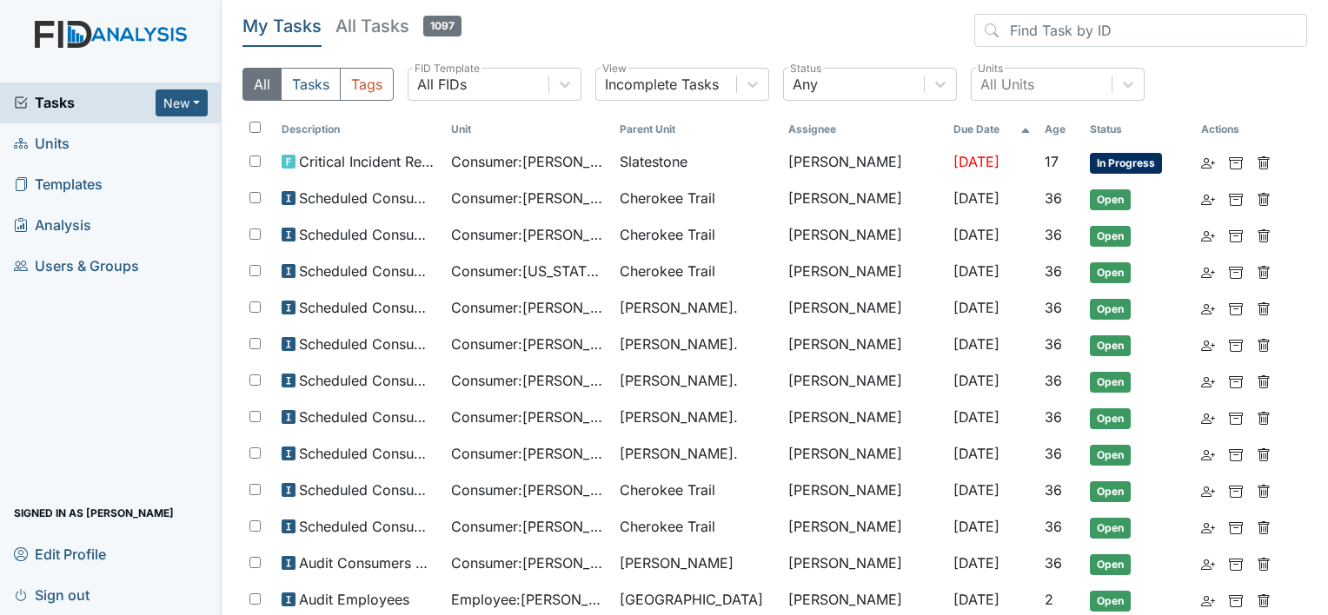
click at [63, 143] on span "Units" at bounding box center [42, 143] width 56 height 27
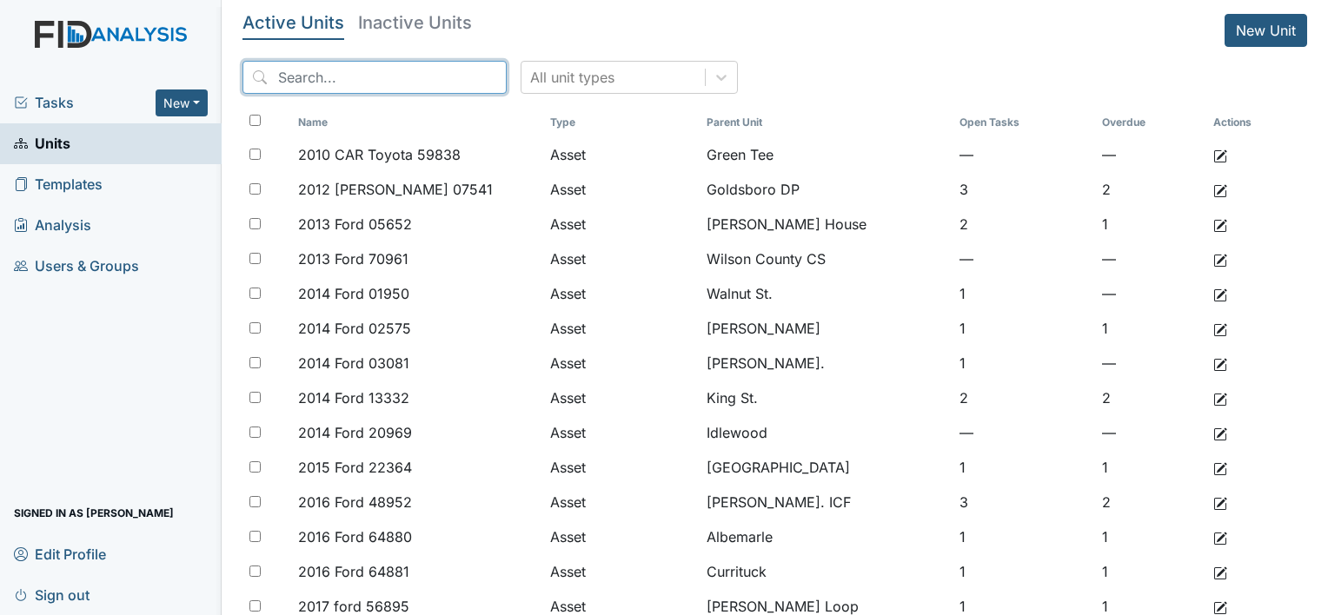
click at [335, 72] on input "search" at bounding box center [374, 77] width 264 height 33
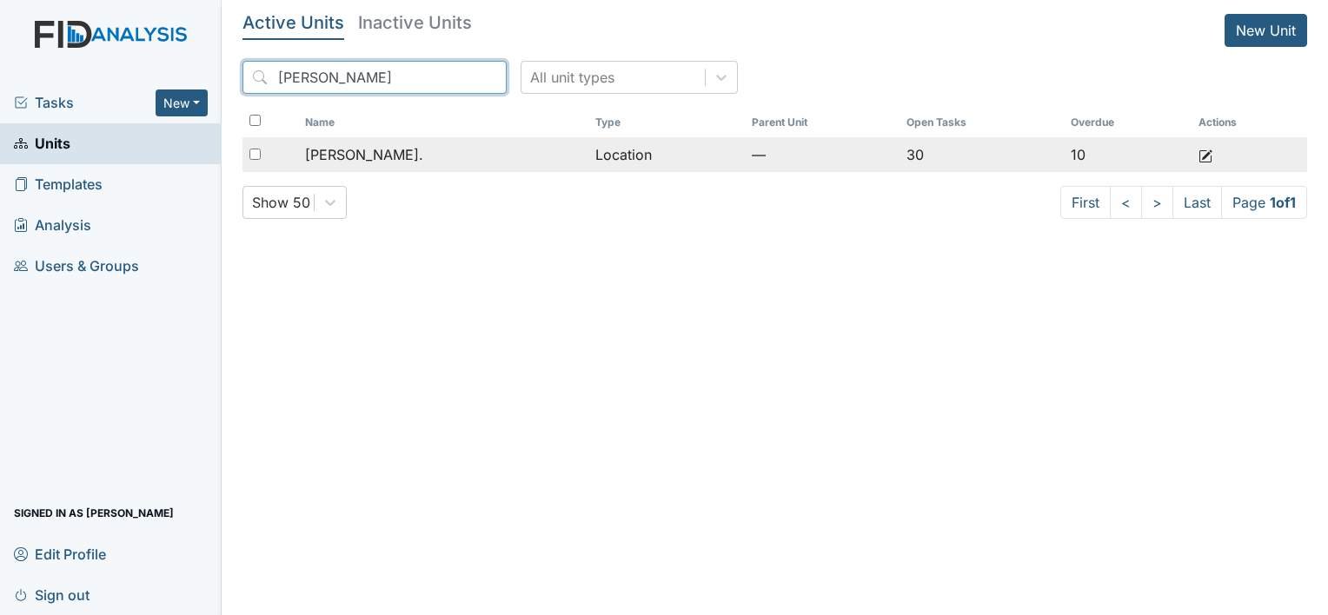
type input "william"
click at [410, 167] on td "[PERSON_NAME]." at bounding box center [443, 154] width 290 height 35
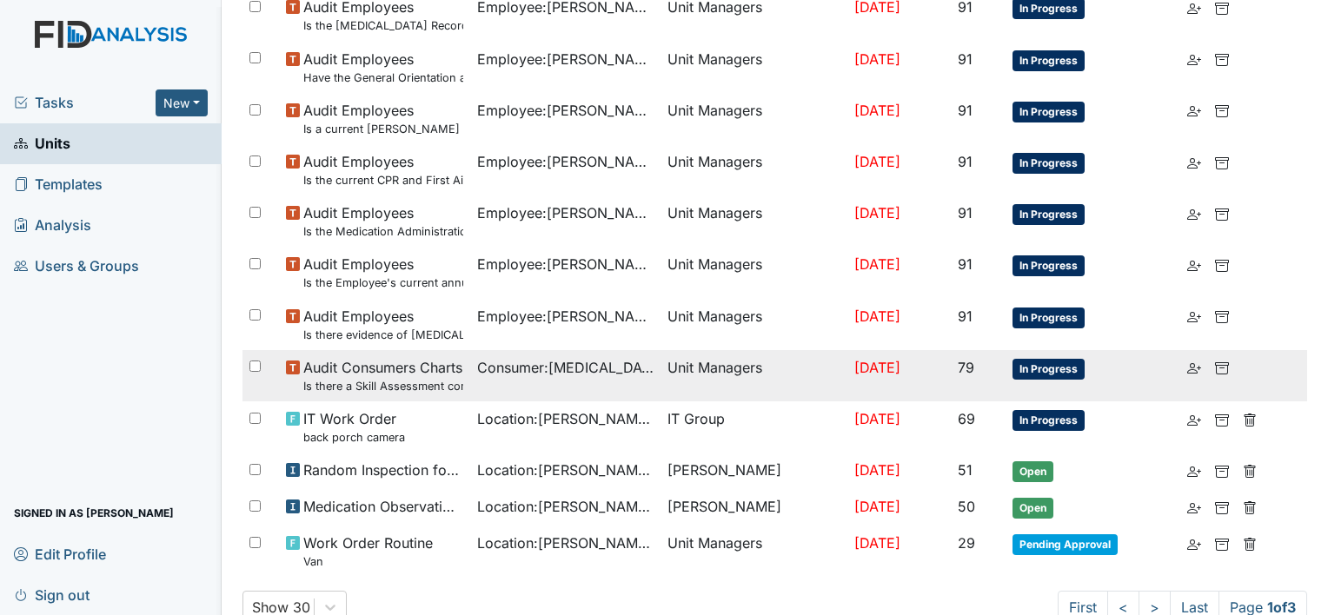
scroll to position [1214, 0]
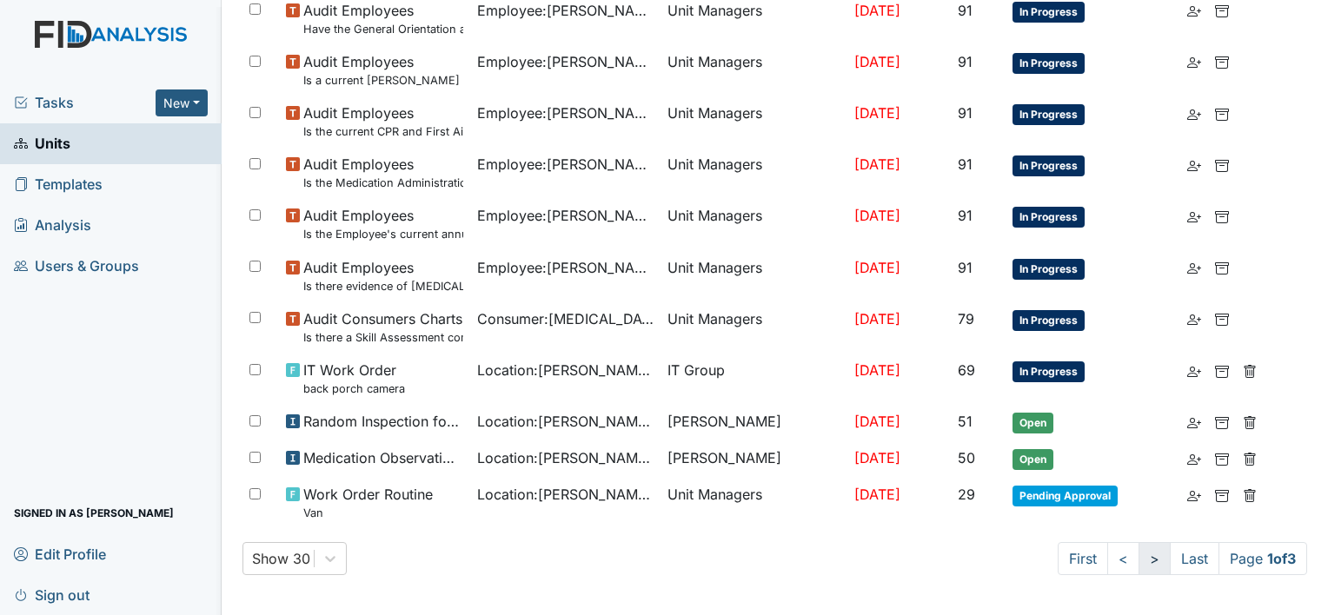
click at [1142, 554] on link ">" at bounding box center [1154, 558] width 32 height 33
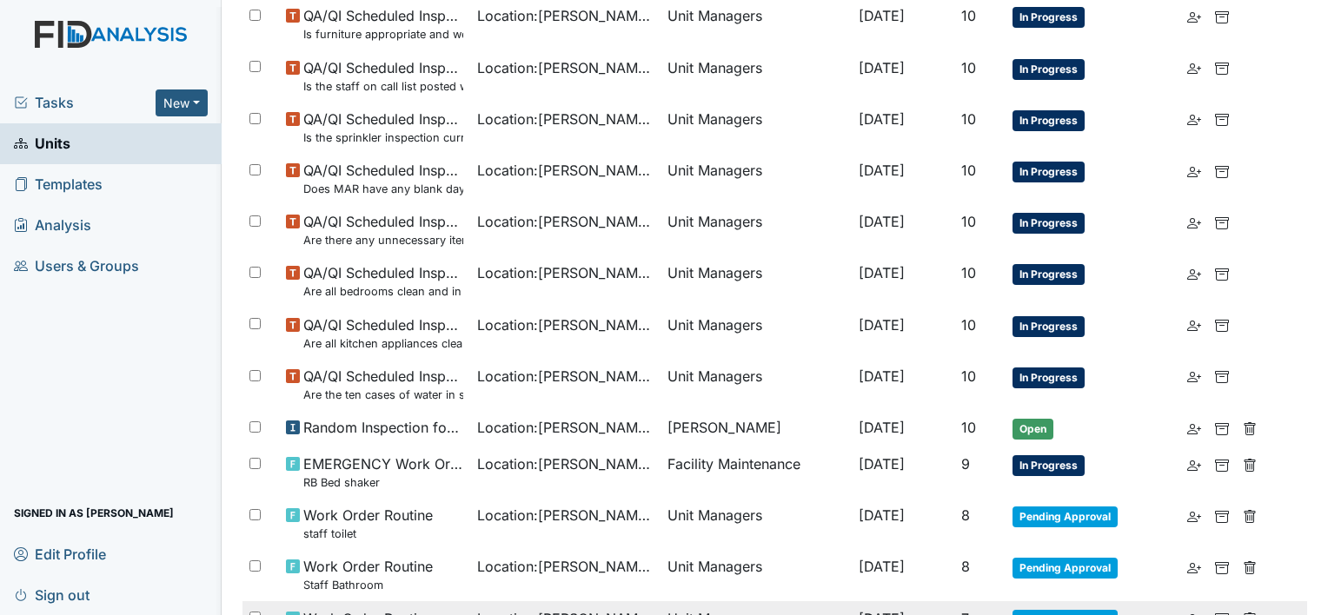
scroll to position [1198, 0]
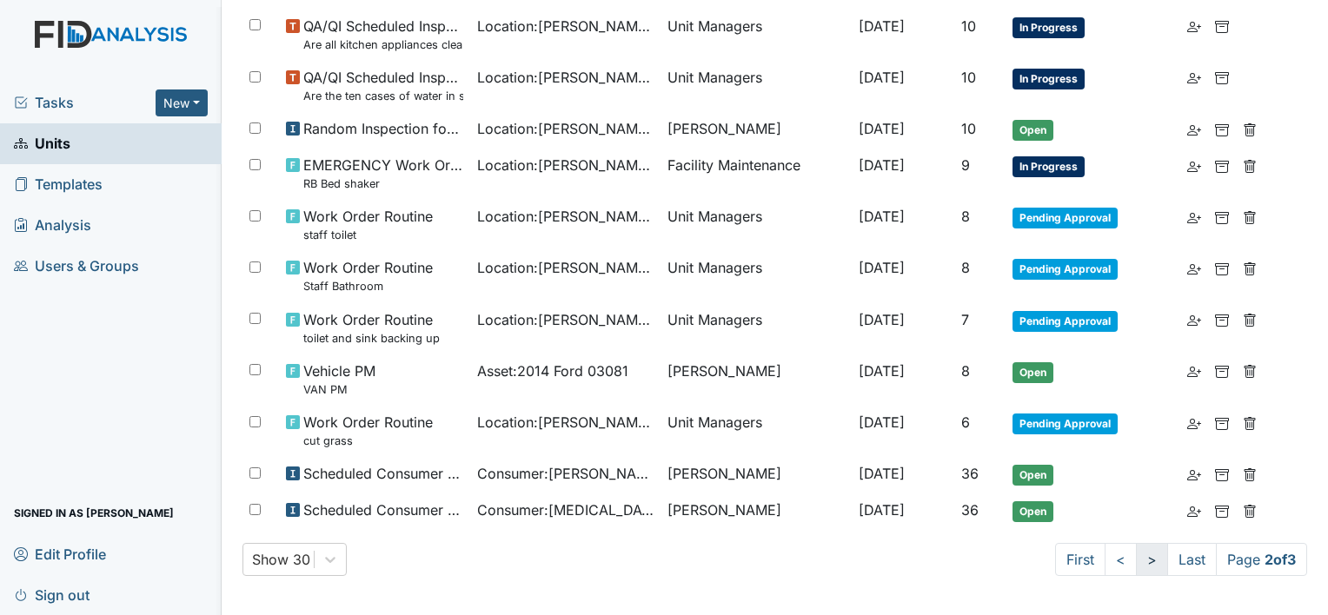
click at [1136, 563] on link ">" at bounding box center [1152, 559] width 32 height 33
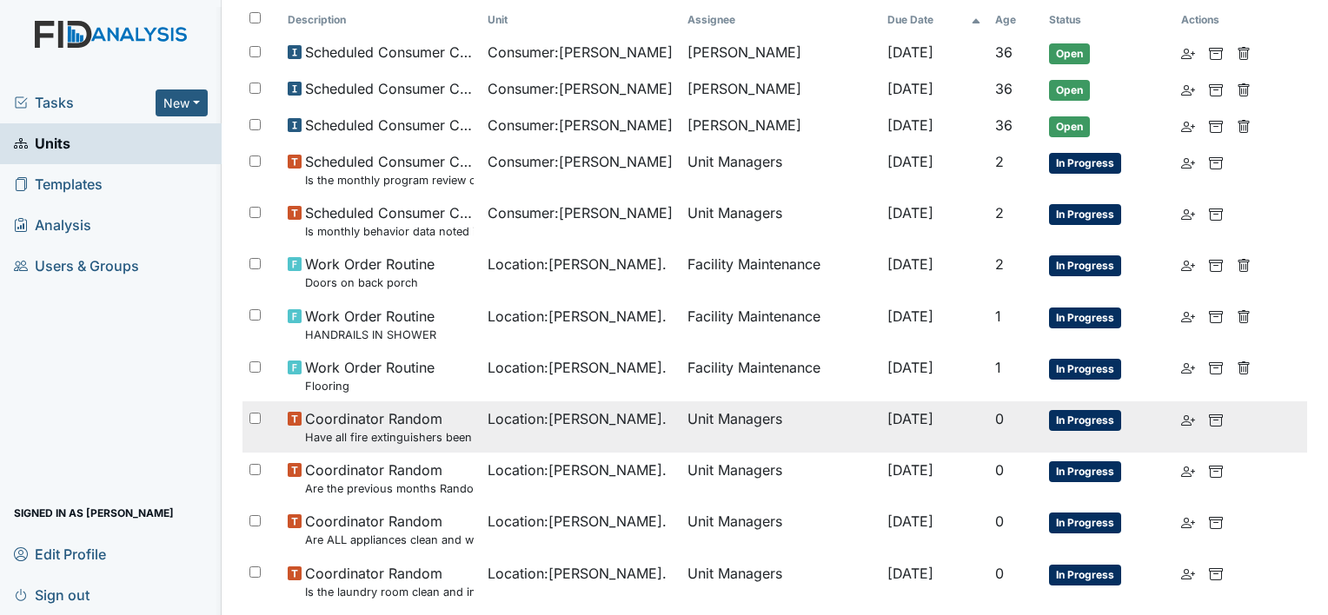
scroll to position [0, 0]
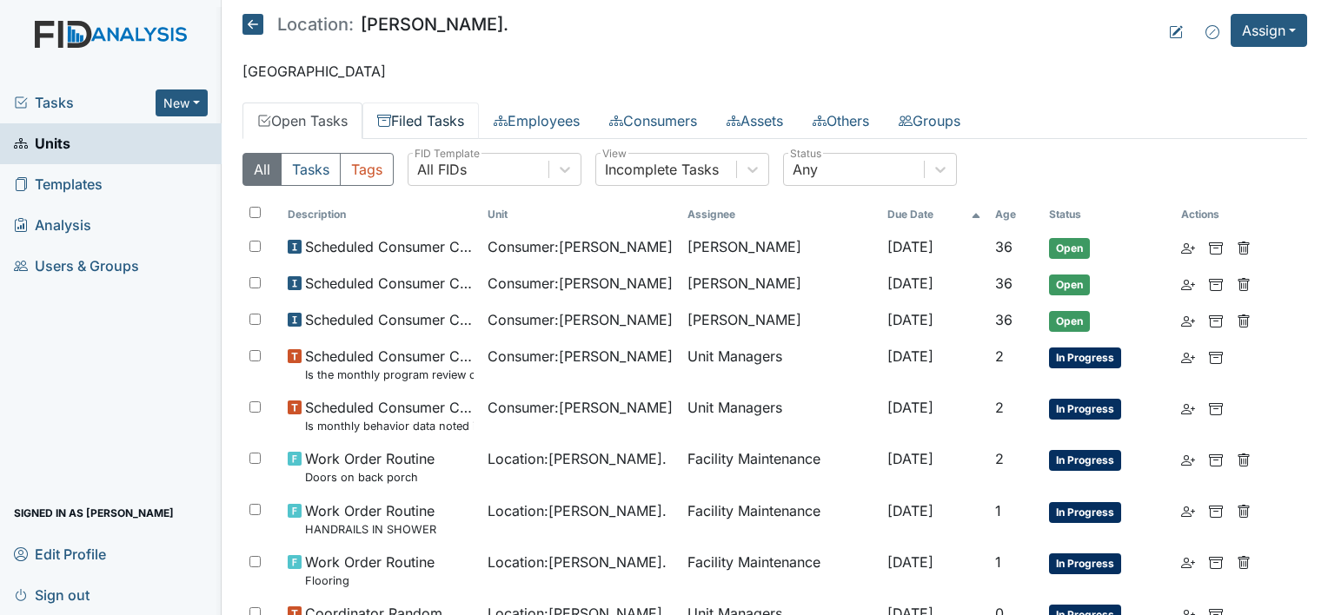
click at [447, 120] on link "Filed Tasks" at bounding box center [420, 121] width 116 height 36
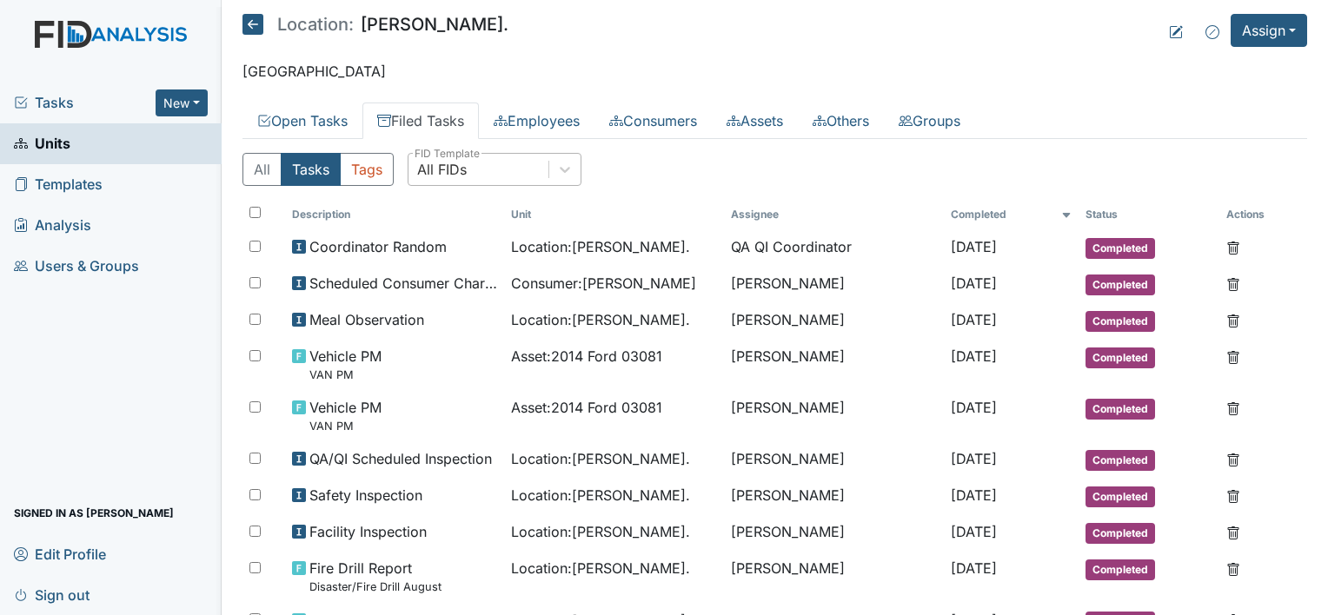
click at [492, 170] on div "All FIDs" at bounding box center [478, 169] width 140 height 31
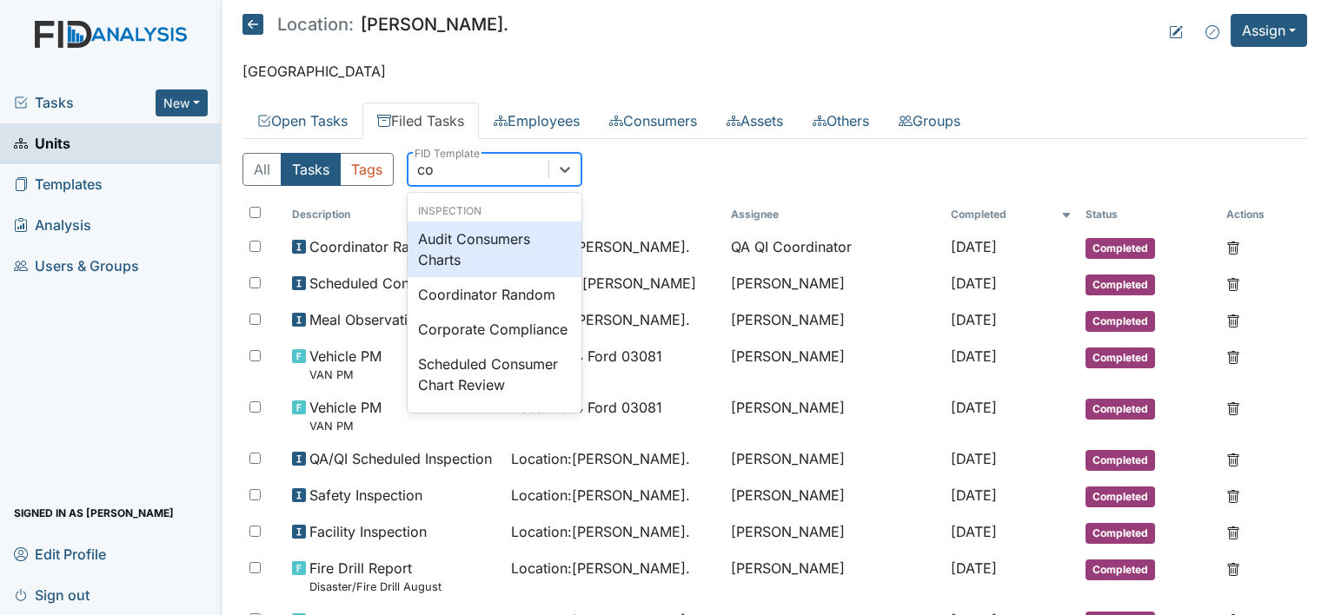
type input "coo"
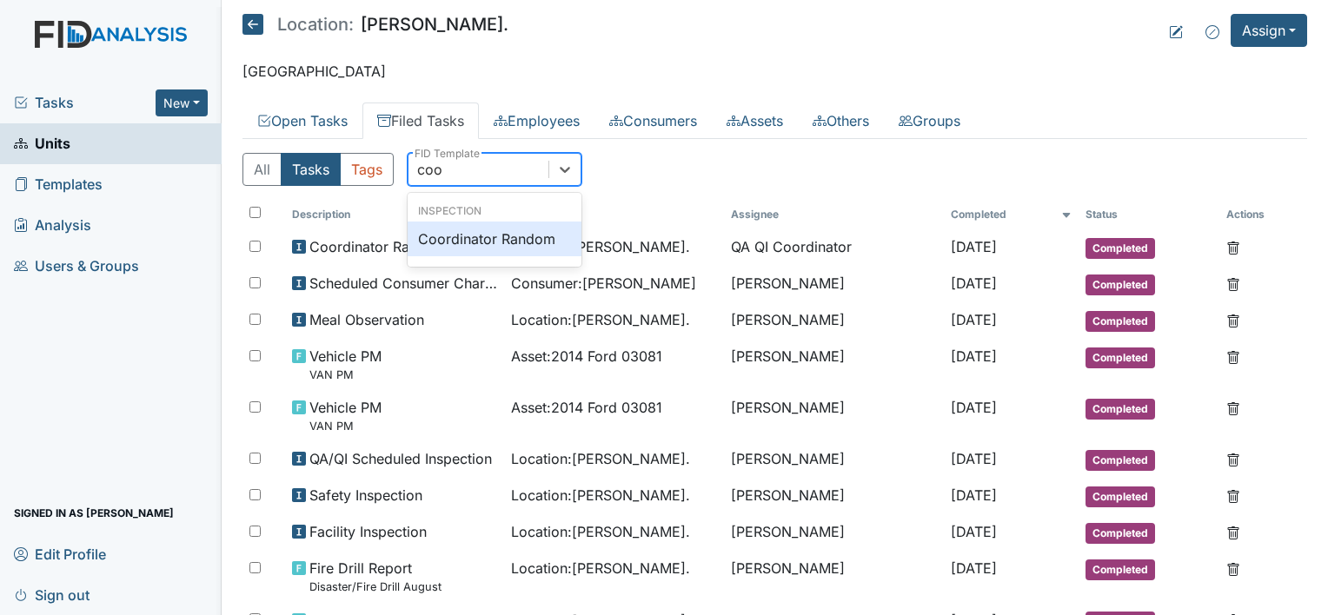
click at [548, 235] on div "Coordinator Random" at bounding box center [495, 239] width 174 height 35
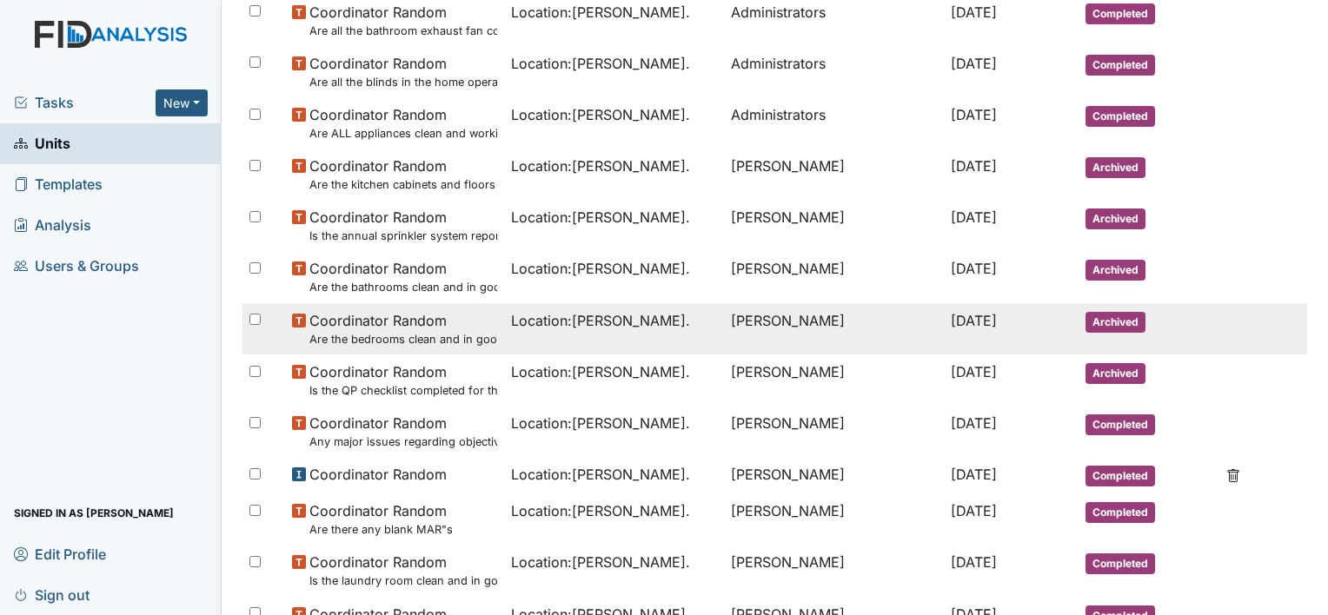
scroll to position [695, 0]
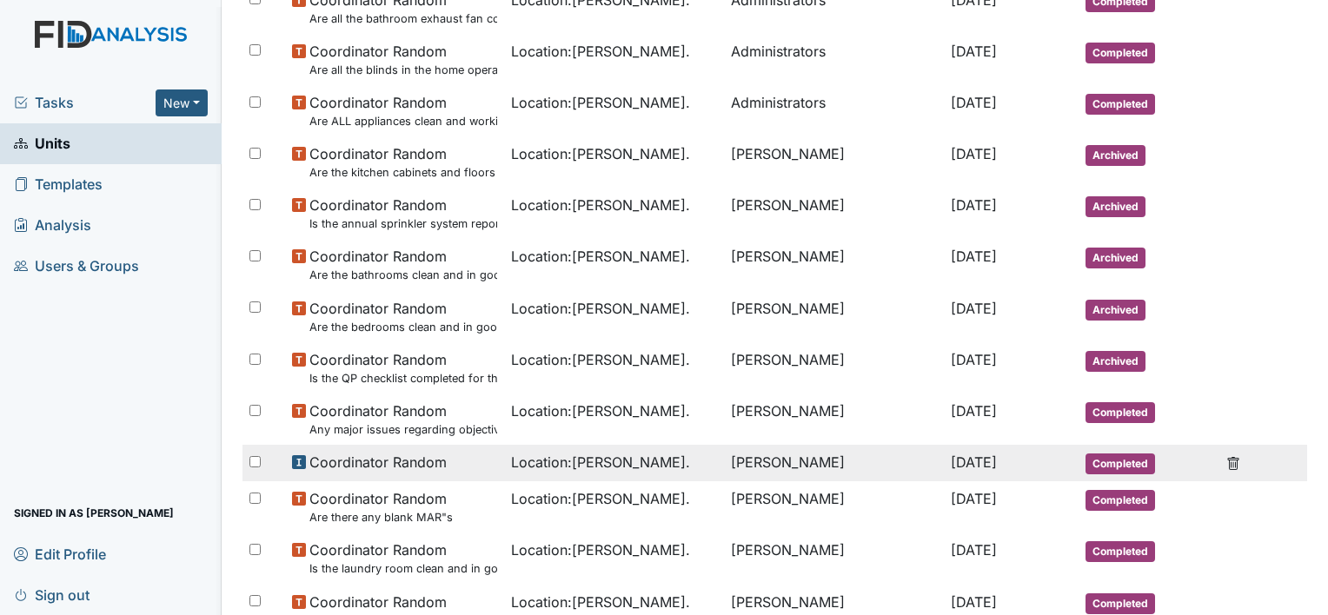
click at [534, 464] on span "Location : William St." at bounding box center [600, 462] width 179 height 21
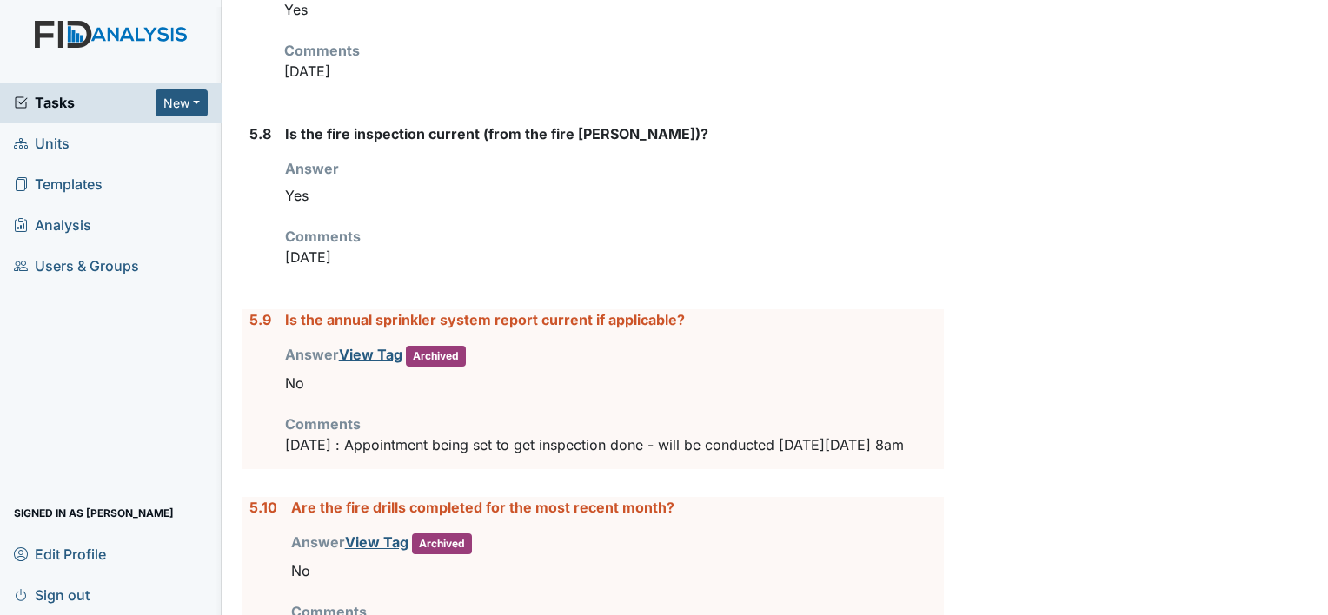
scroll to position [7532, 0]
